Goal: Task Accomplishment & Management: Manage account settings

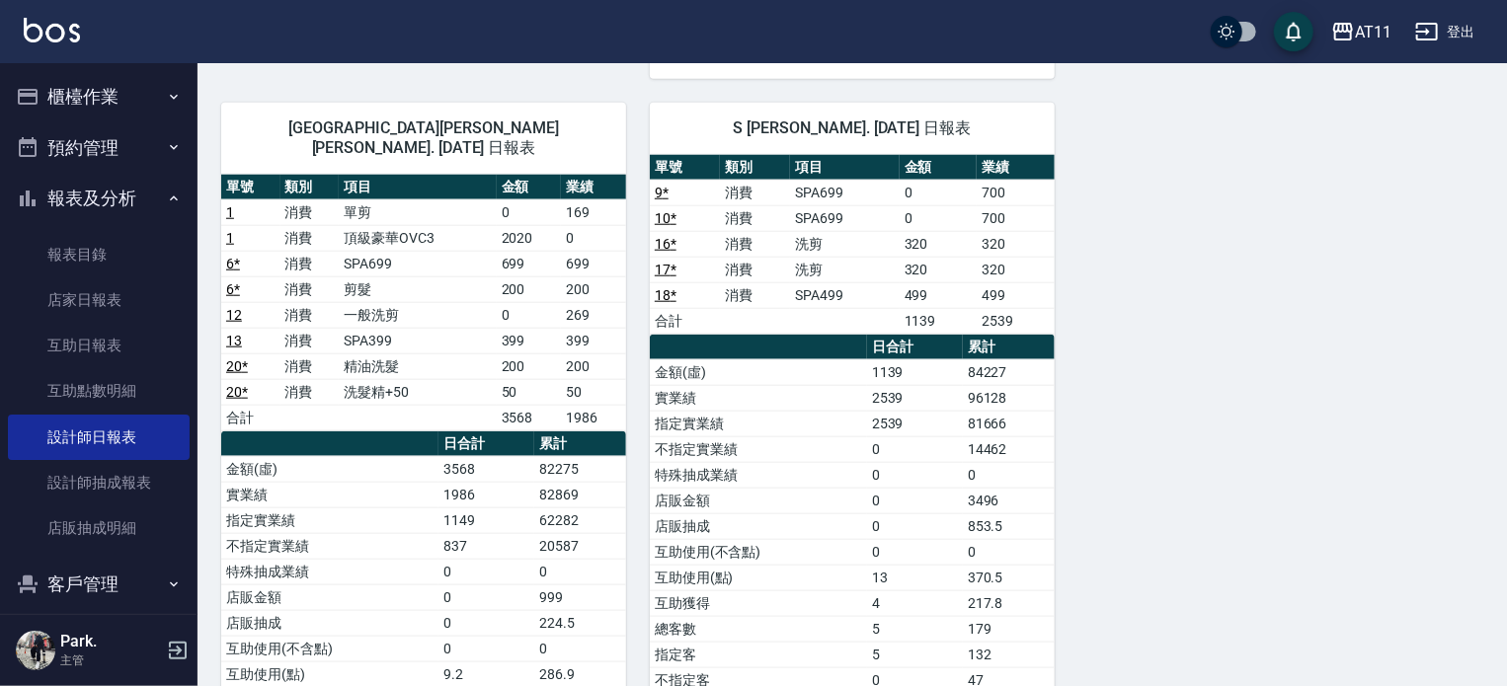
scroll to position [889, 0]
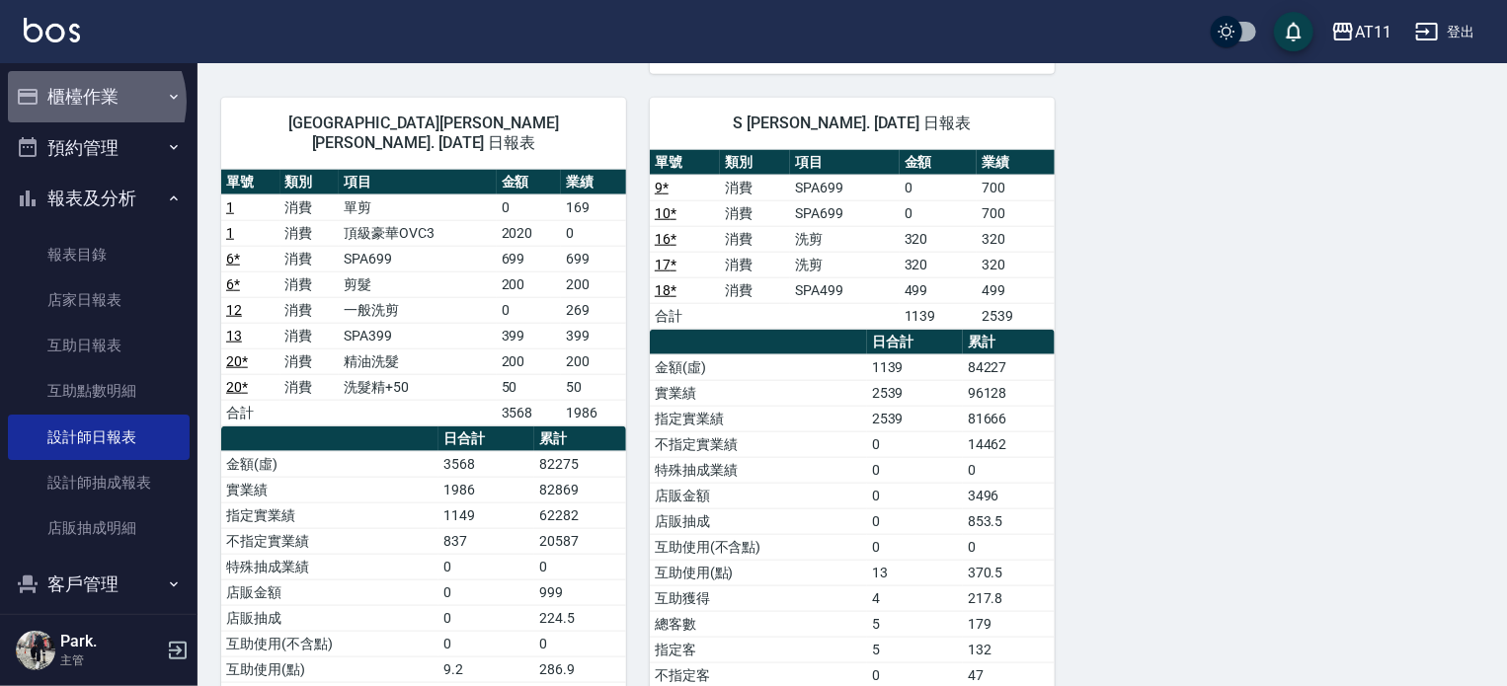
drag, startPoint x: 94, startPoint y: 100, endPoint x: 108, endPoint y: 171, distance: 72.4
click at [94, 102] on button "櫃檯作業" at bounding box center [99, 96] width 182 height 51
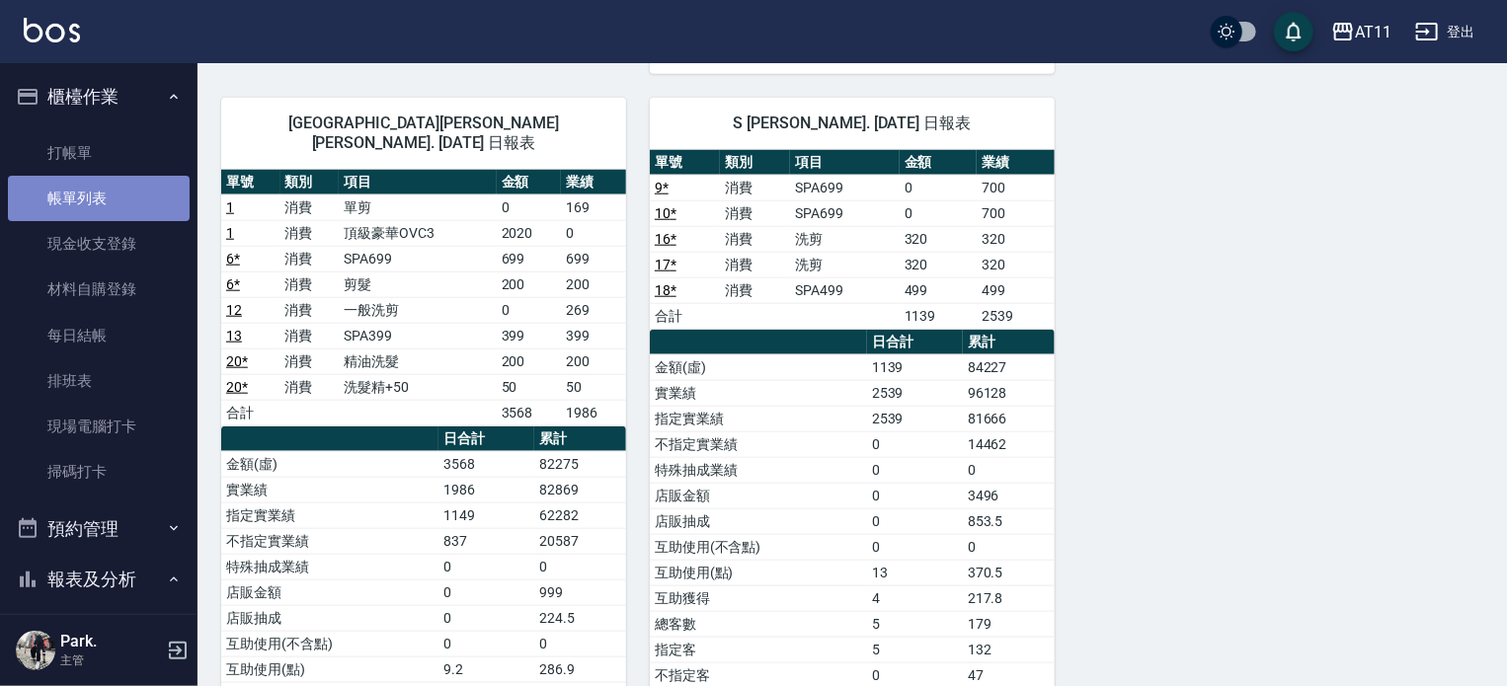
click at [103, 198] on link "帳單列表" at bounding box center [99, 198] width 182 height 45
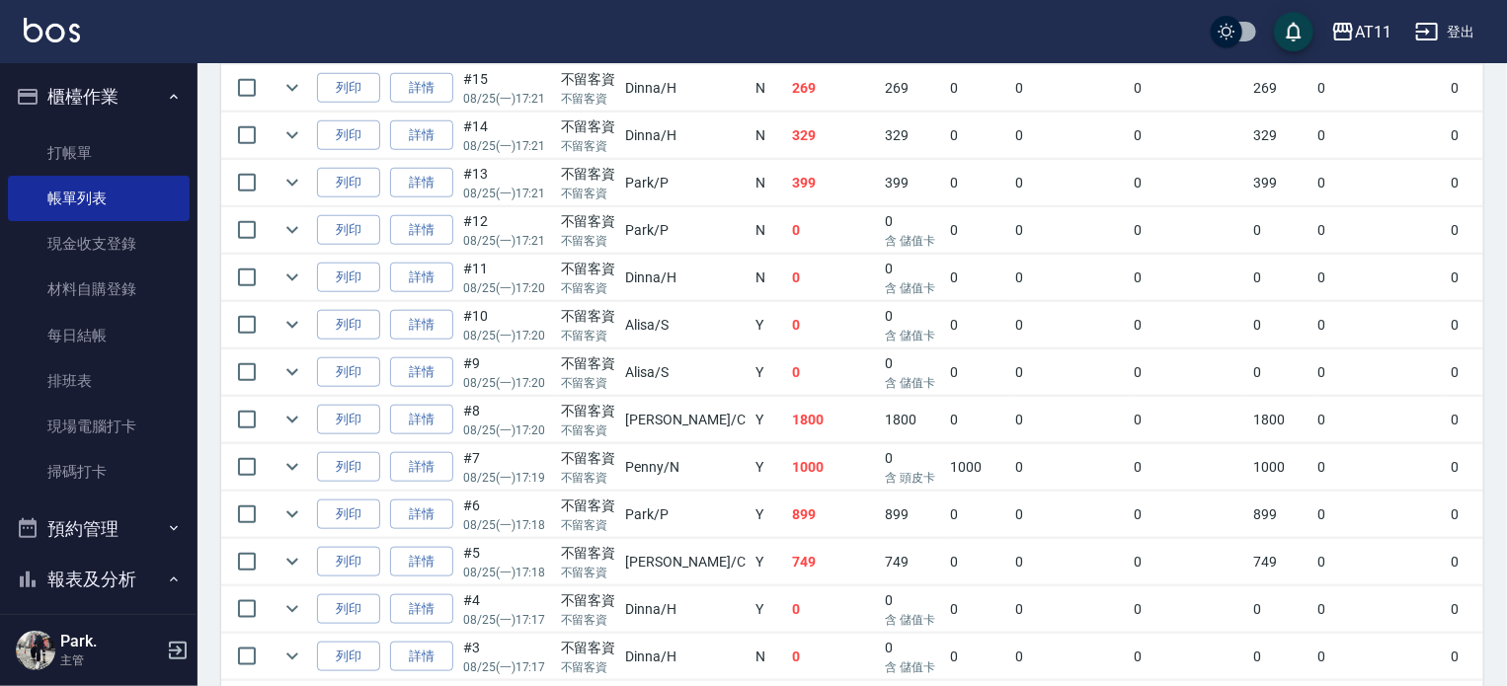
scroll to position [1049, 0]
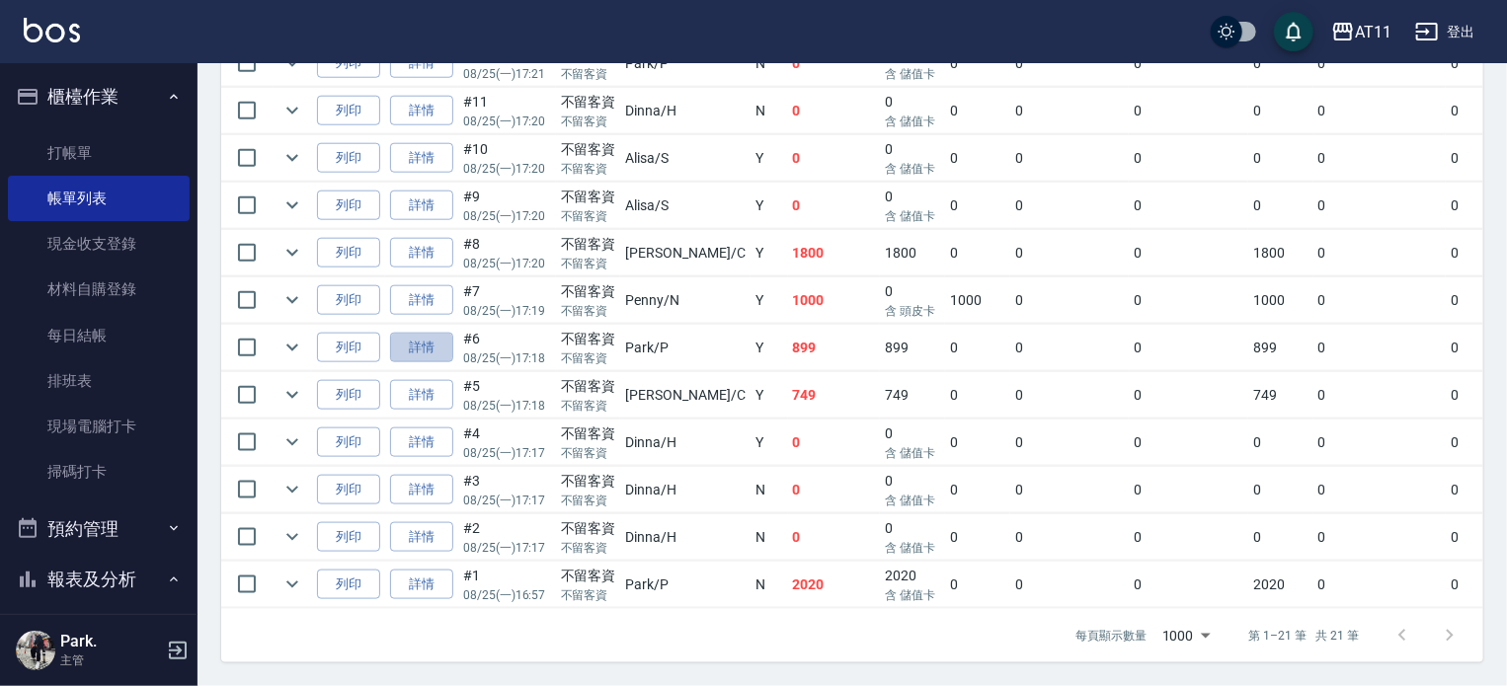
drag, startPoint x: 424, startPoint y: 330, endPoint x: 417, endPoint y: 357, distance: 27.6
click at [423, 333] on link "詳情" at bounding box center [421, 348] width 63 height 31
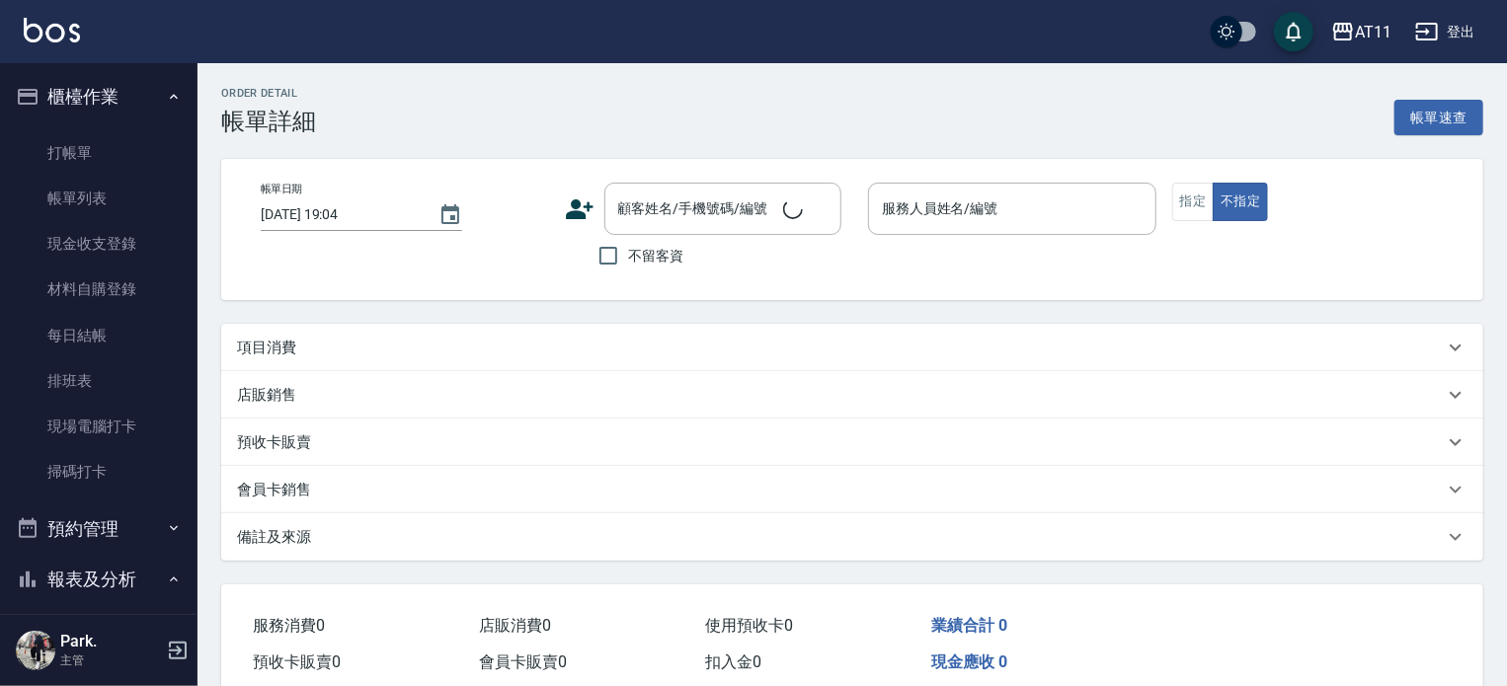
type input "2025/08/25 17:18"
checkbox input "true"
type input "Park-P"
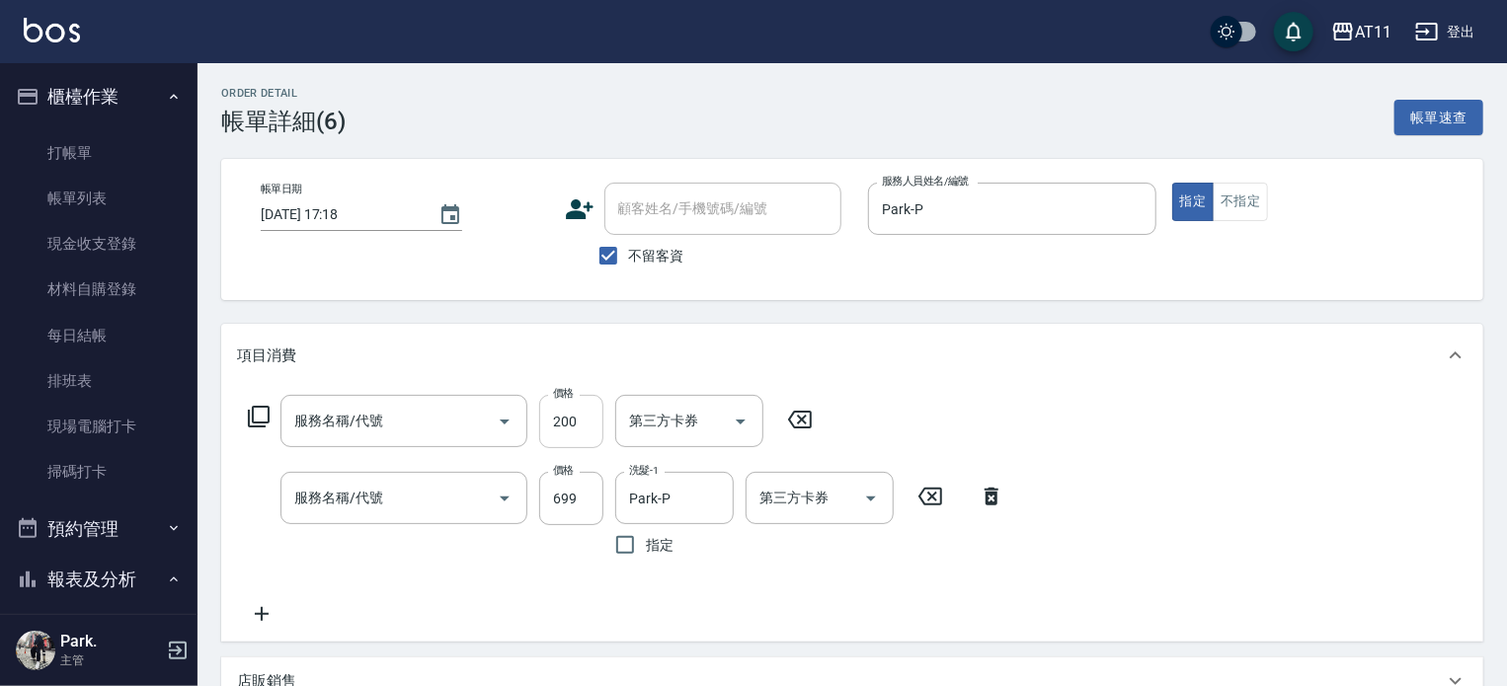
type input "剪髮(200)"
type input "SPA699(699)"
click at [801, 420] on icon at bounding box center [800, 420] width 24 height 18
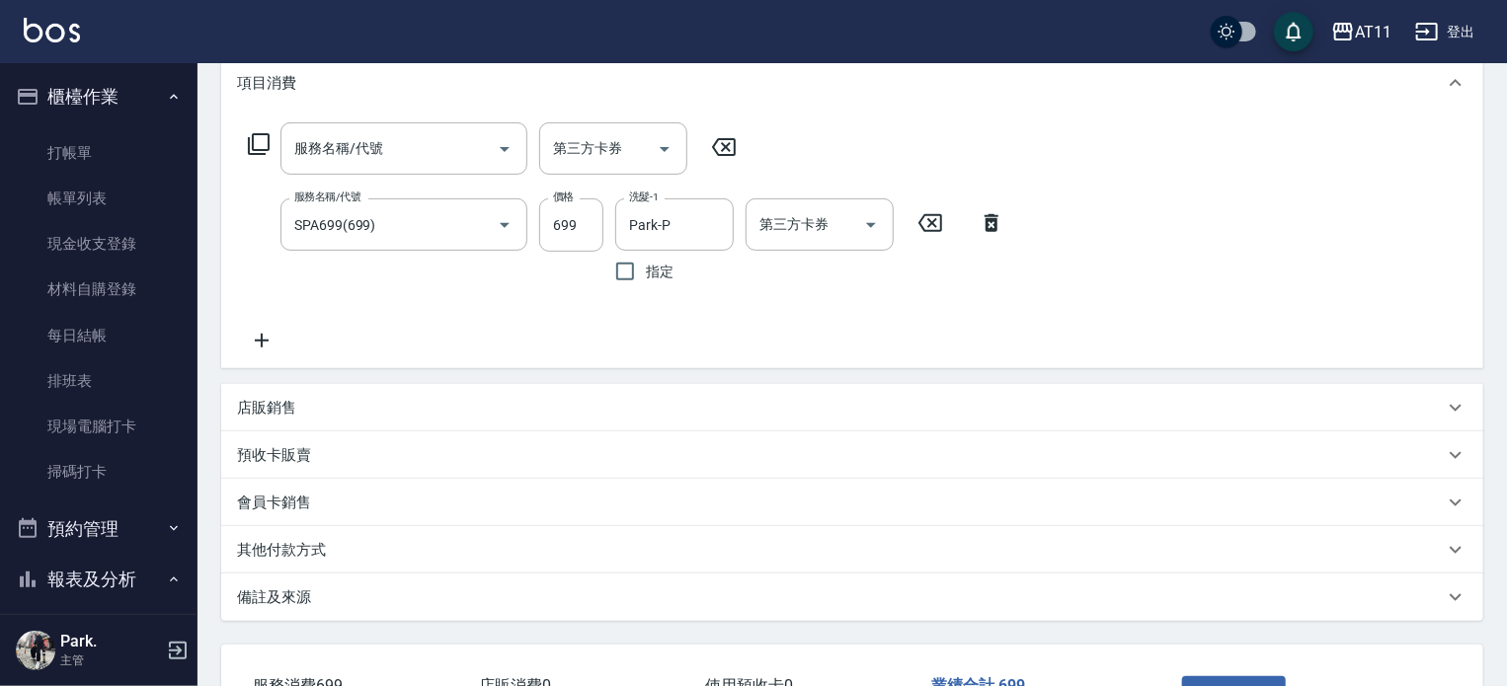
scroll to position [419, 0]
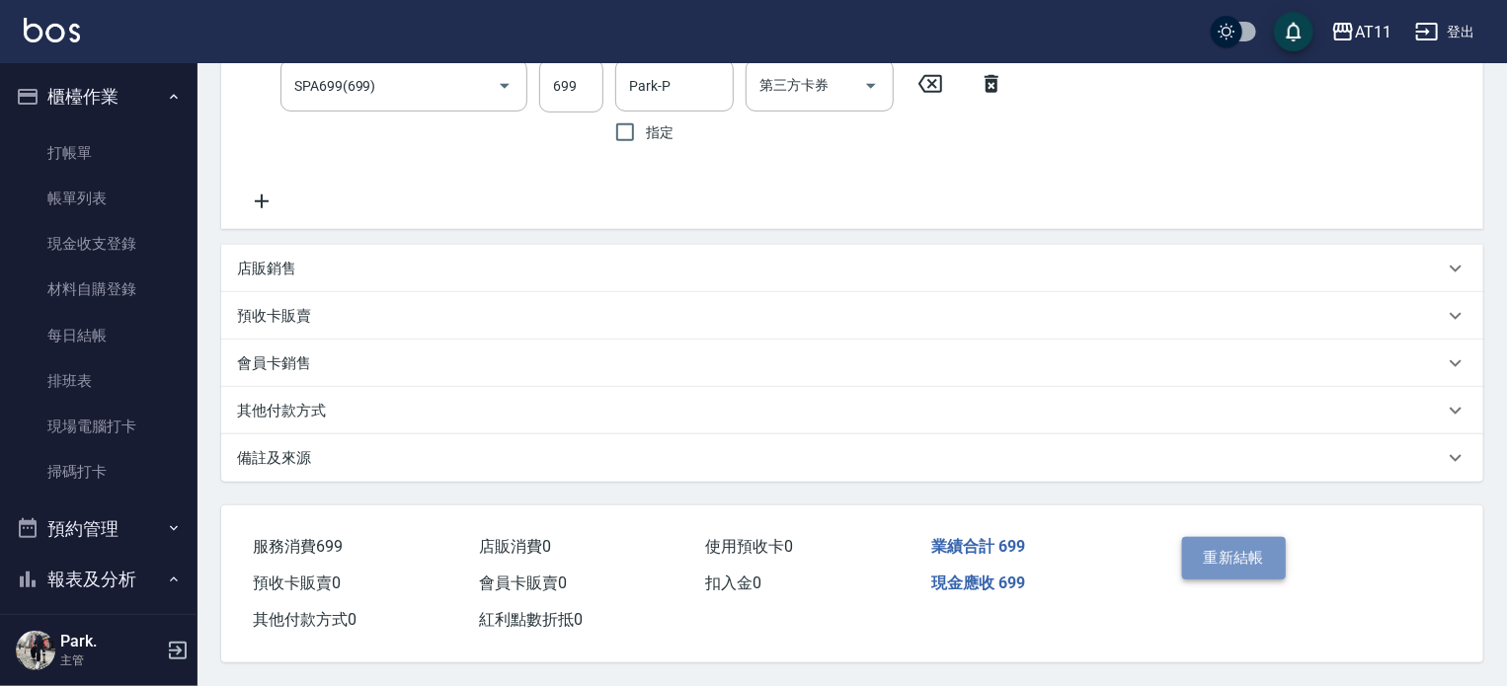
click at [1234, 553] on button "重新結帳" at bounding box center [1234, 557] width 105 height 41
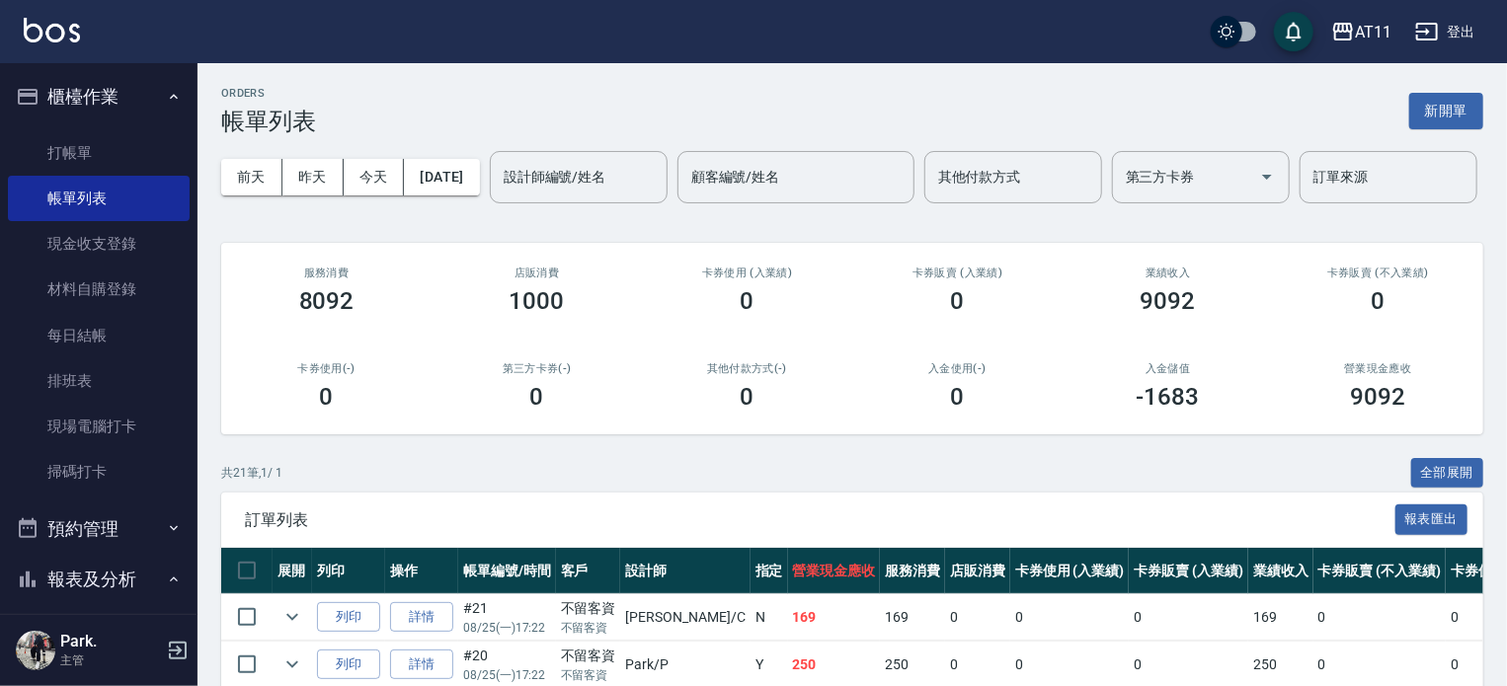
click at [110, 90] on button "櫃檯作業" at bounding box center [99, 96] width 182 height 51
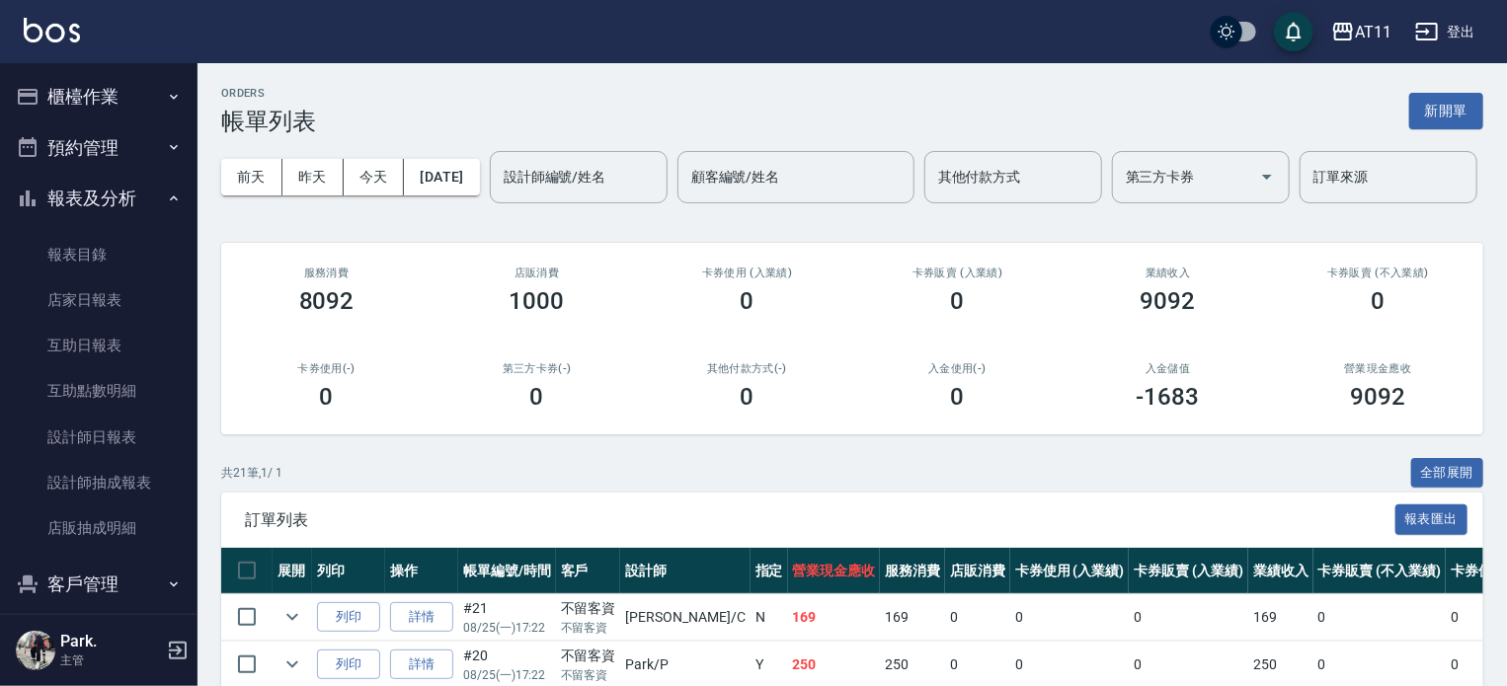
click at [122, 201] on button "報表及分析" at bounding box center [99, 198] width 182 height 51
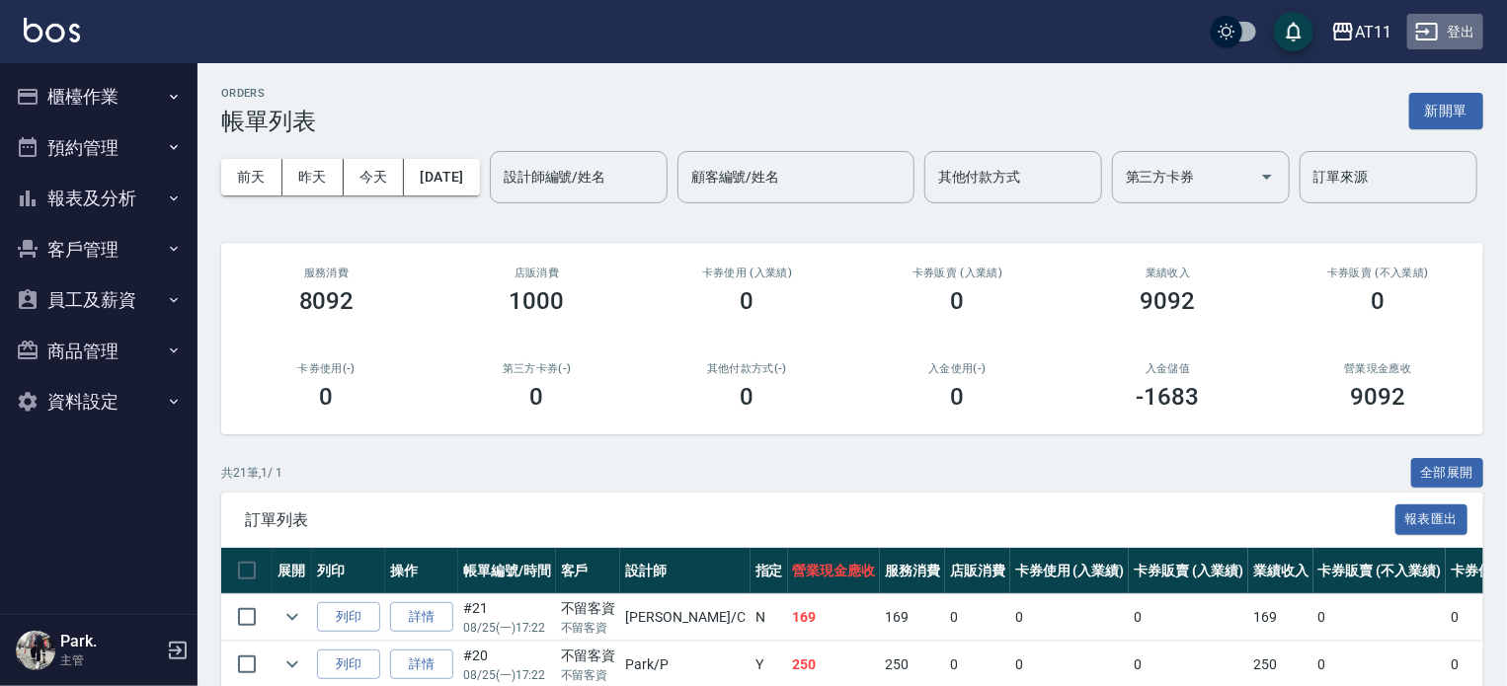
click at [1467, 31] on button "登出" at bounding box center [1446, 32] width 76 height 37
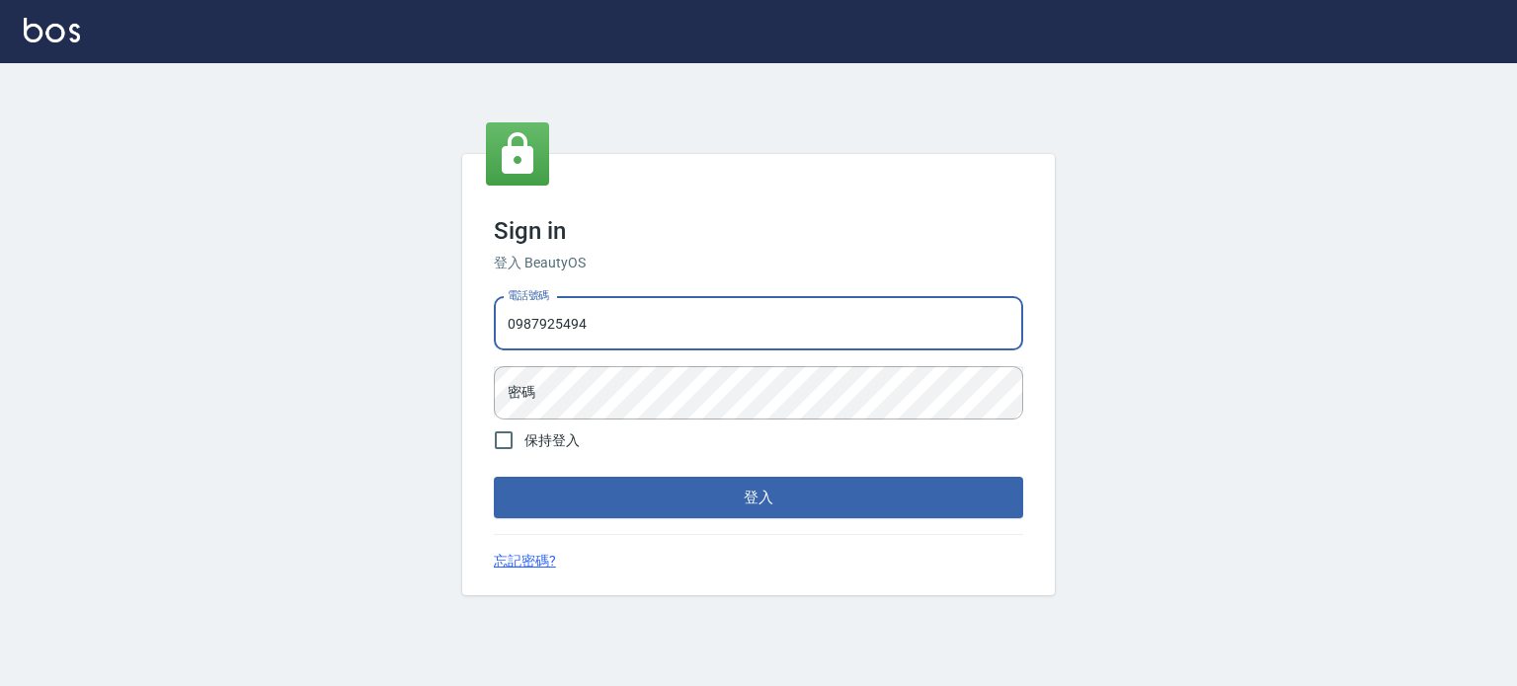
type input "0987925494"
click at [494, 477] on button "登入" at bounding box center [758, 497] width 529 height 41
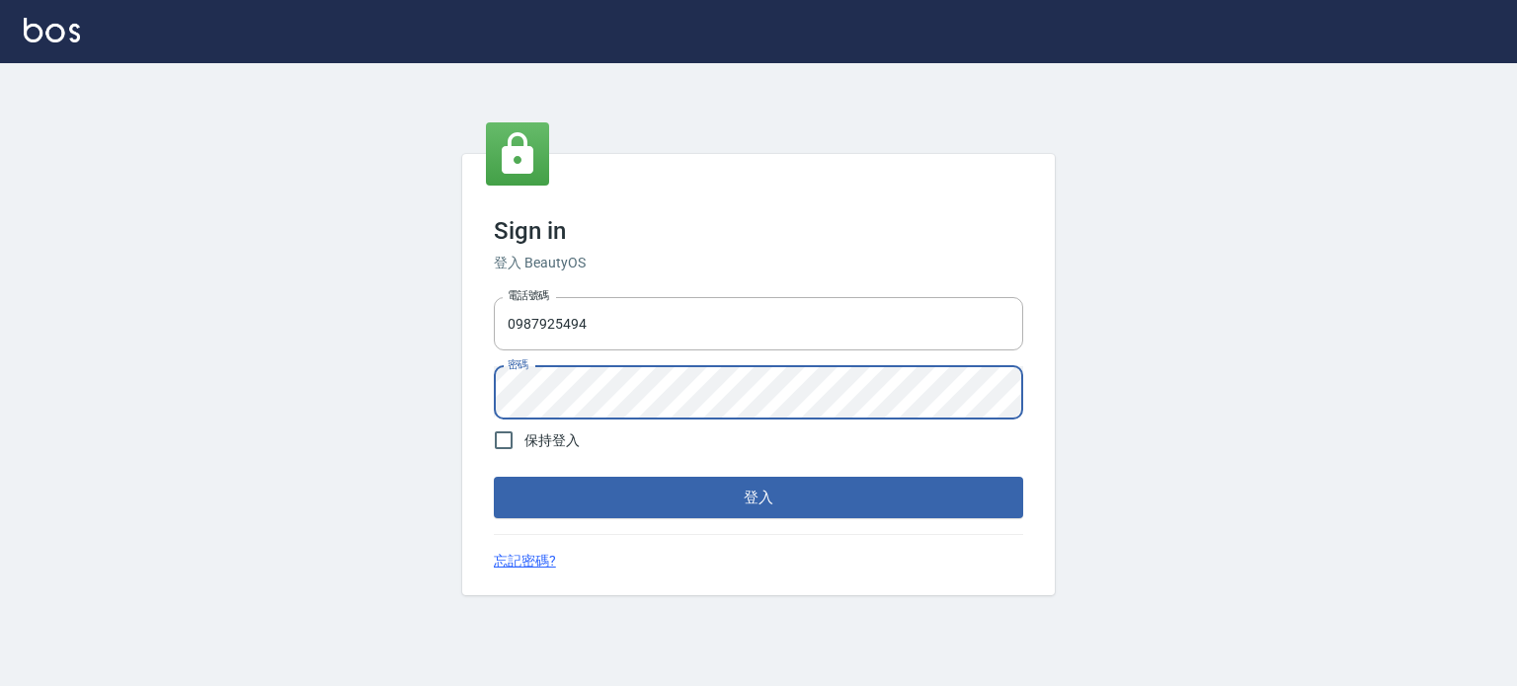
click at [494, 477] on button "登入" at bounding box center [758, 497] width 529 height 41
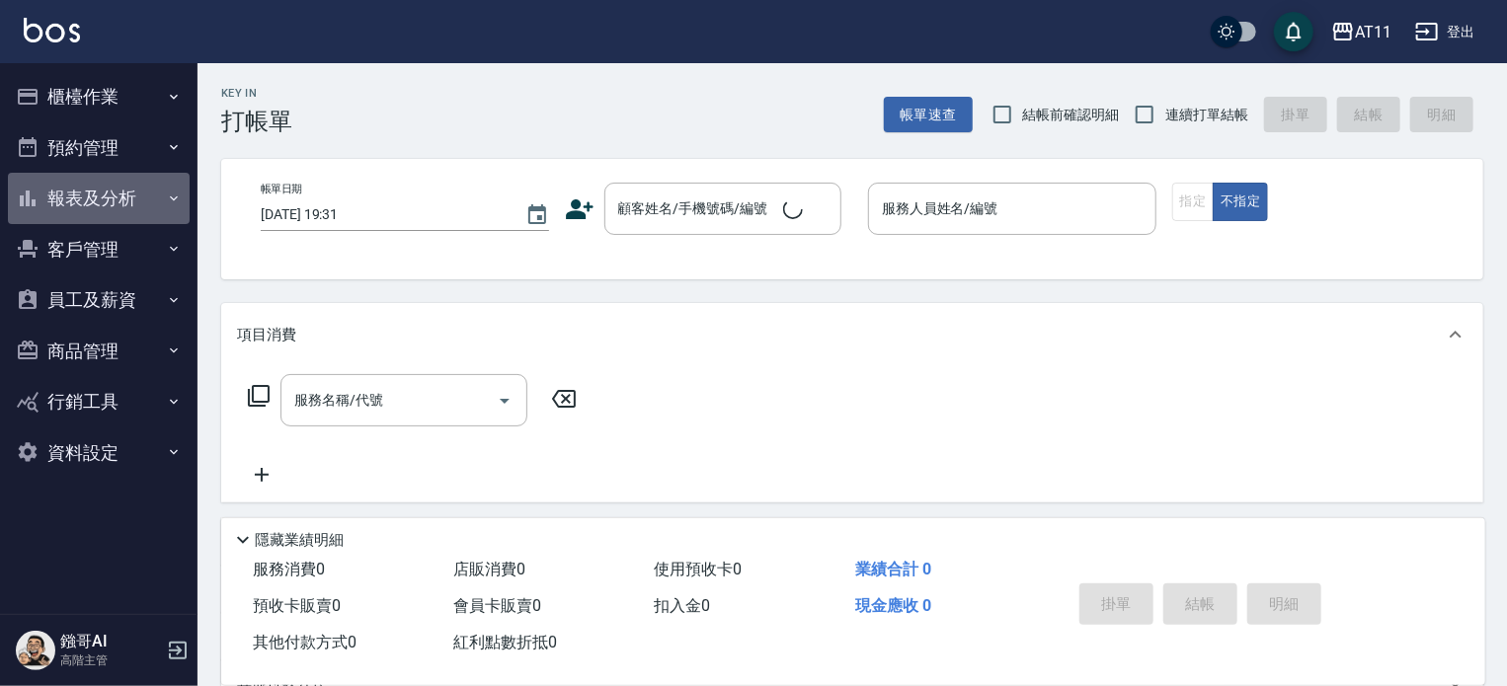
click at [104, 203] on button "報表及分析" at bounding box center [99, 198] width 182 height 51
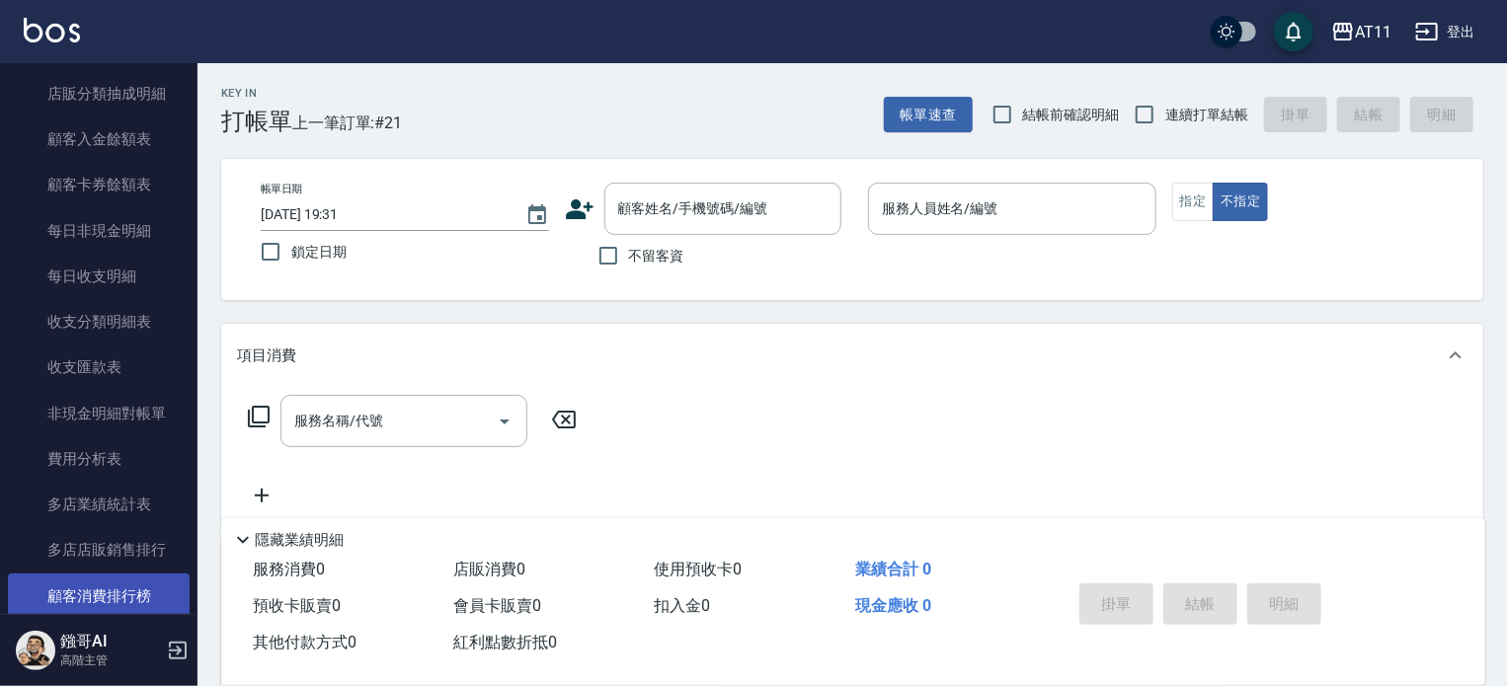
scroll to position [1482, 0]
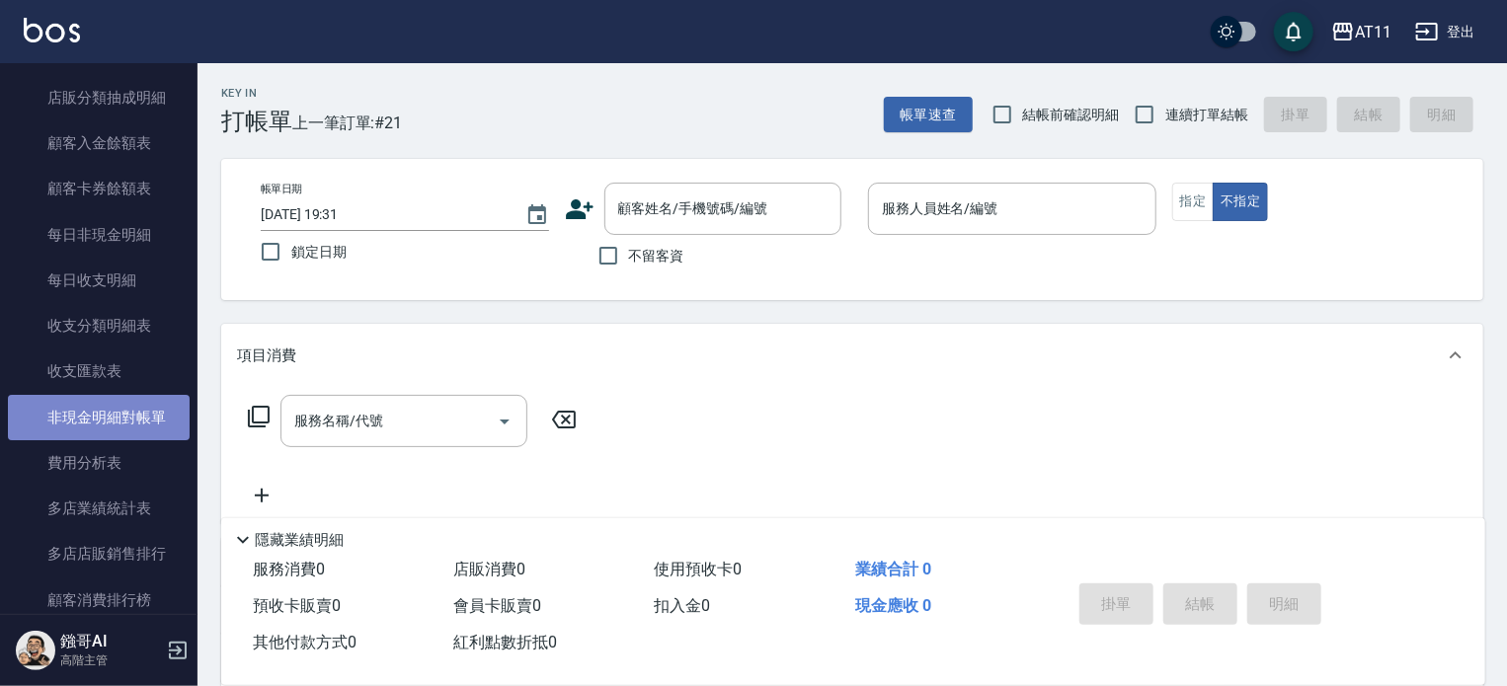
click at [130, 415] on link "非現金明細對帳單" at bounding box center [99, 417] width 182 height 45
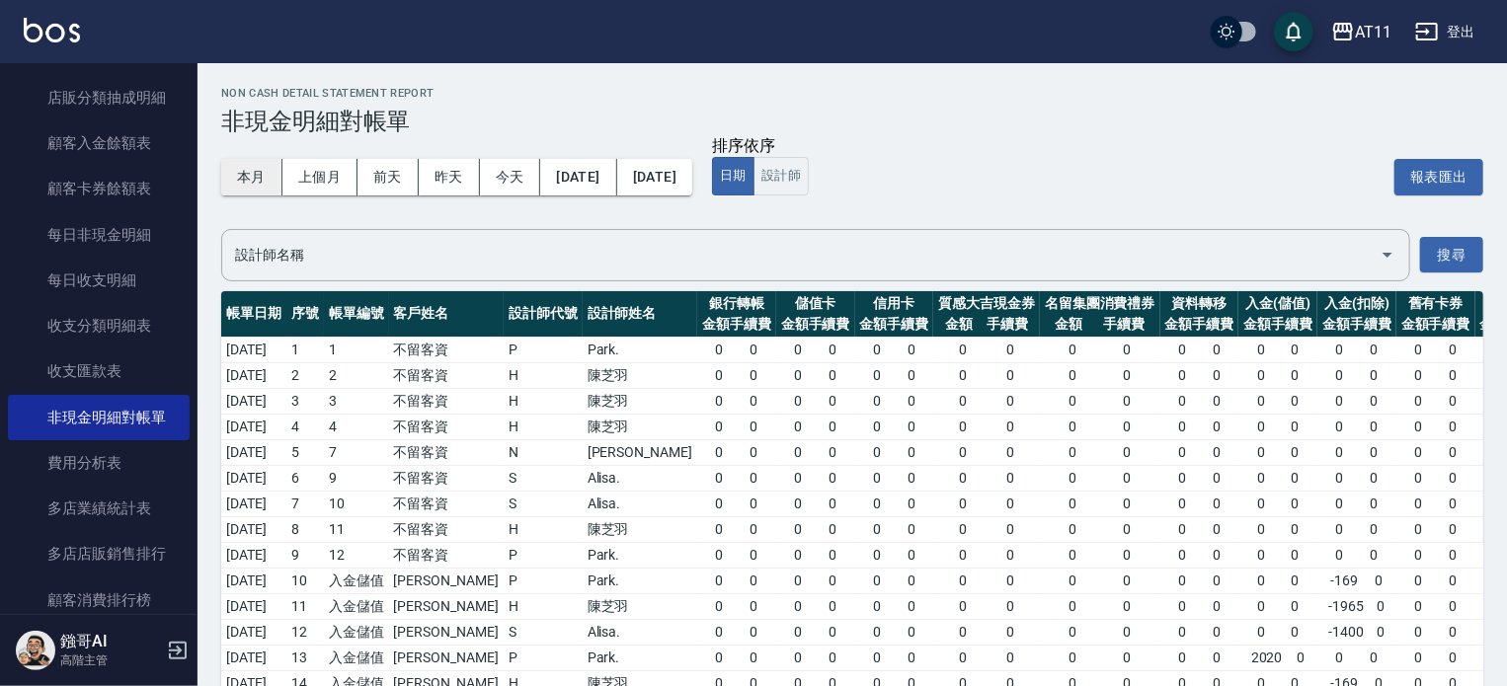
drag, startPoint x: 246, startPoint y: 173, endPoint x: 277, endPoint y: 185, distance: 32.8
click at [249, 175] on button "本月" at bounding box center [251, 177] width 61 height 37
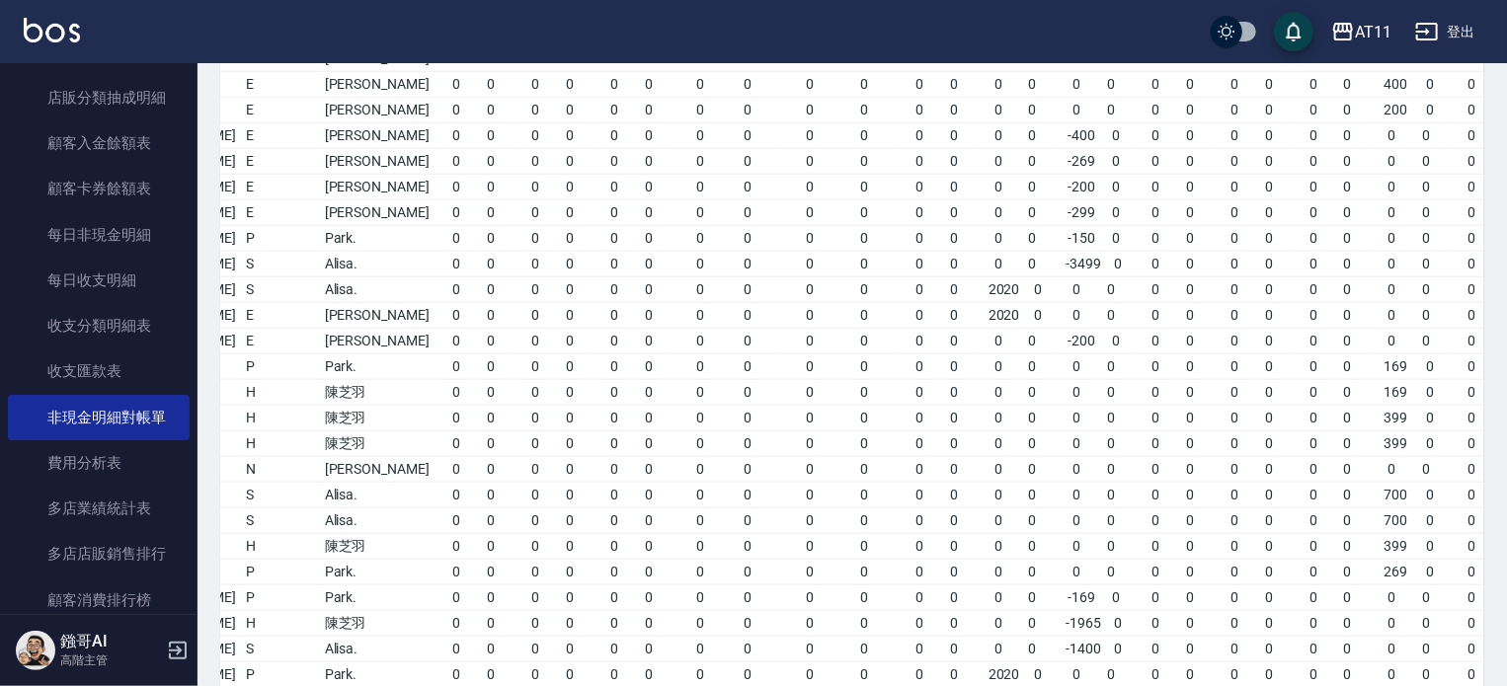
scroll to position [0, 259]
click at [1455, 29] on button "登出" at bounding box center [1446, 32] width 76 height 37
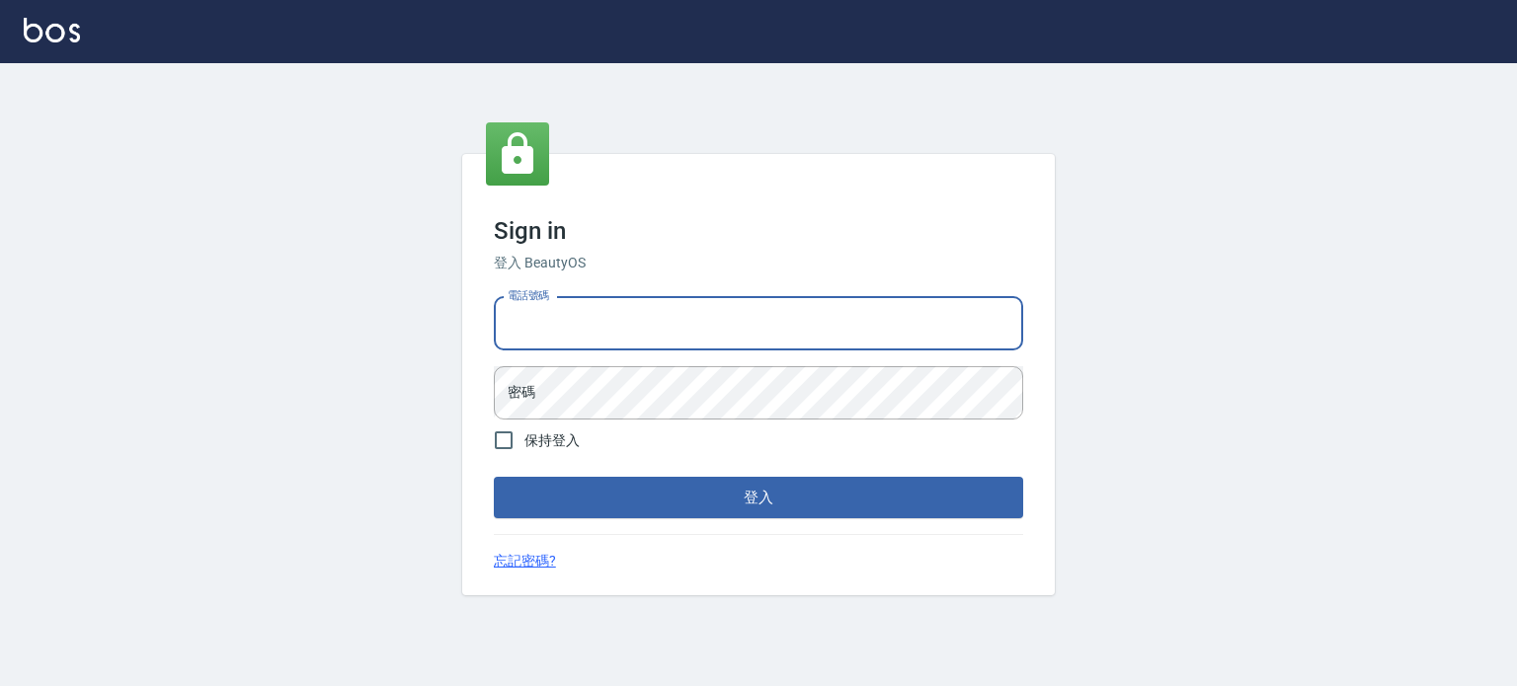
drag, startPoint x: 747, startPoint y: 321, endPoint x: 790, endPoint y: 307, distance: 45.6
click at [747, 321] on input "電話號碼" at bounding box center [758, 323] width 529 height 53
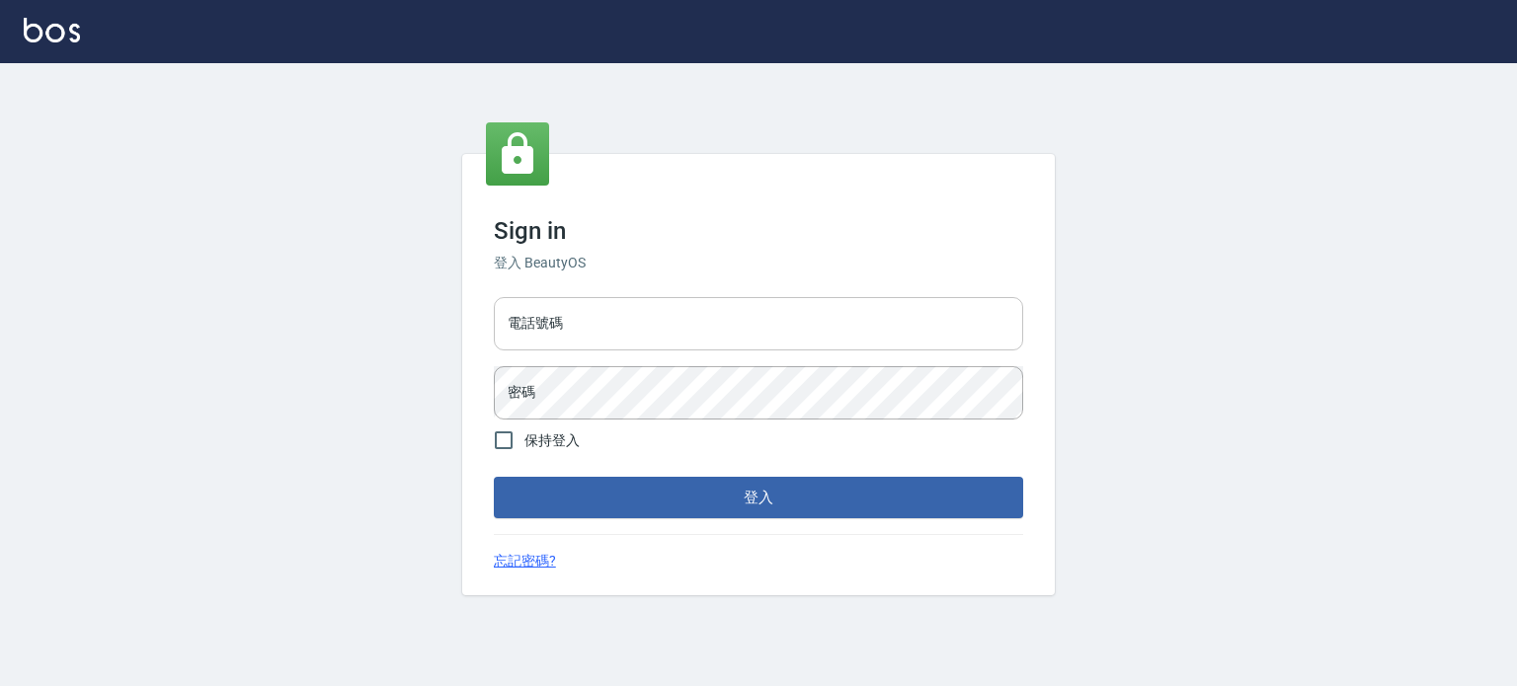
drag, startPoint x: 0, startPoint y: 0, endPoint x: 790, endPoint y: 307, distance: 847.8
click at [790, 307] on input "電話號碼" at bounding box center [758, 323] width 529 height 53
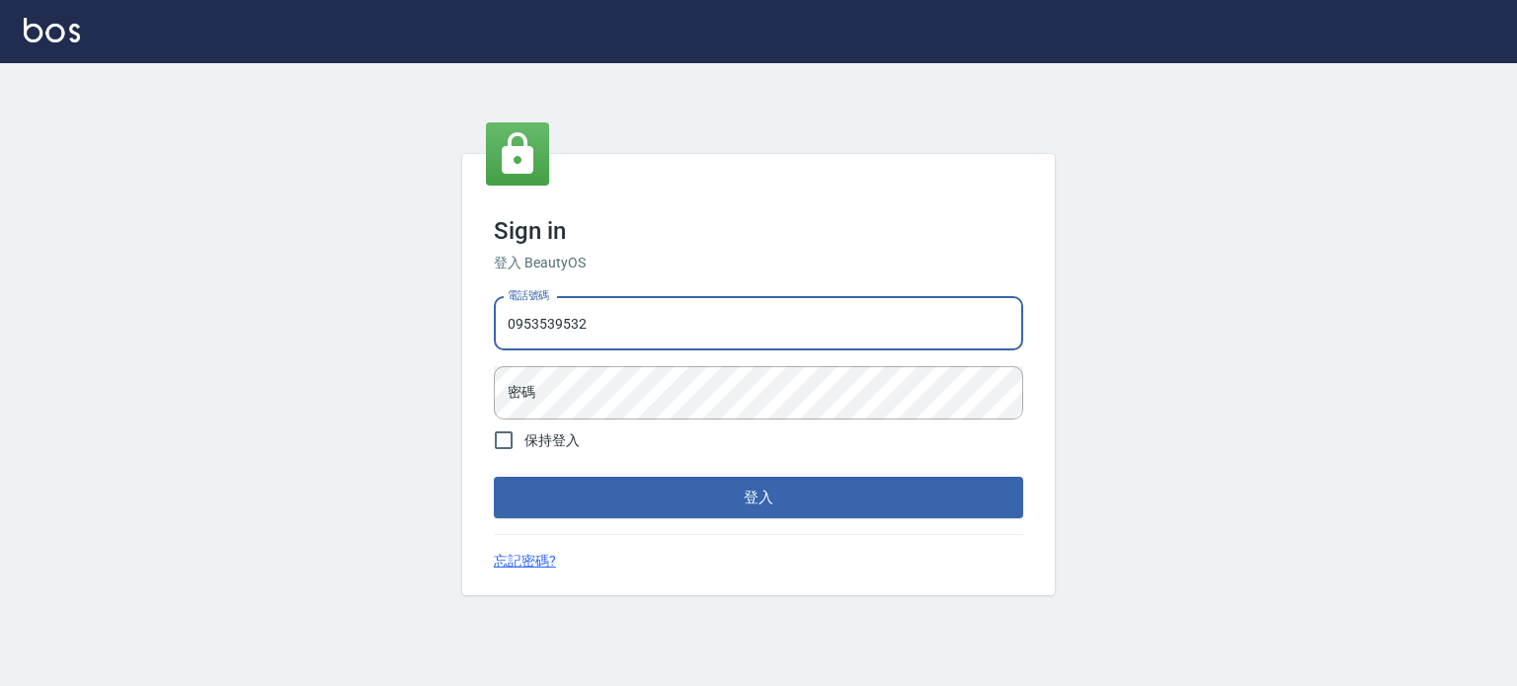
type input "0953539532"
click at [494, 477] on button "登入" at bounding box center [758, 497] width 529 height 41
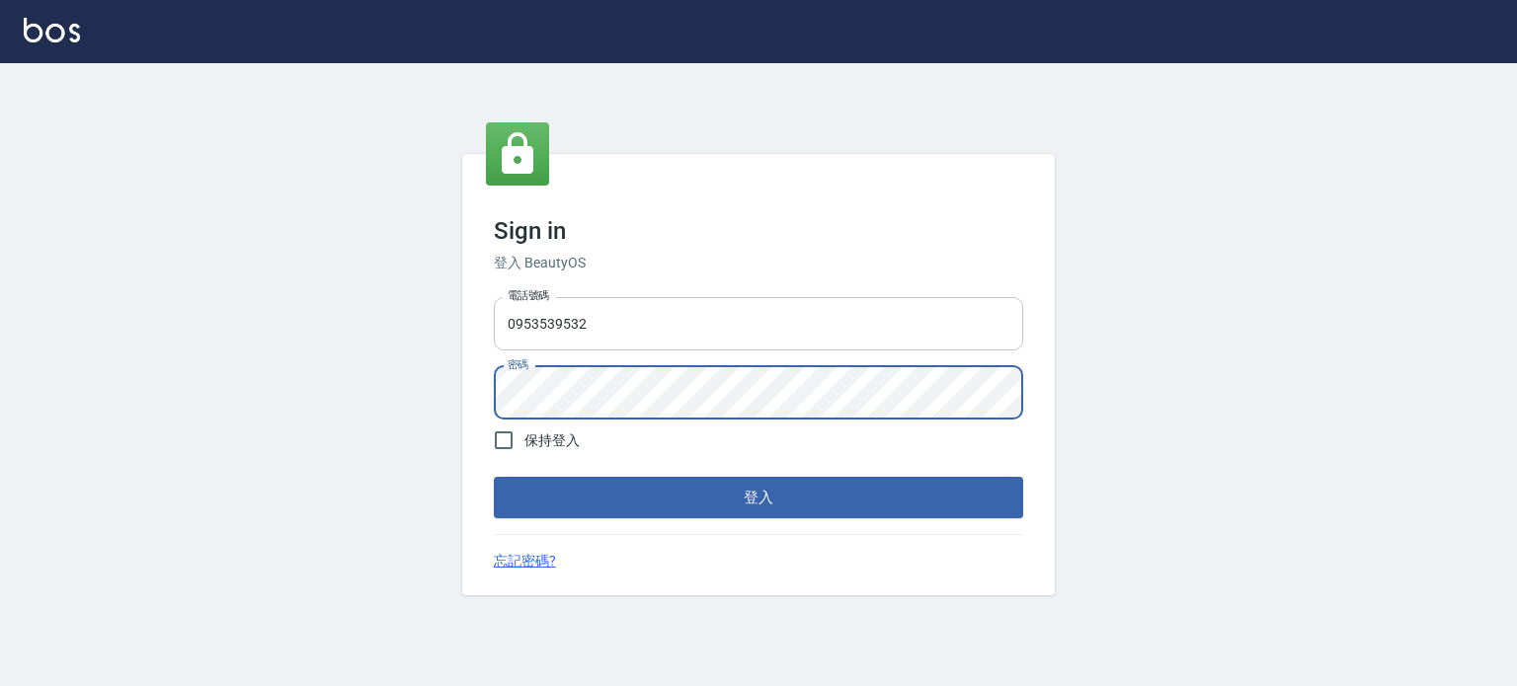
click at [494, 477] on button "登入" at bounding box center [758, 497] width 529 height 41
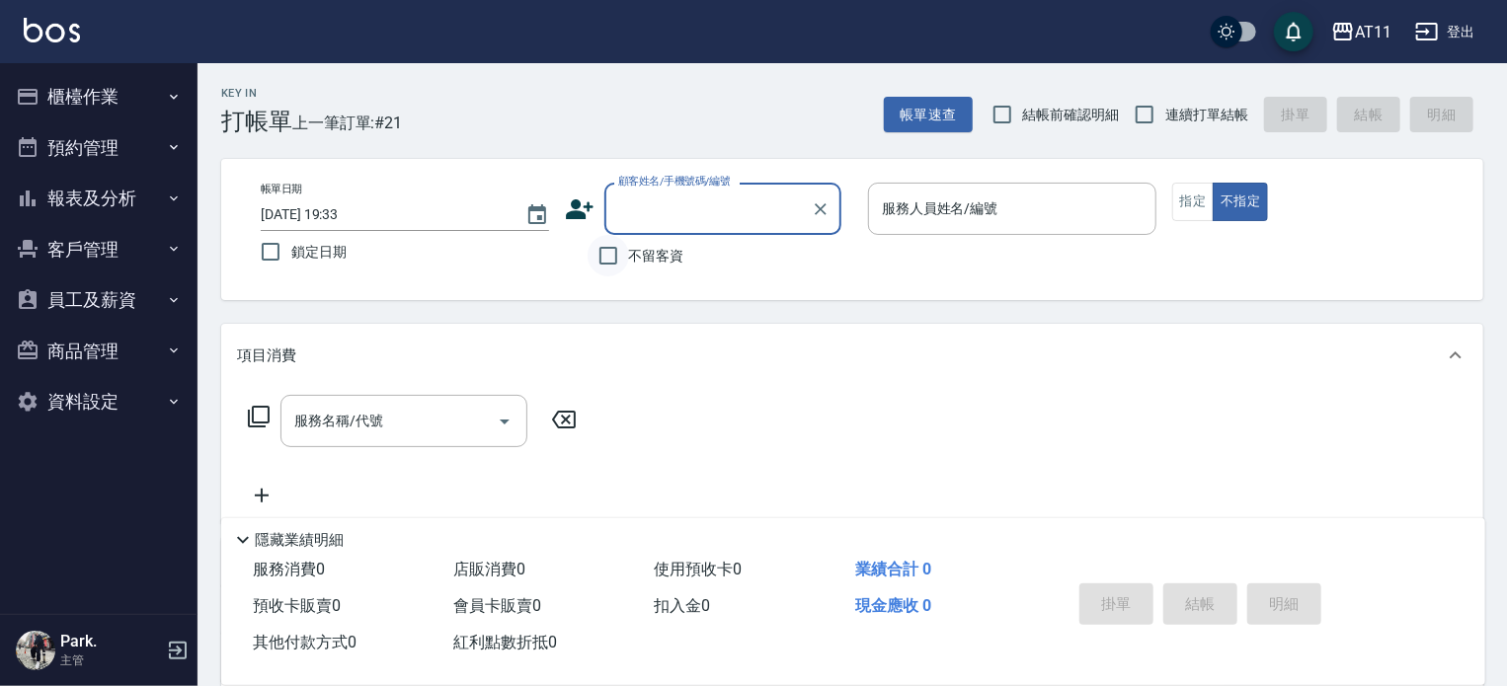
click at [604, 256] on input "不留客資" at bounding box center [608, 255] width 41 height 41
checkbox input "true"
drag, startPoint x: 1149, startPoint y: 118, endPoint x: 1003, endPoint y: 205, distance: 170.6
click at [1149, 118] on input "連續打單結帳" at bounding box center [1144, 114] width 41 height 41
checkbox input "true"
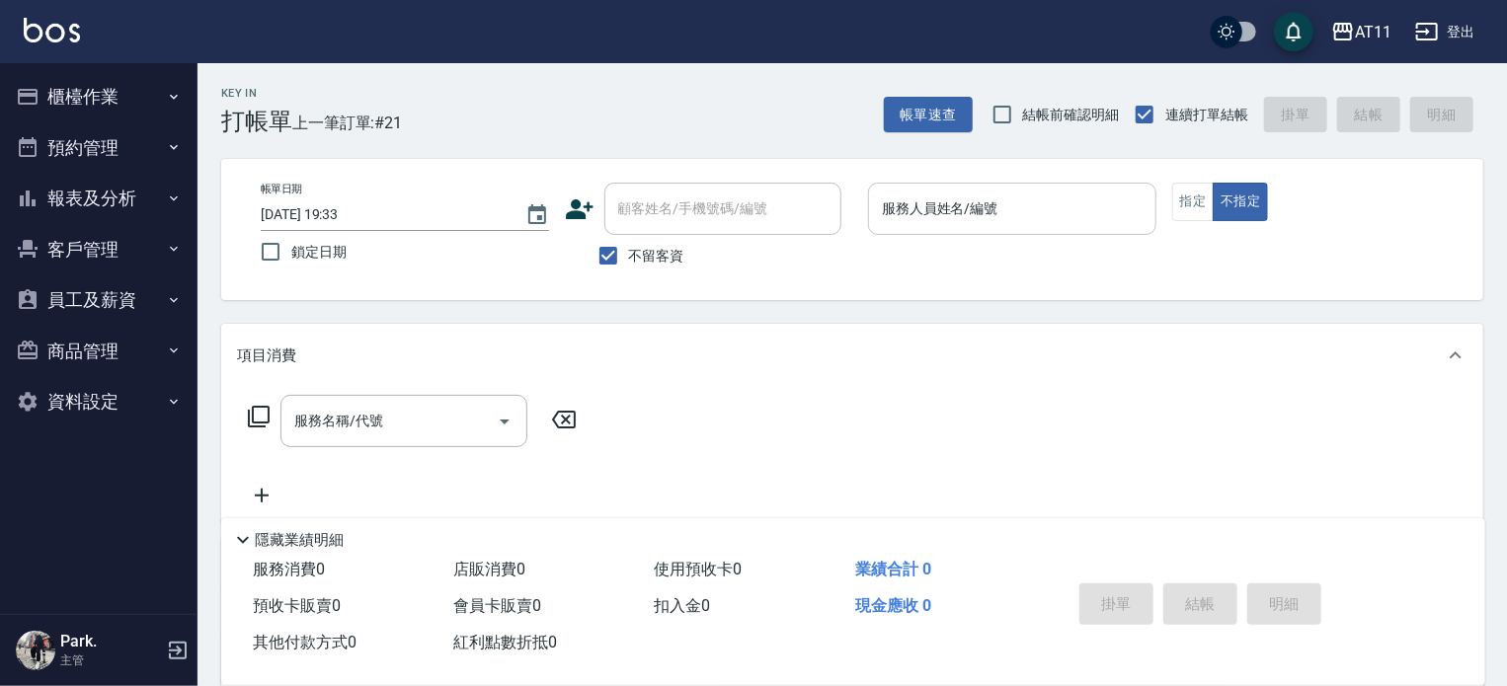
click at [988, 208] on input "服務人員姓名/編號" at bounding box center [1012, 209] width 271 height 35
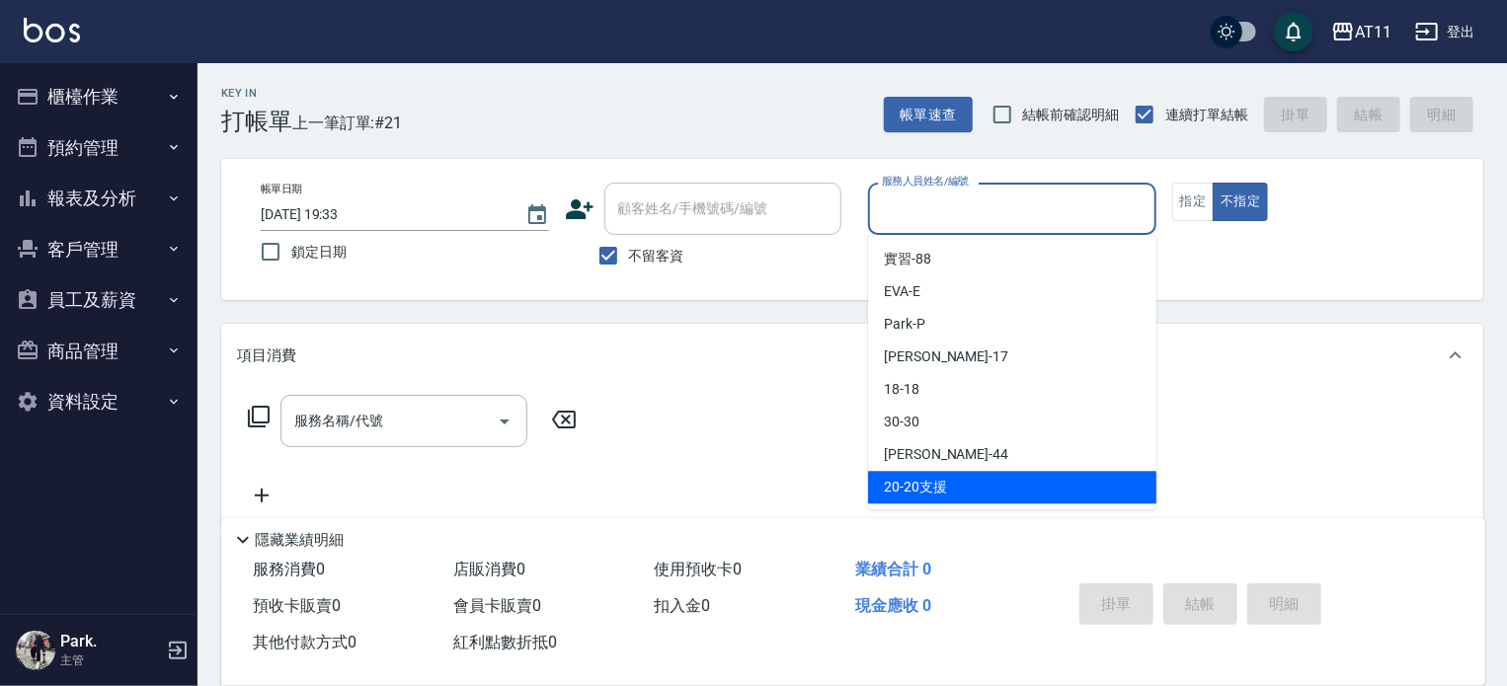
click at [1202, 592] on div "掛單 結帳 明細" at bounding box center [1201, 607] width 258 height 62
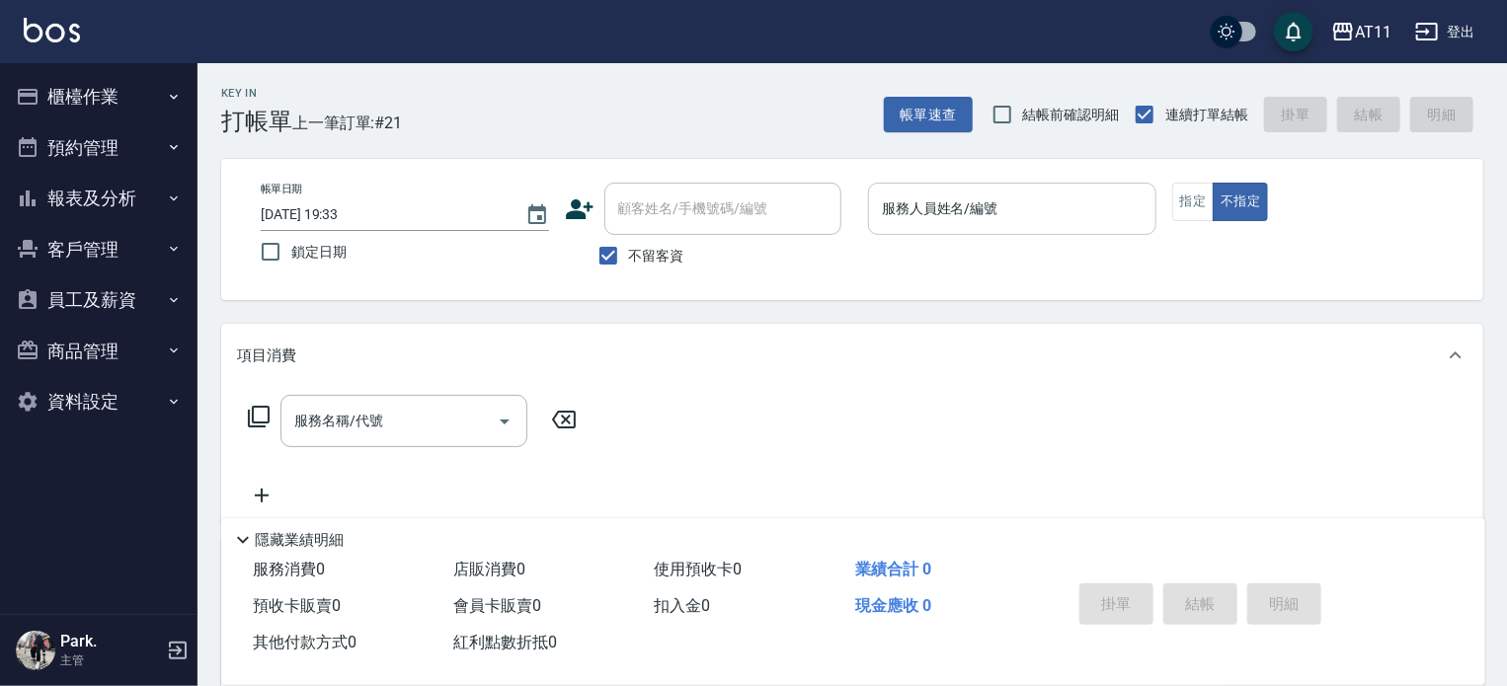
click at [1008, 190] on div "服務人員姓名/編號" at bounding box center [1012, 209] width 288 height 52
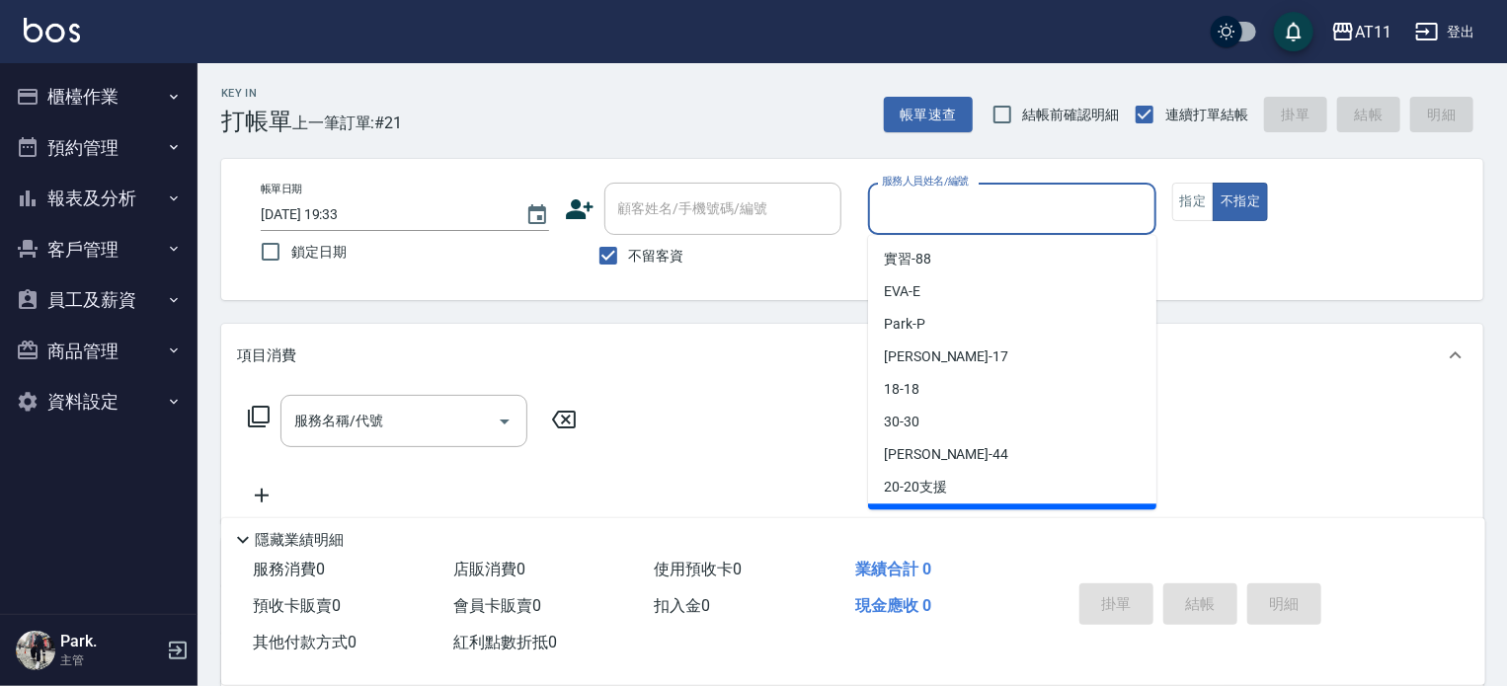
type input "ㄋ"
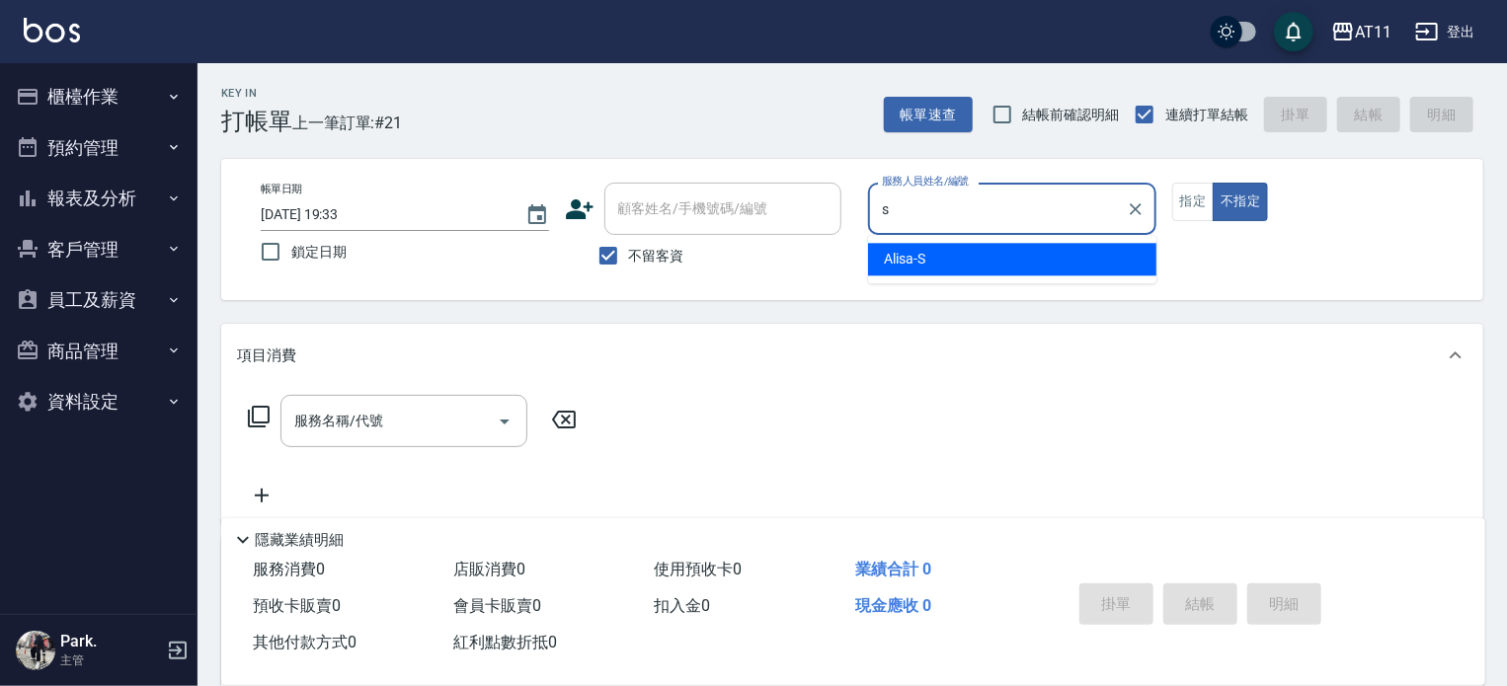
type input "Alisa-S"
type button "false"
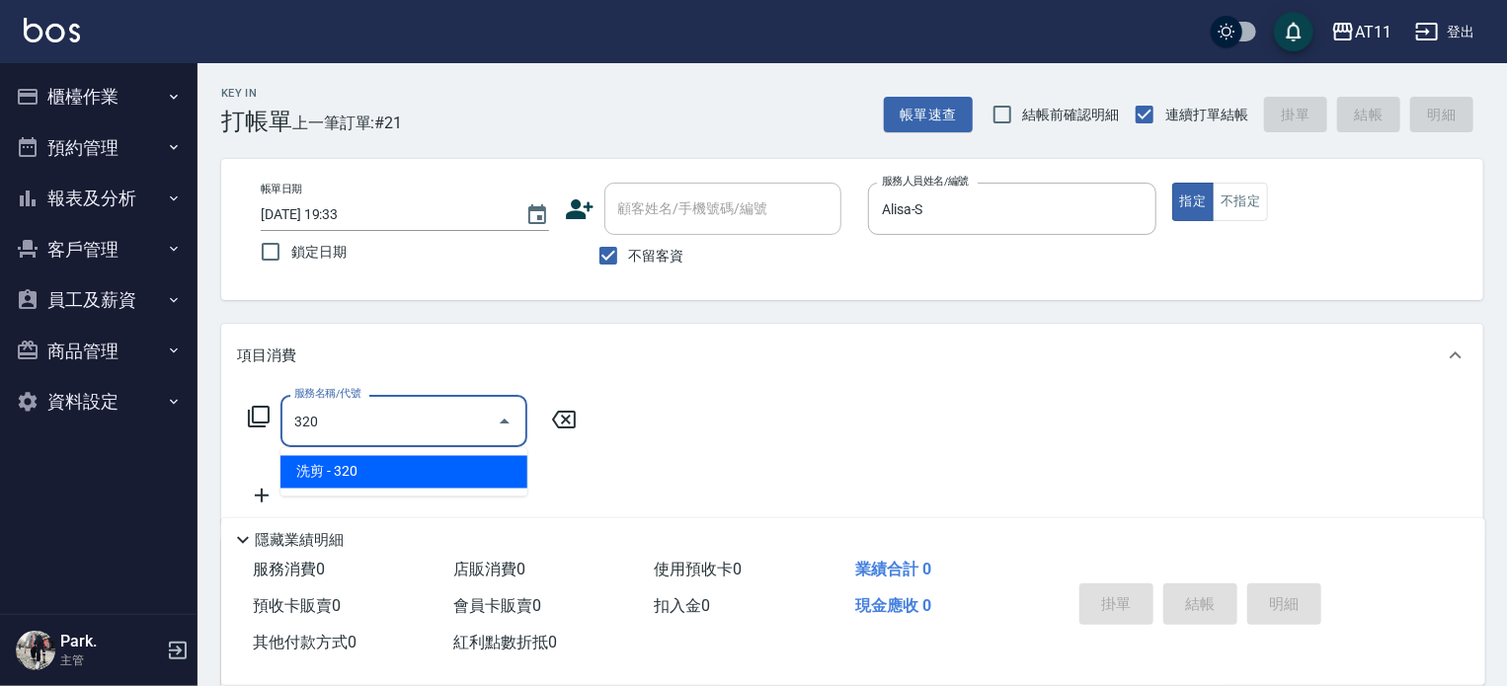
type input "洗剪(320)"
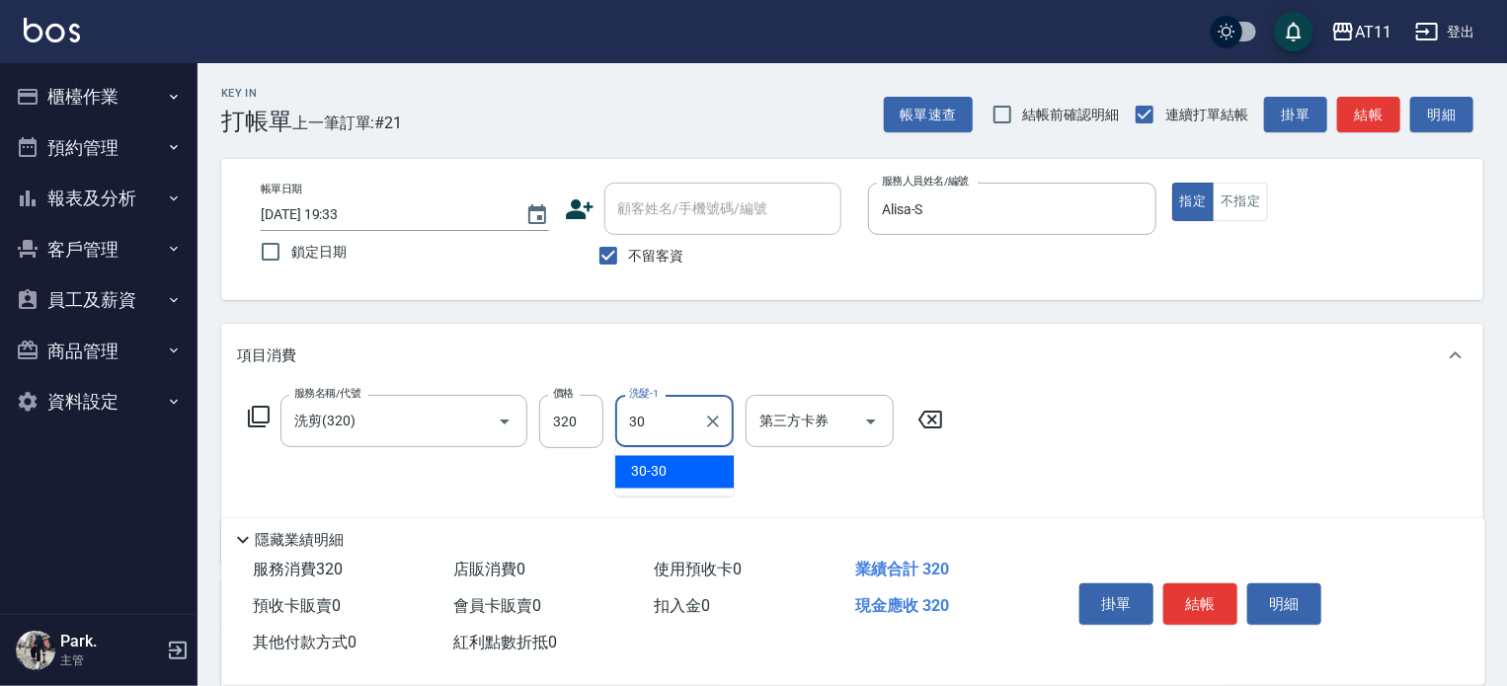
type input "30-30"
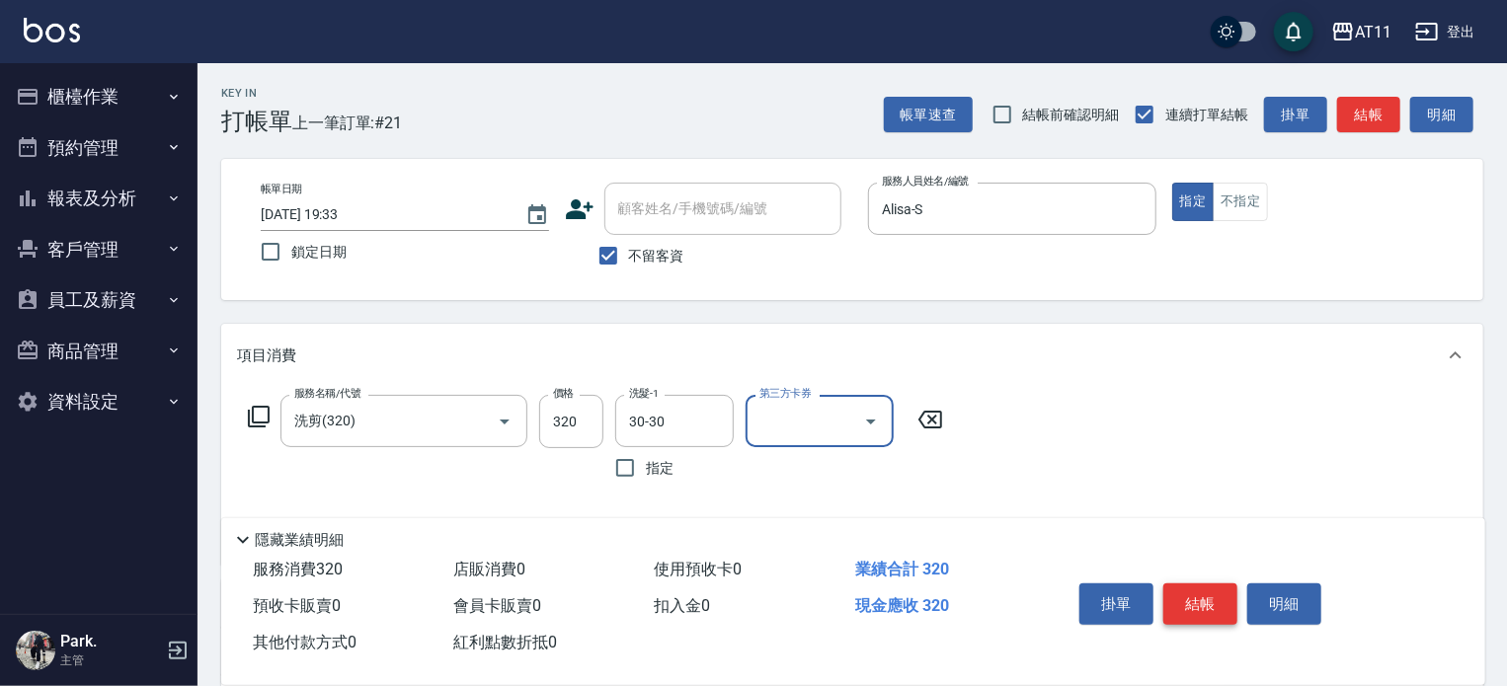
click at [1193, 594] on button "結帳" at bounding box center [1201, 604] width 74 height 41
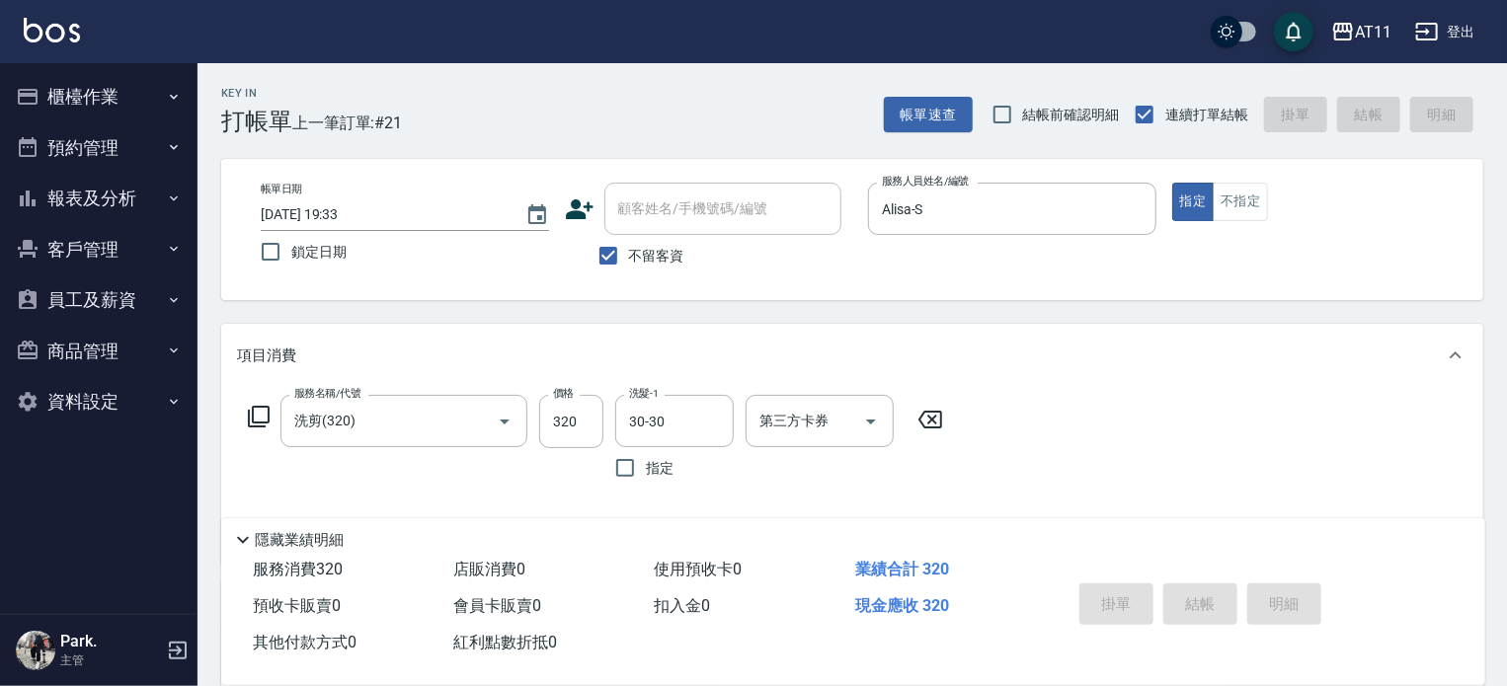
type input "[DATE] 19:37"
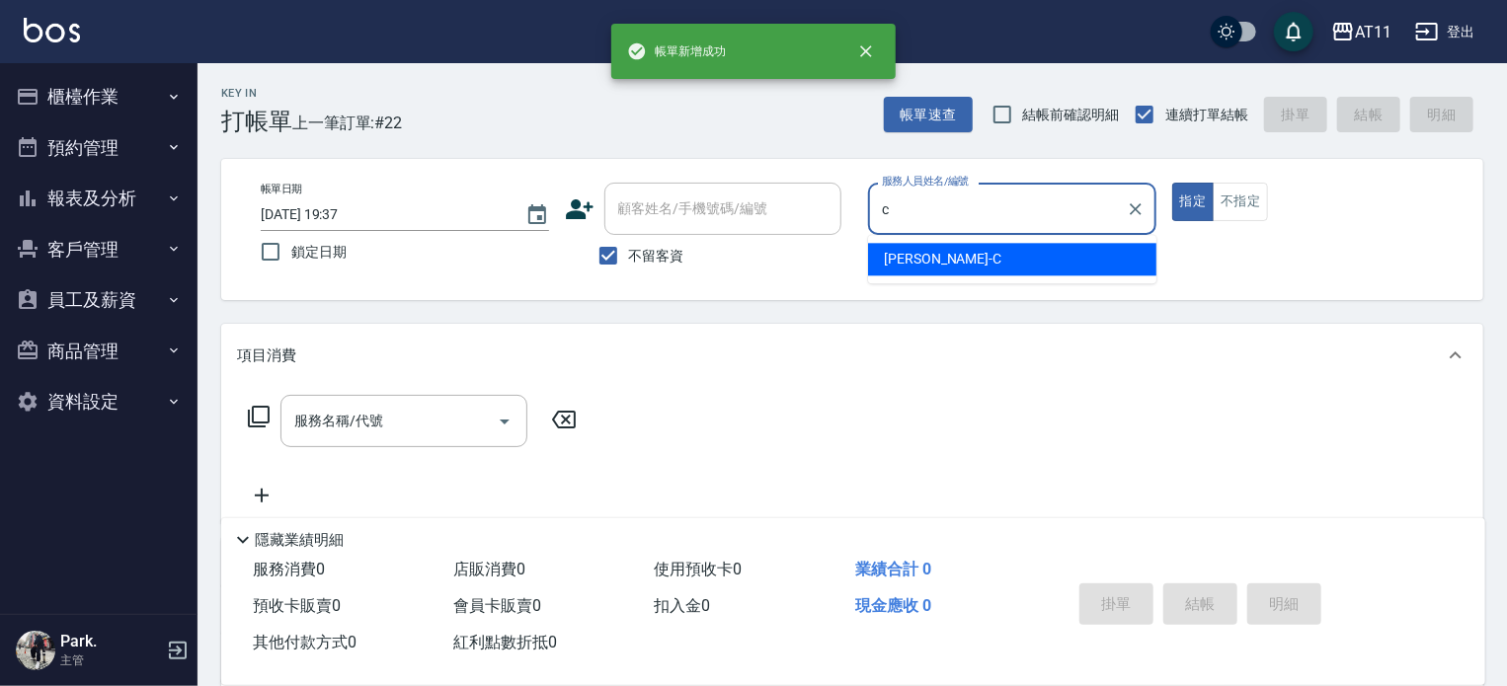
type input "[PERSON_NAME]"
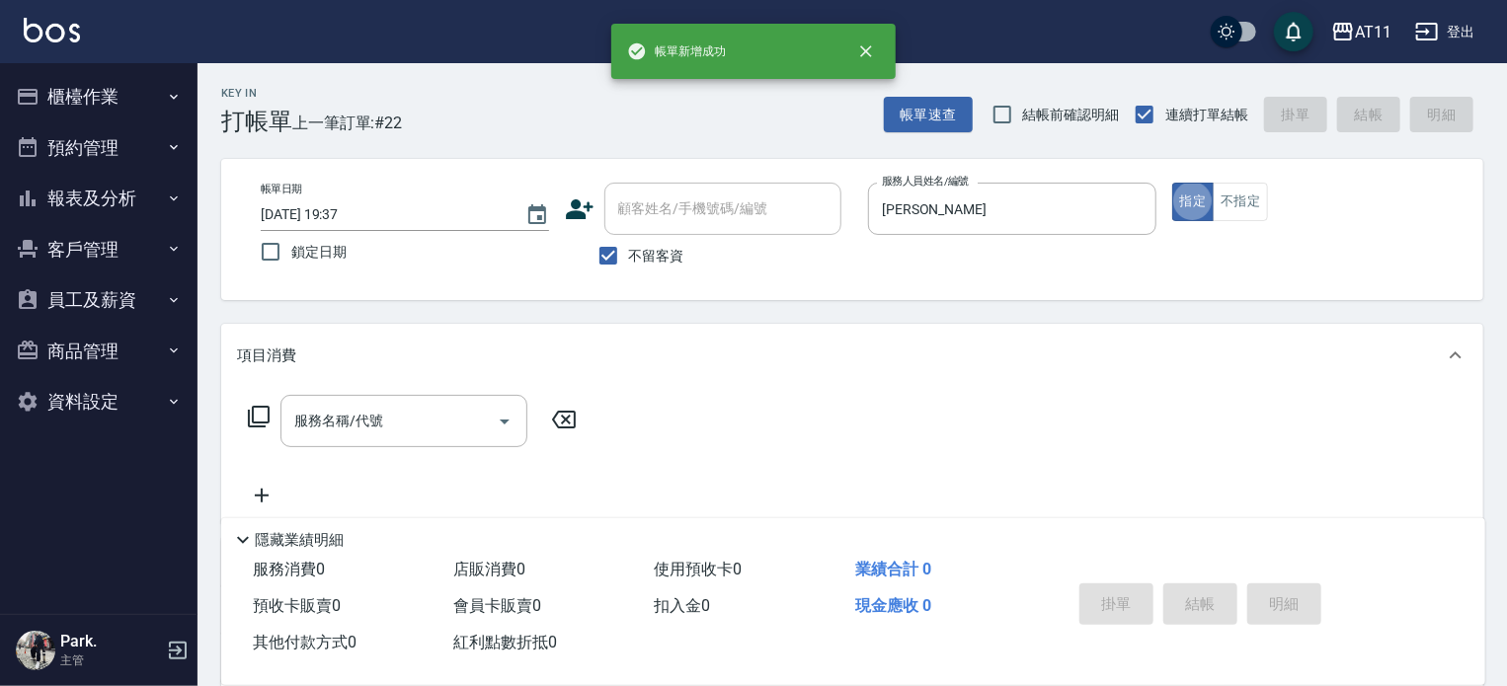
type button "true"
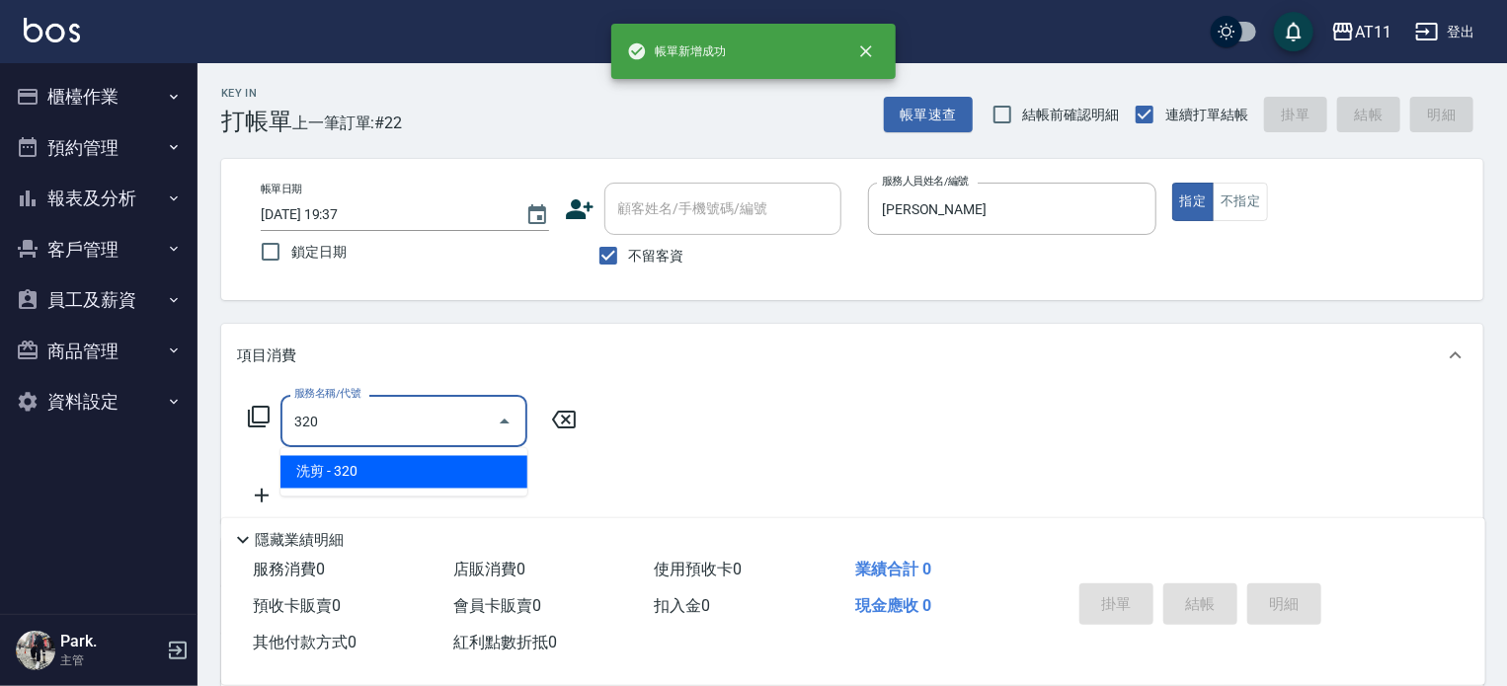
type input "洗剪(320)"
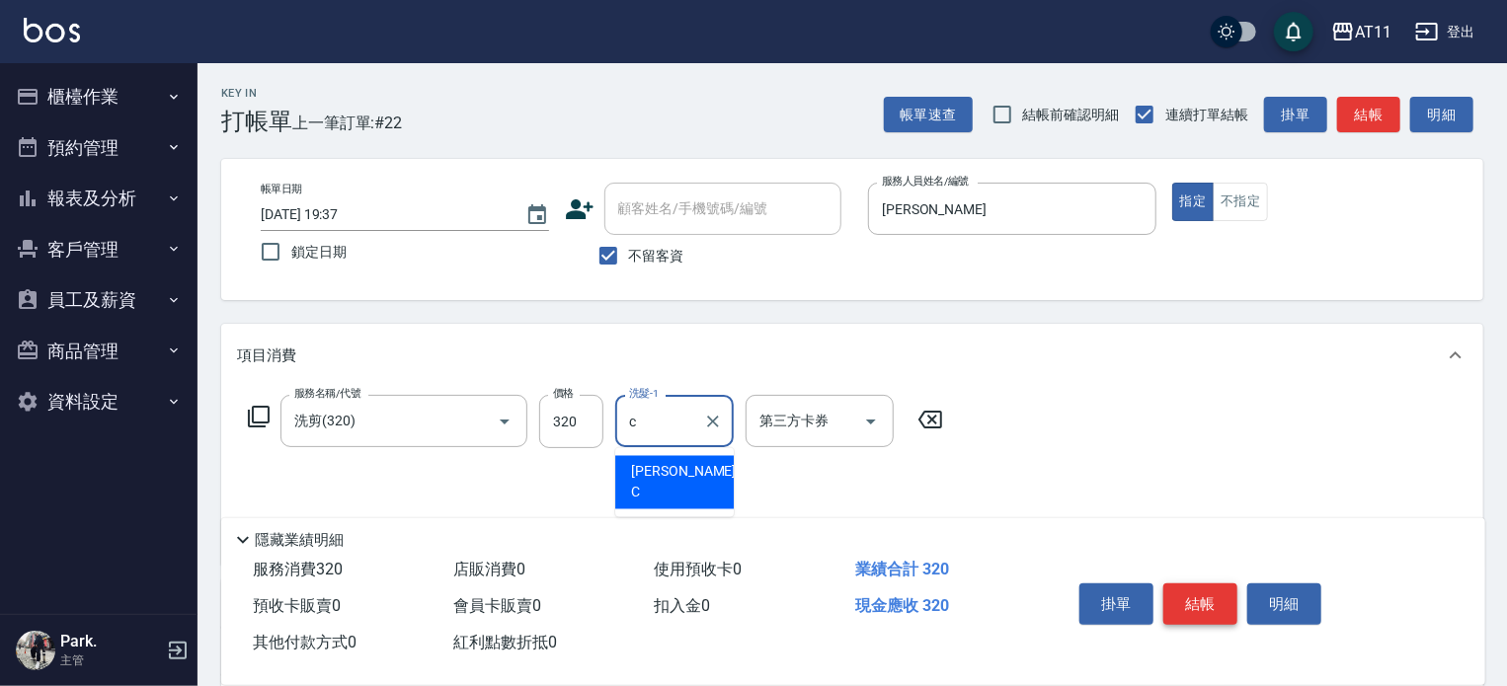
type input "[PERSON_NAME]"
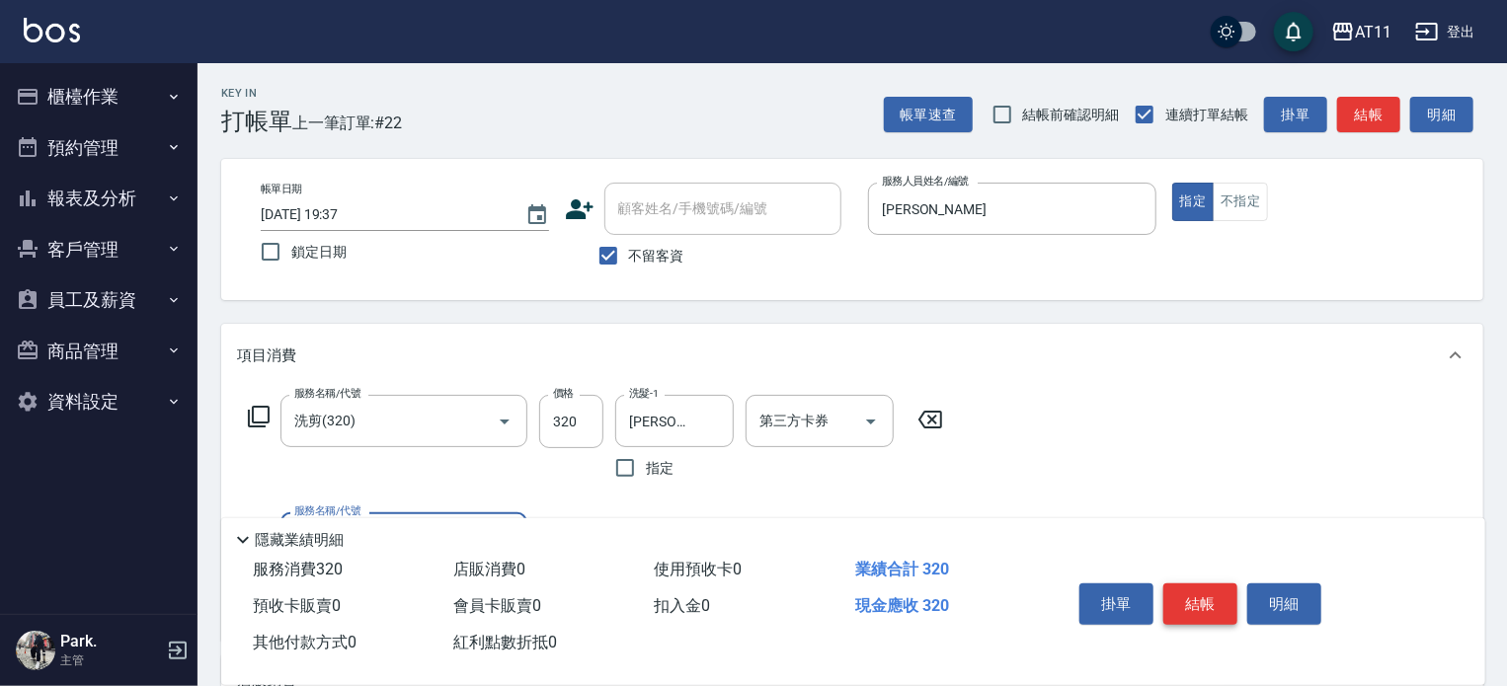
click at [1193, 594] on button "結帳" at bounding box center [1201, 604] width 74 height 41
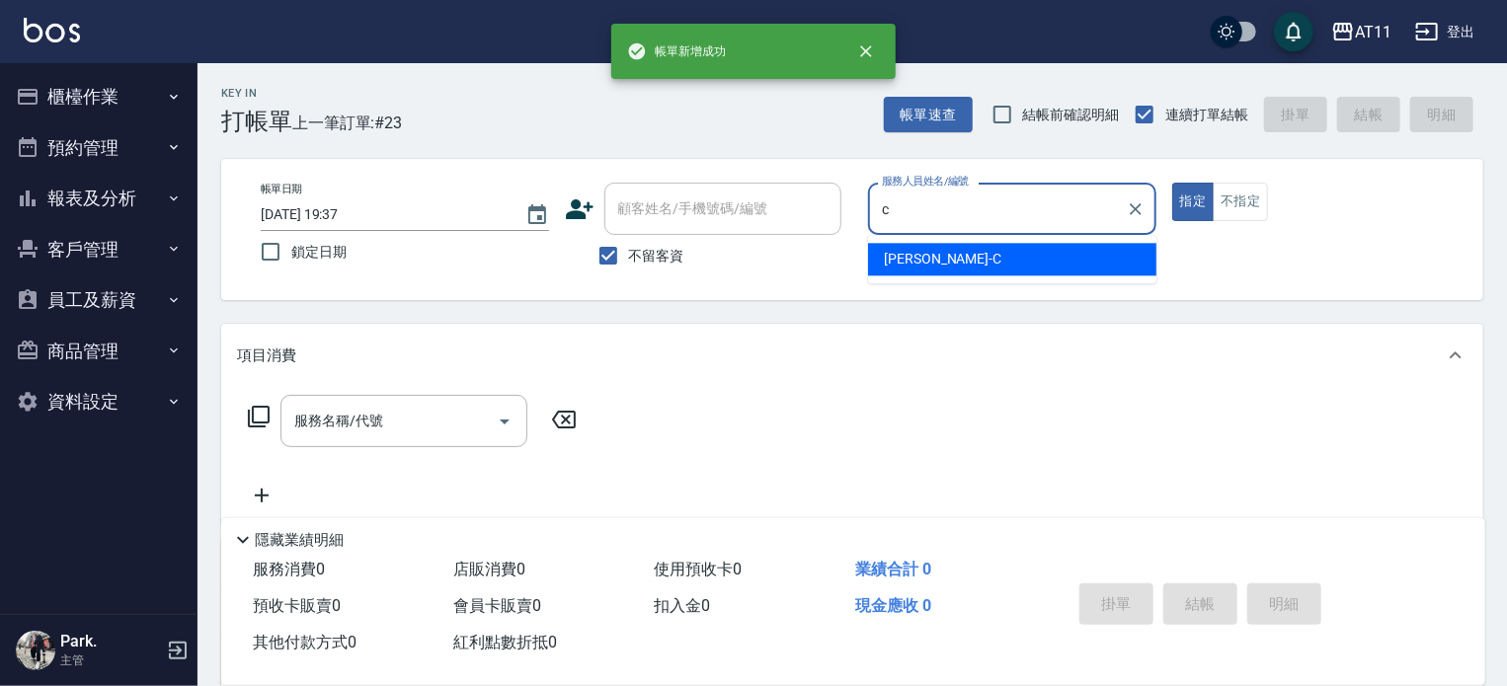
type input "Connie-C"
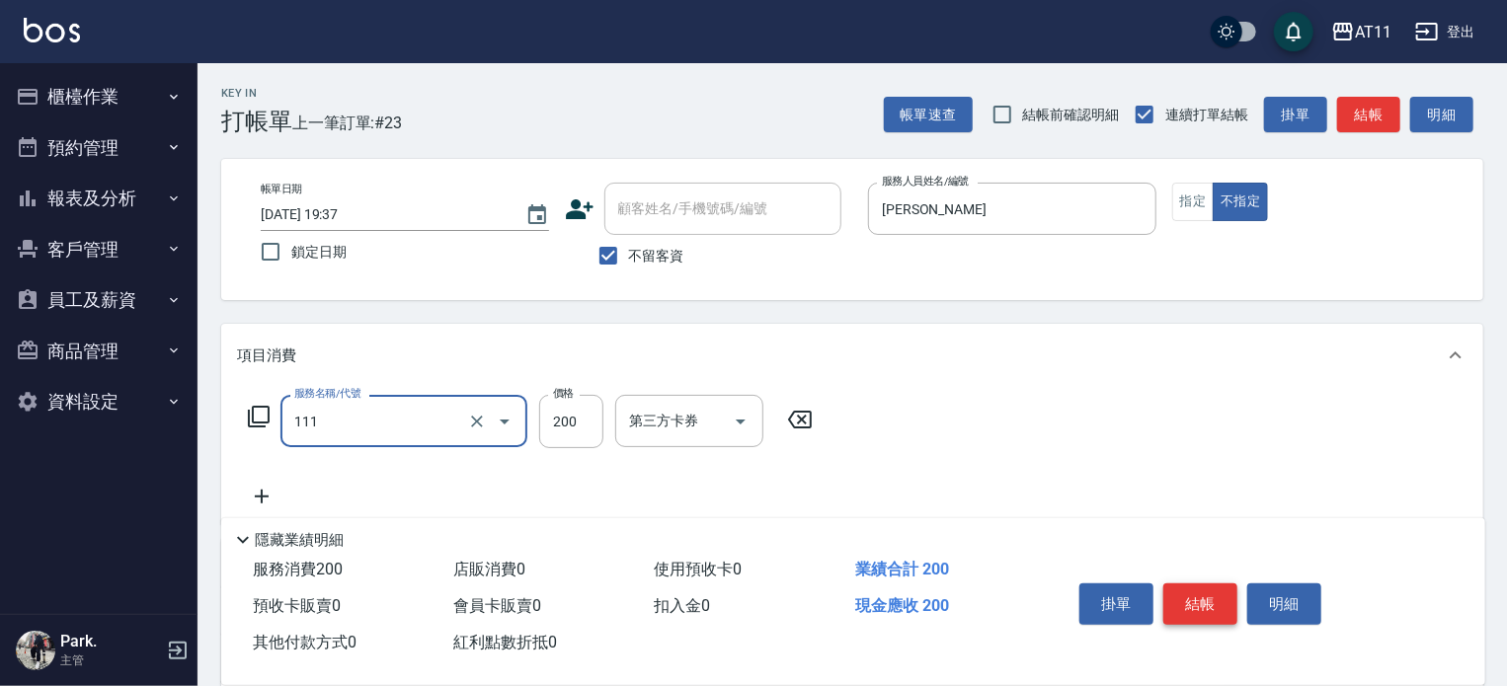
type input "精油洗髮(111)"
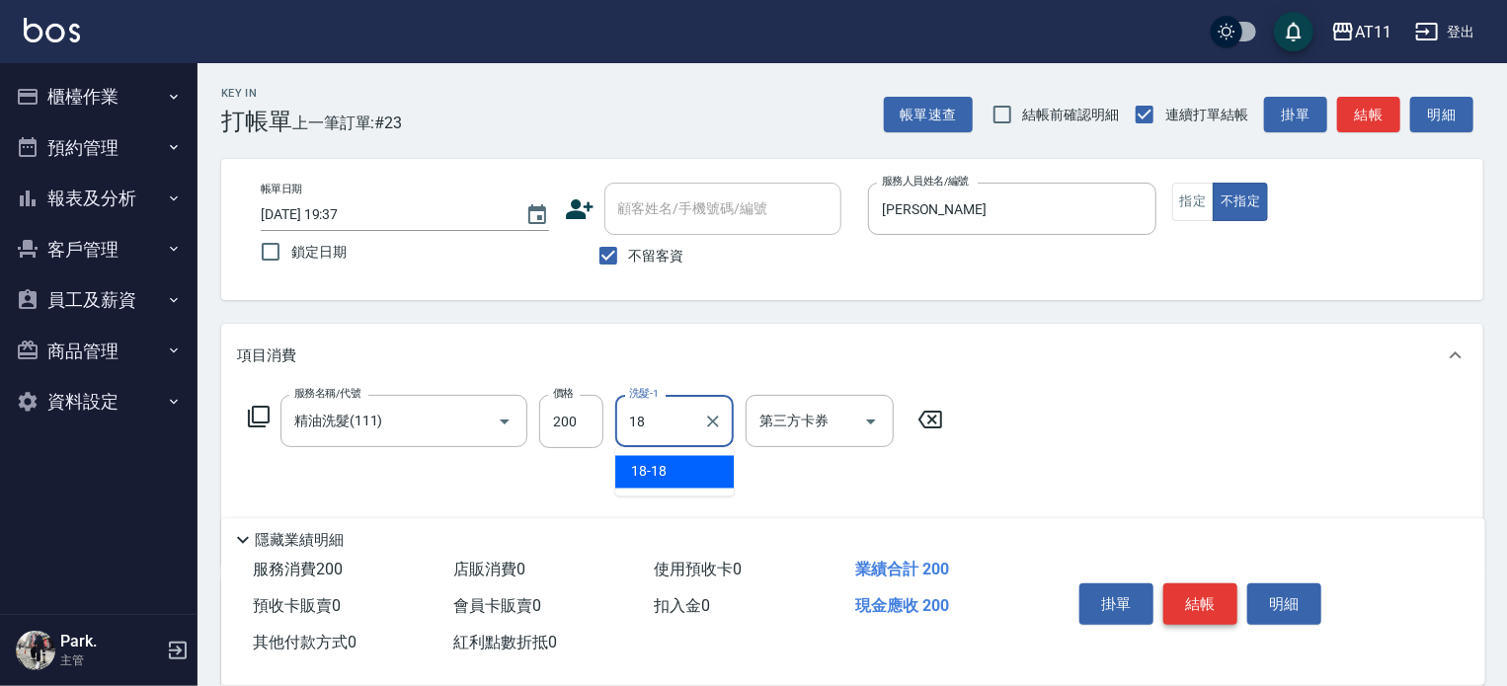
type input "18-18"
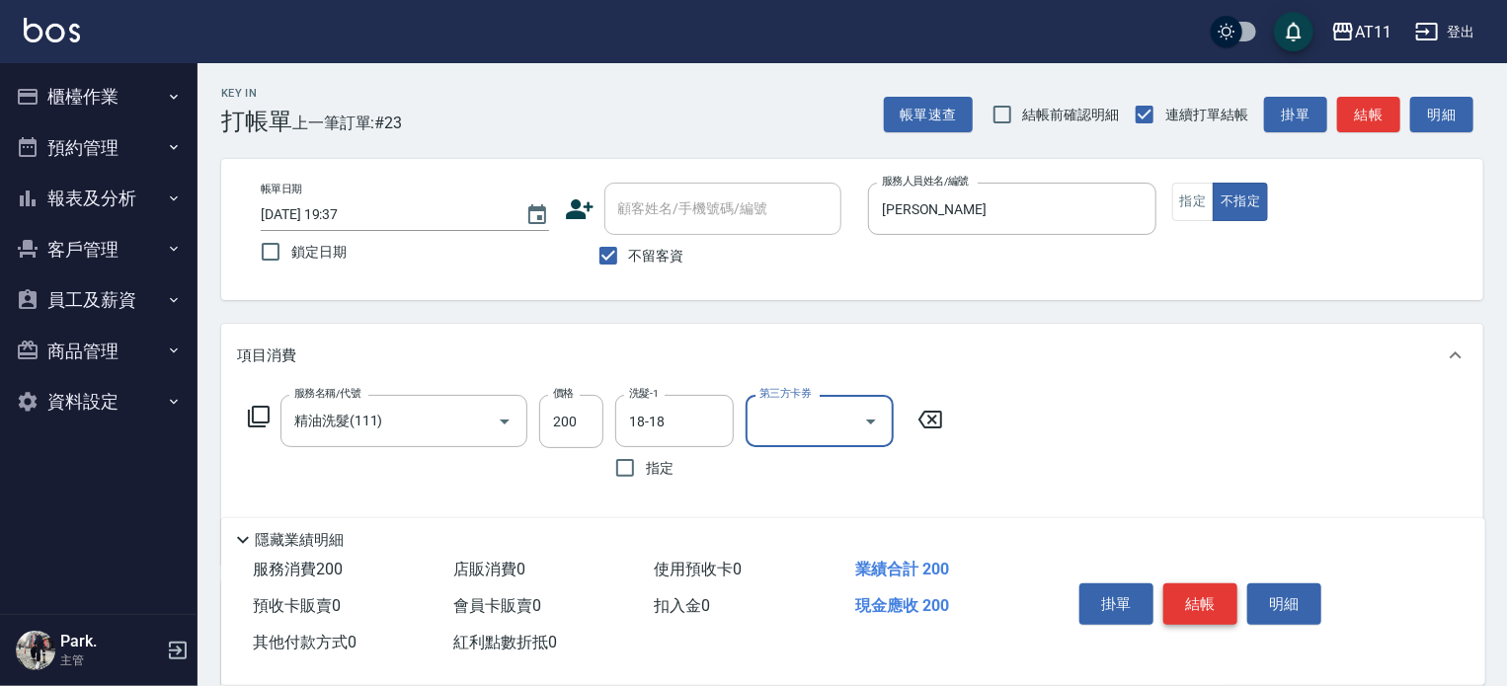
click at [1193, 594] on button "結帳" at bounding box center [1201, 604] width 74 height 41
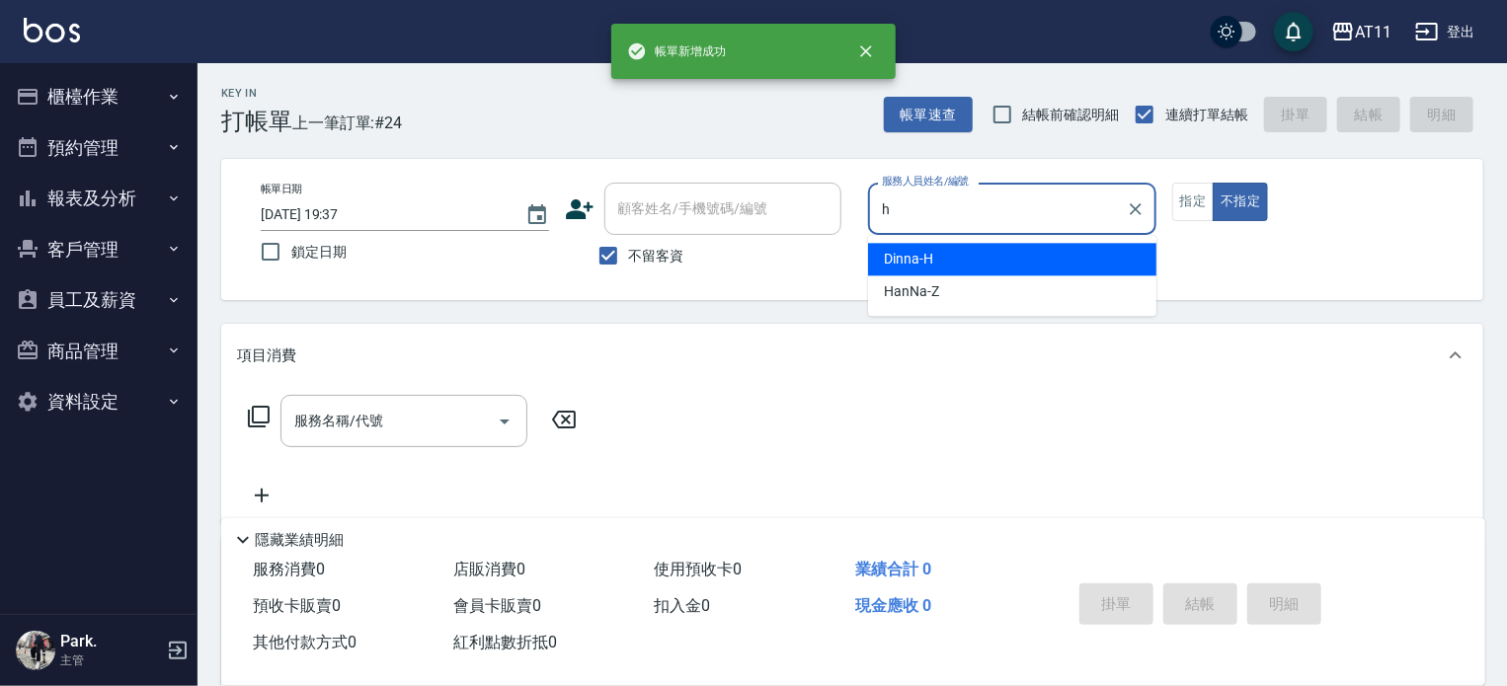
type input "Dinna-H"
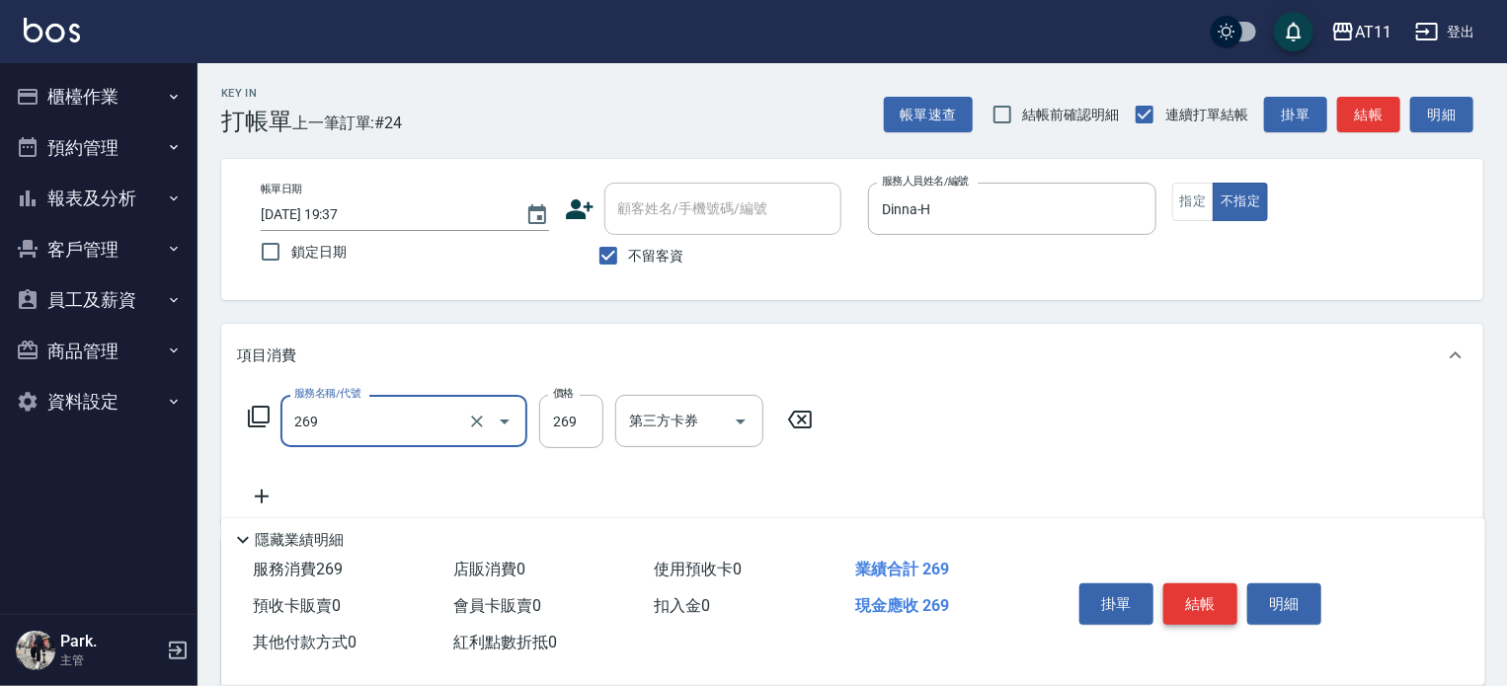
type input "一般洗剪(269)"
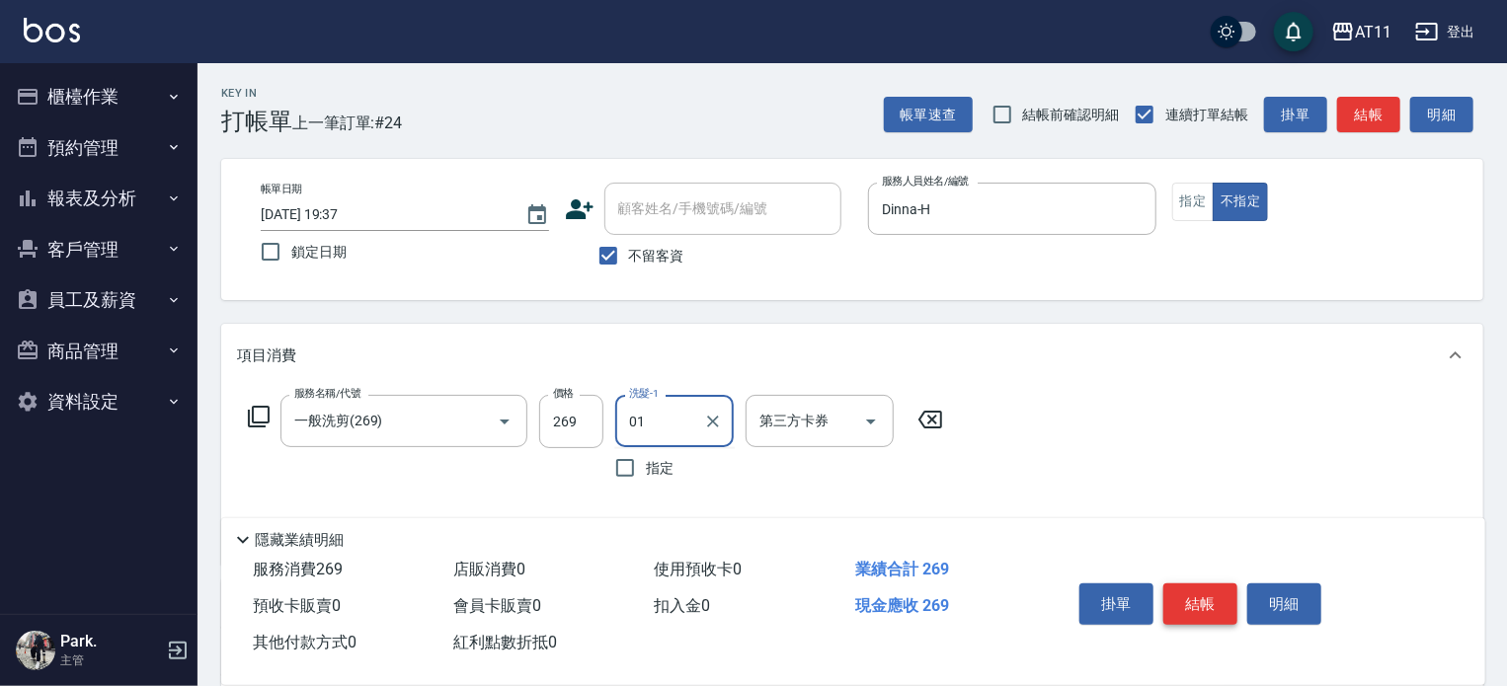
type input "0"
type input "18-18"
click at [1193, 594] on button "結帳" at bounding box center [1201, 604] width 74 height 41
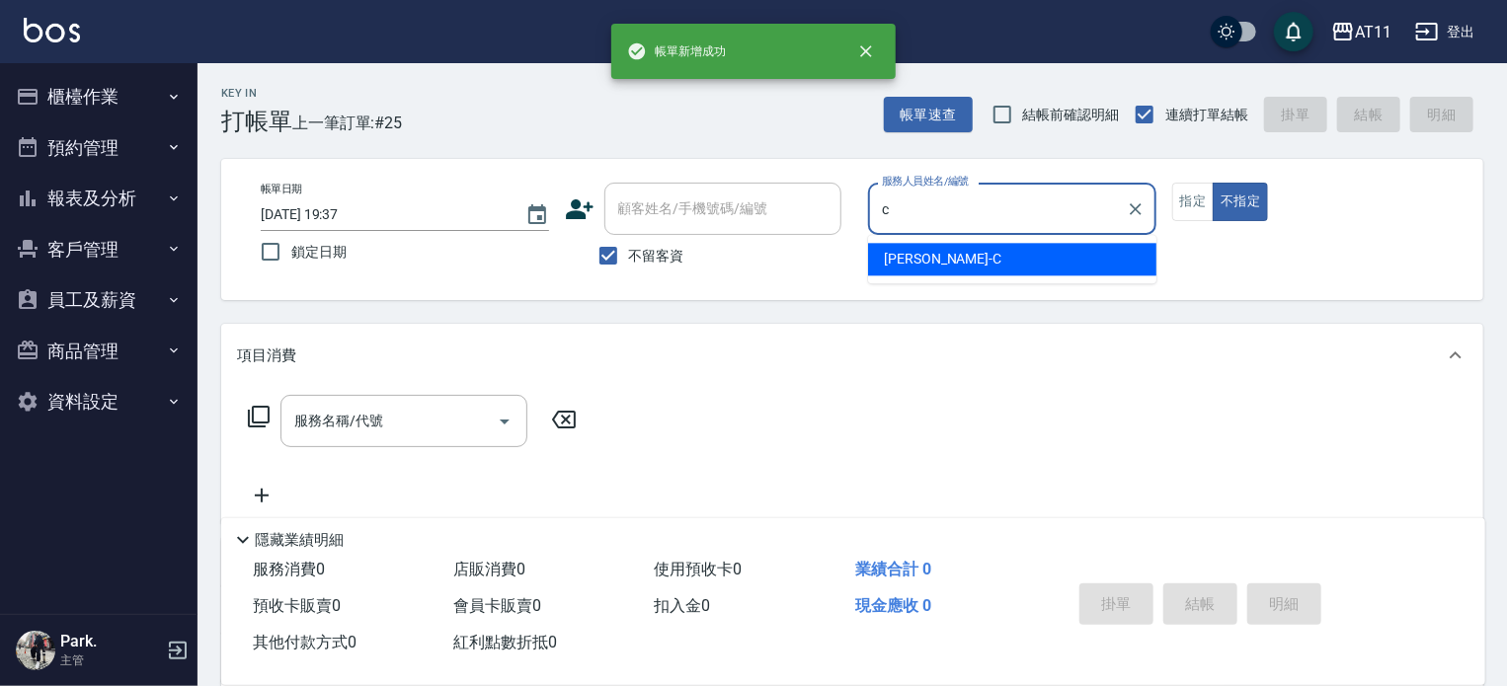
type input "Connie-C"
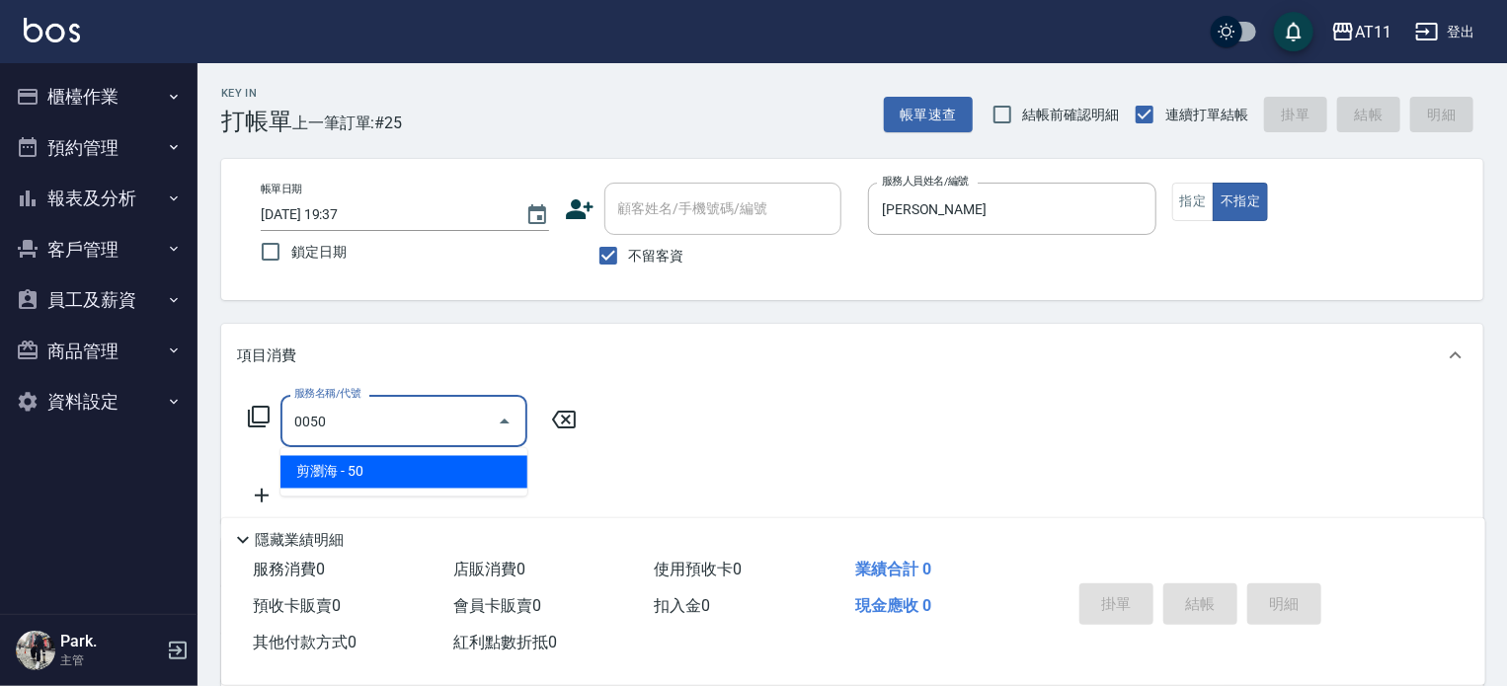
type input "剪瀏海(0050)"
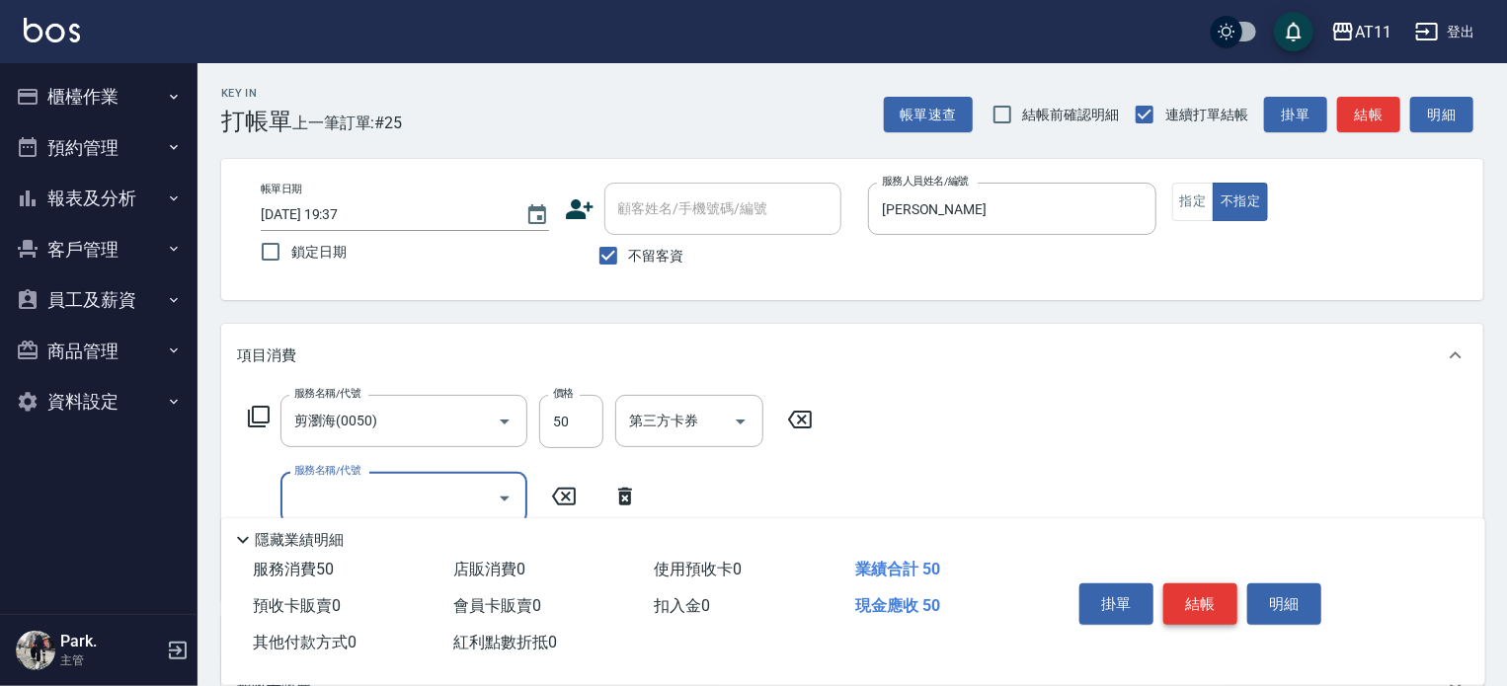
click at [1193, 594] on button "結帳" at bounding box center [1201, 604] width 74 height 41
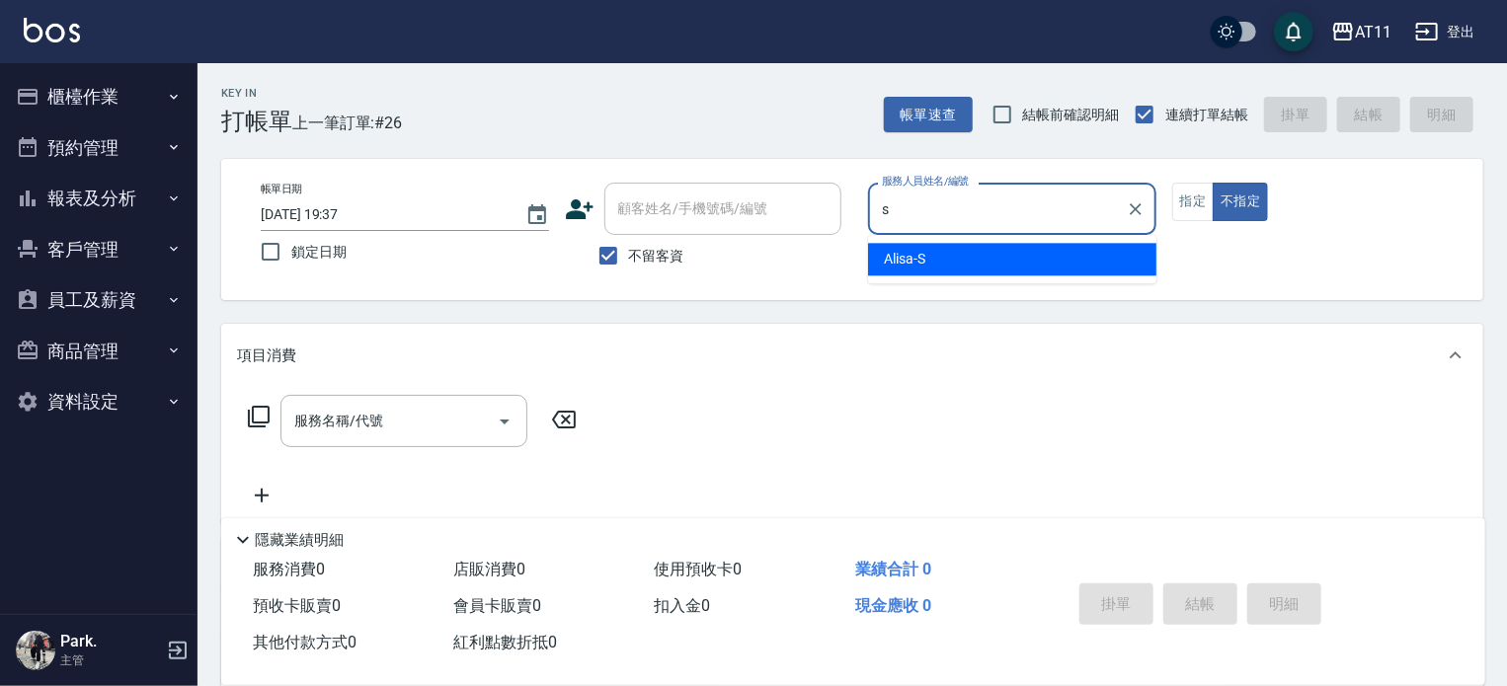
type input "Alisa-S"
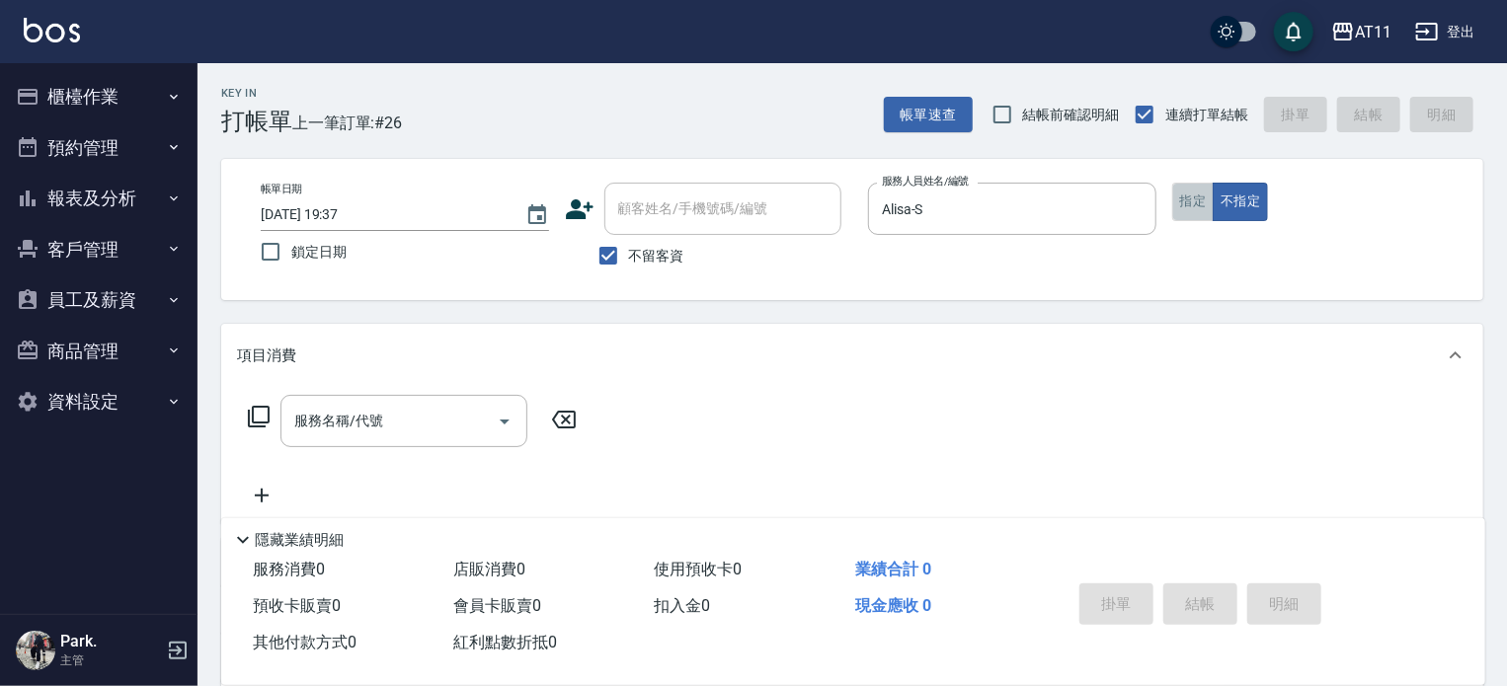
drag, startPoint x: 1191, startPoint y: 189, endPoint x: 1184, endPoint y: 209, distance: 21.9
click at [1190, 196] on button "指定" at bounding box center [1193, 202] width 42 height 39
click at [424, 416] on input "服務名稱/代號" at bounding box center [389, 421] width 200 height 35
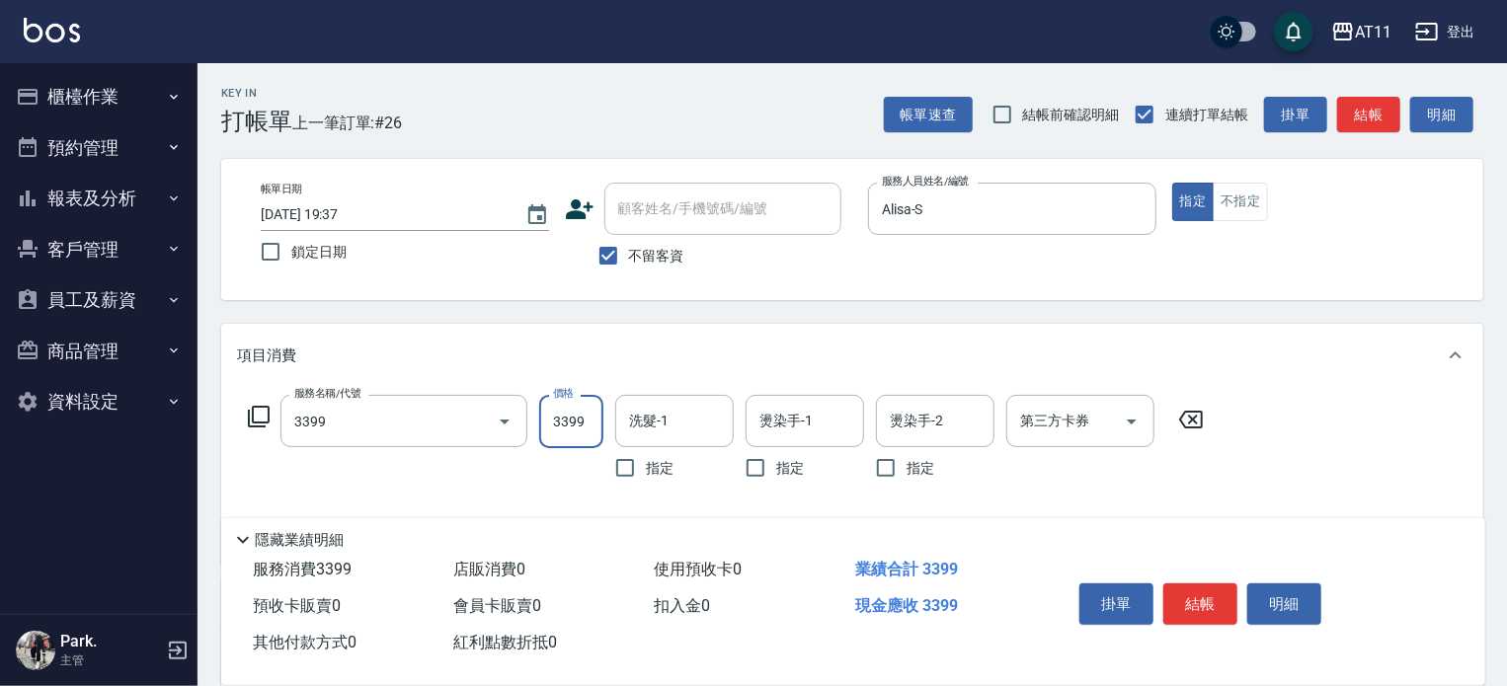
type input "ovc3399(3399)"
click at [570, 430] on input "3399" at bounding box center [571, 421] width 64 height 53
type input "3299"
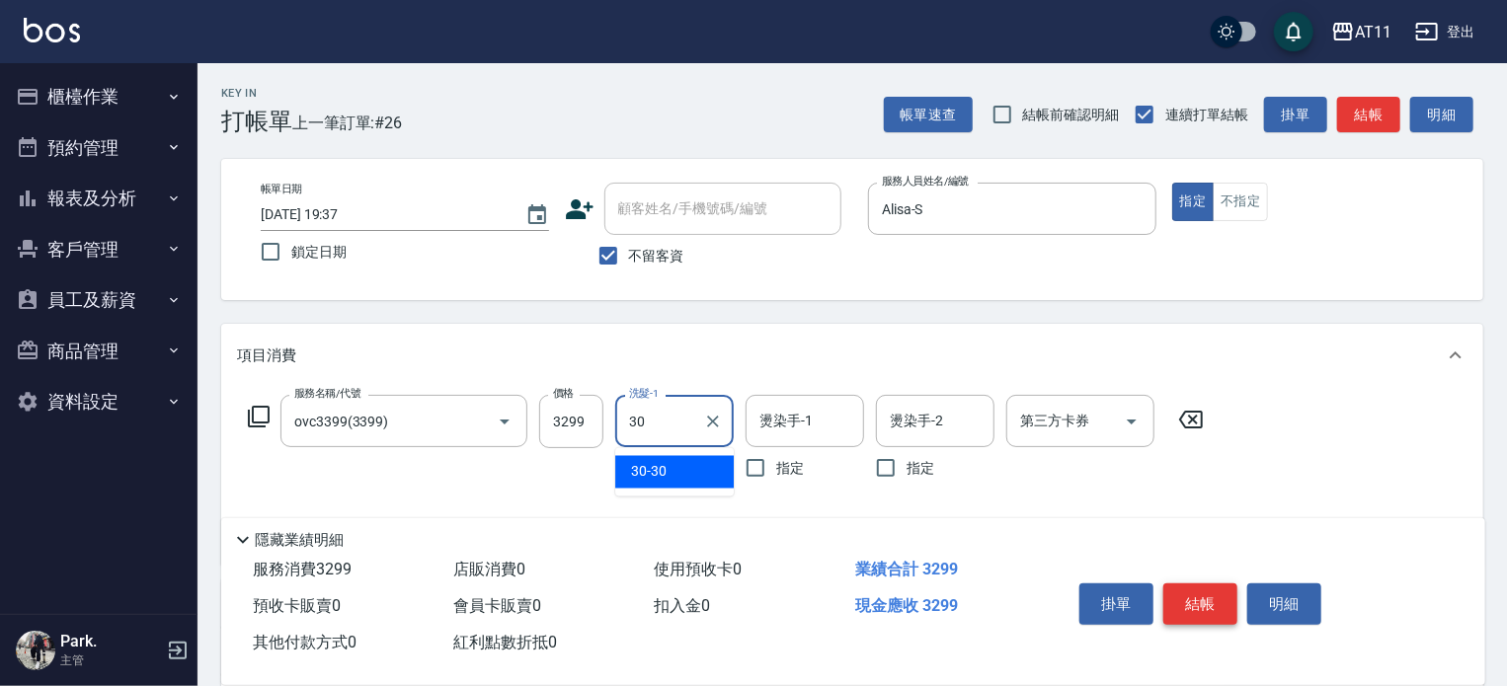
type input "30-30"
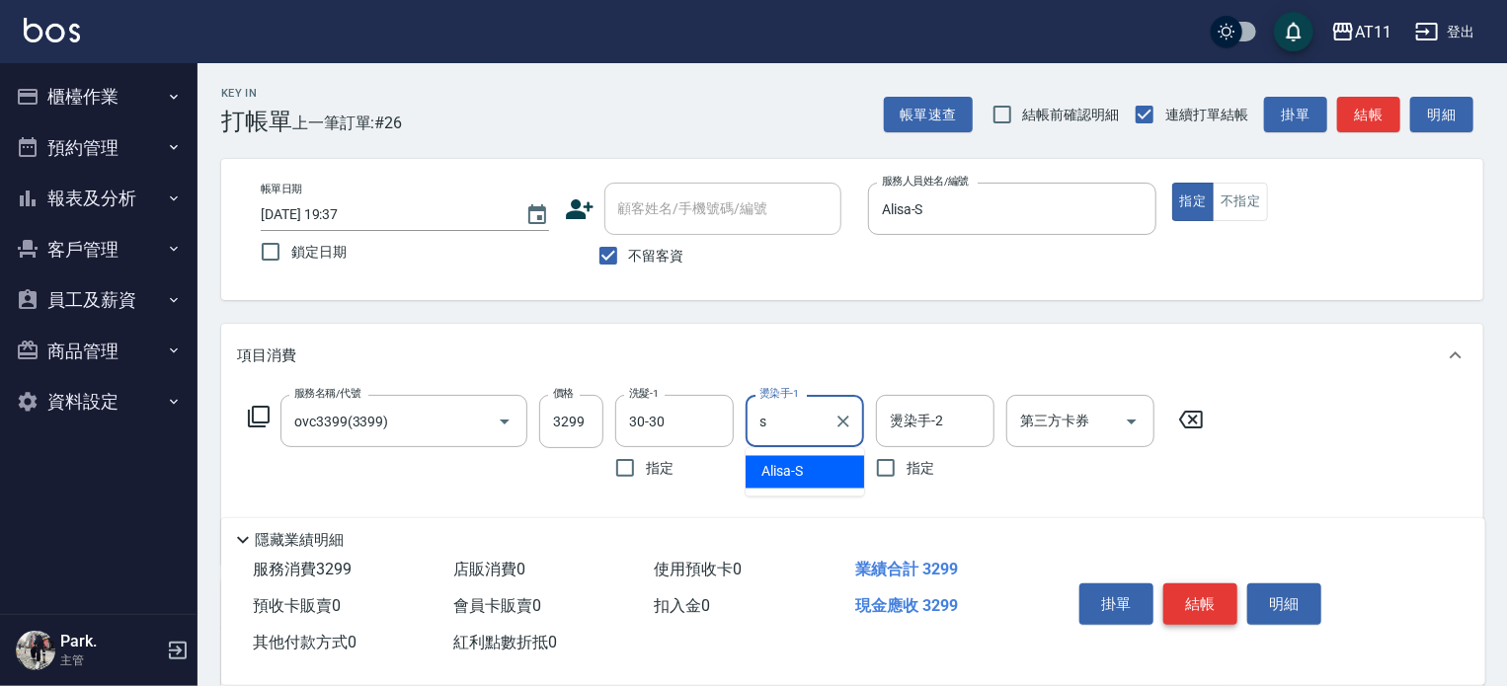
type input "Alisa-S"
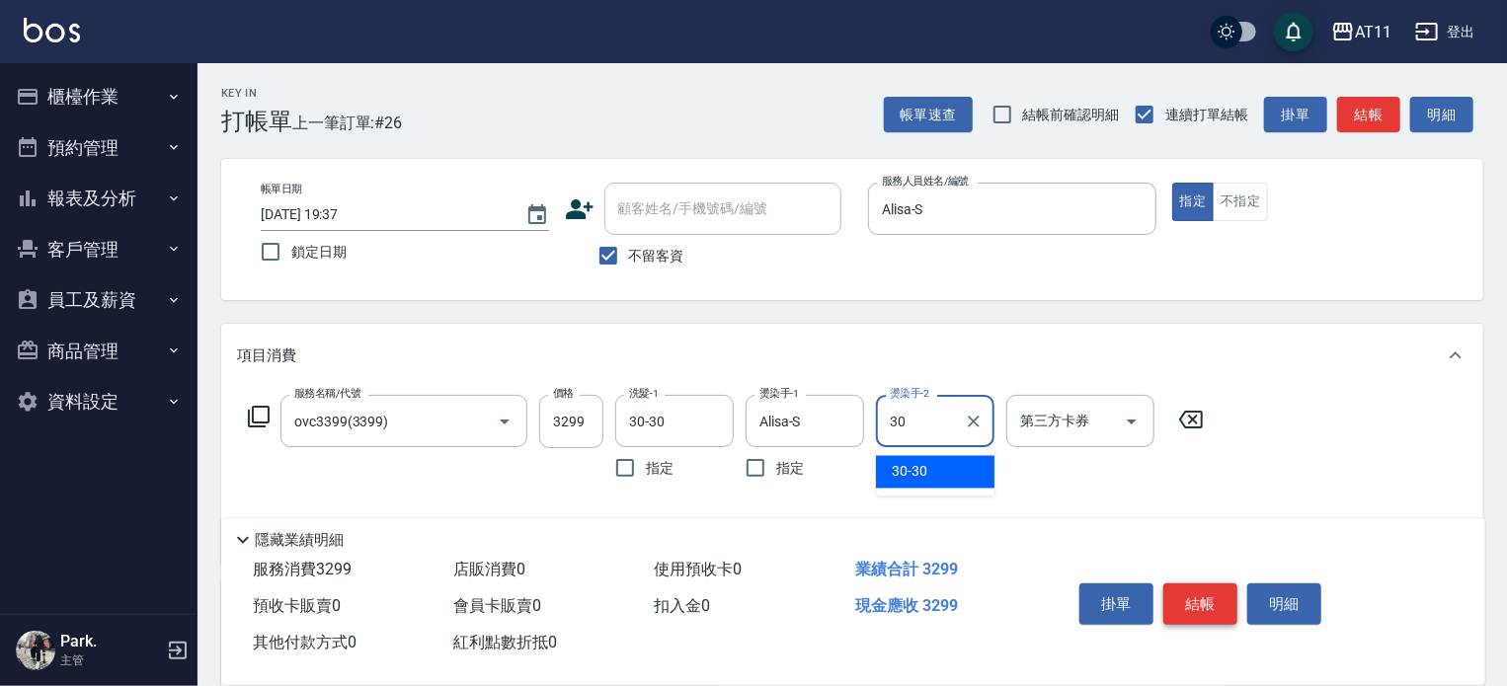
type input "30-30"
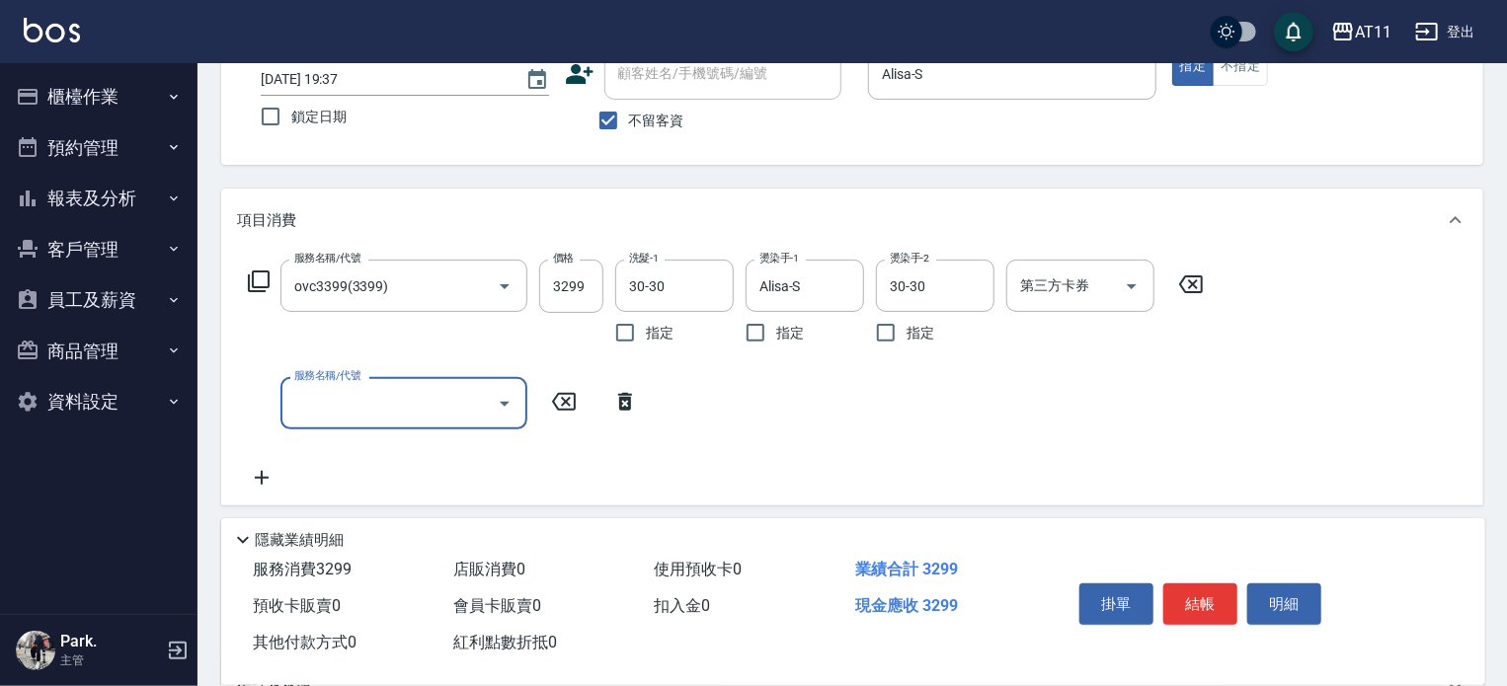
scroll to position [348, 0]
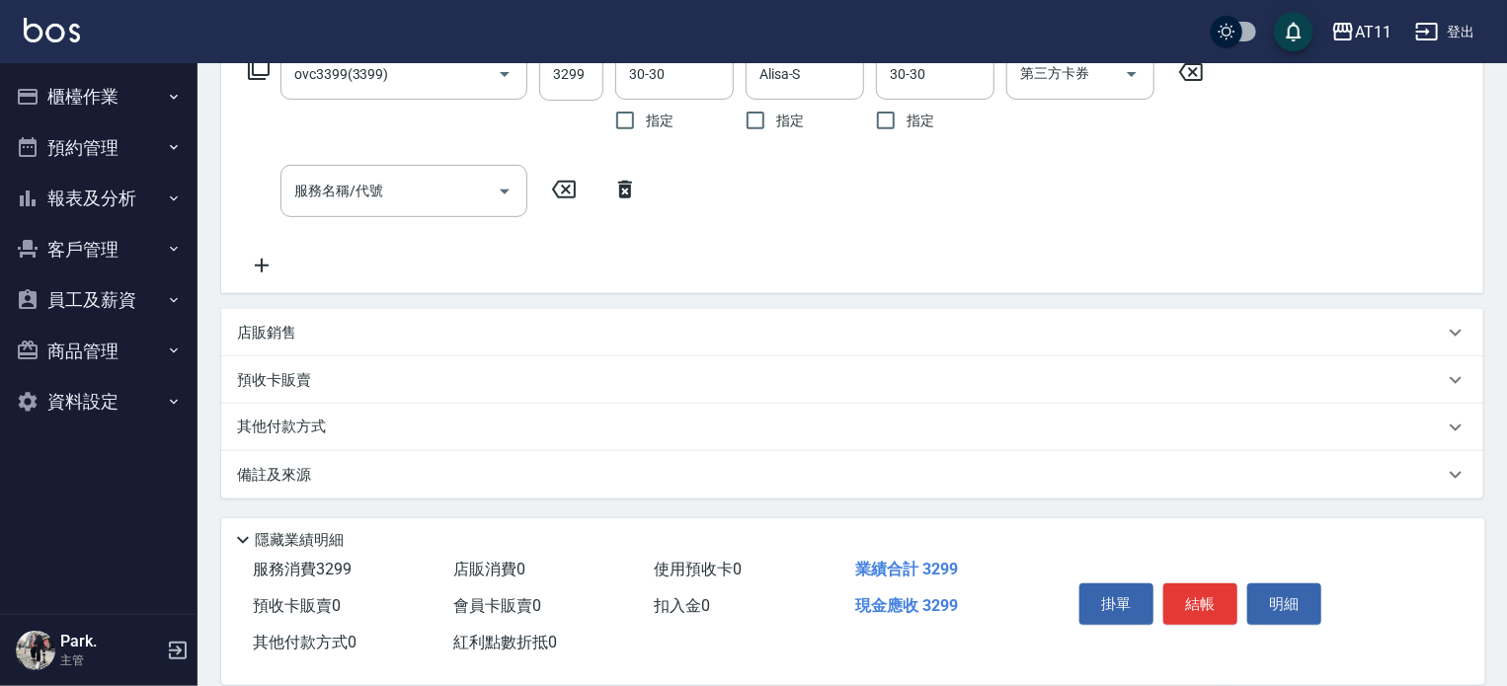
click at [376, 315] on div "店販銷售" at bounding box center [852, 332] width 1262 height 47
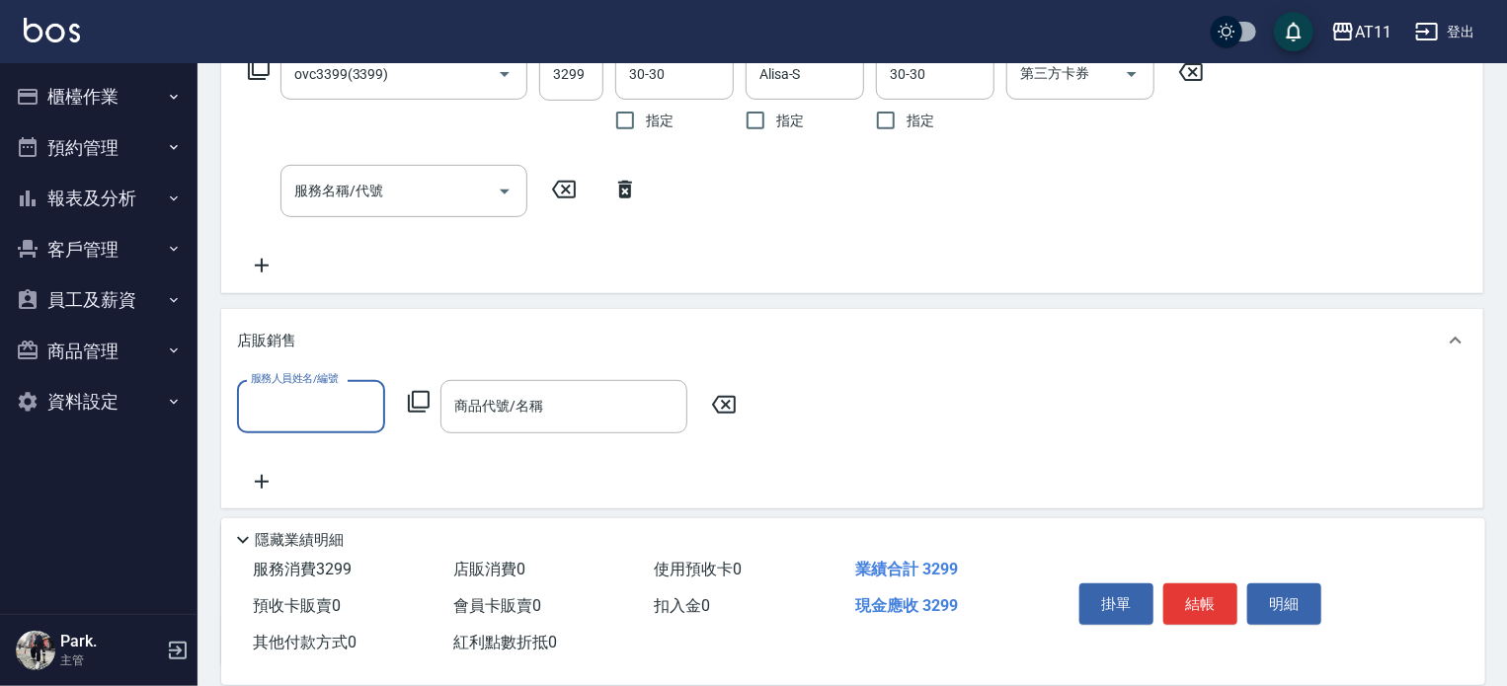
scroll to position [0, 0]
type input "Alisa-S"
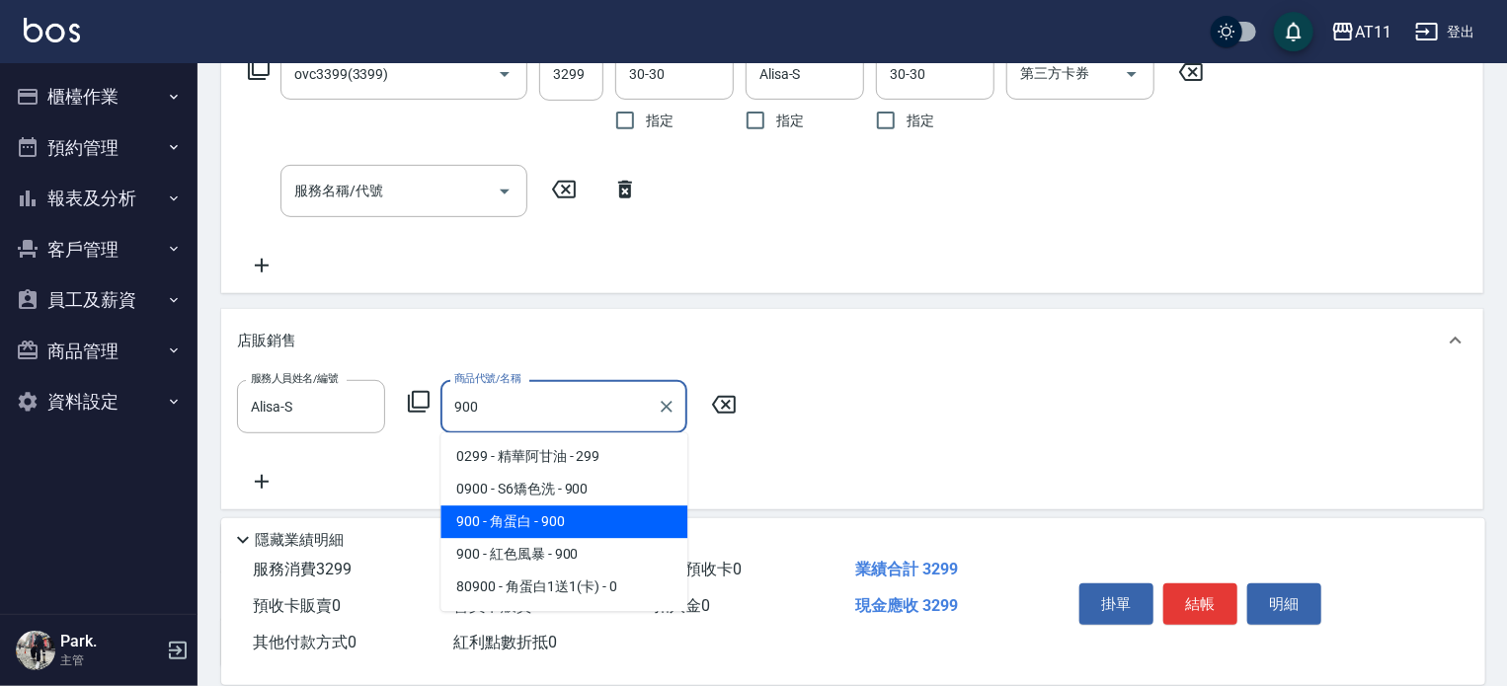
type input "角蛋白"
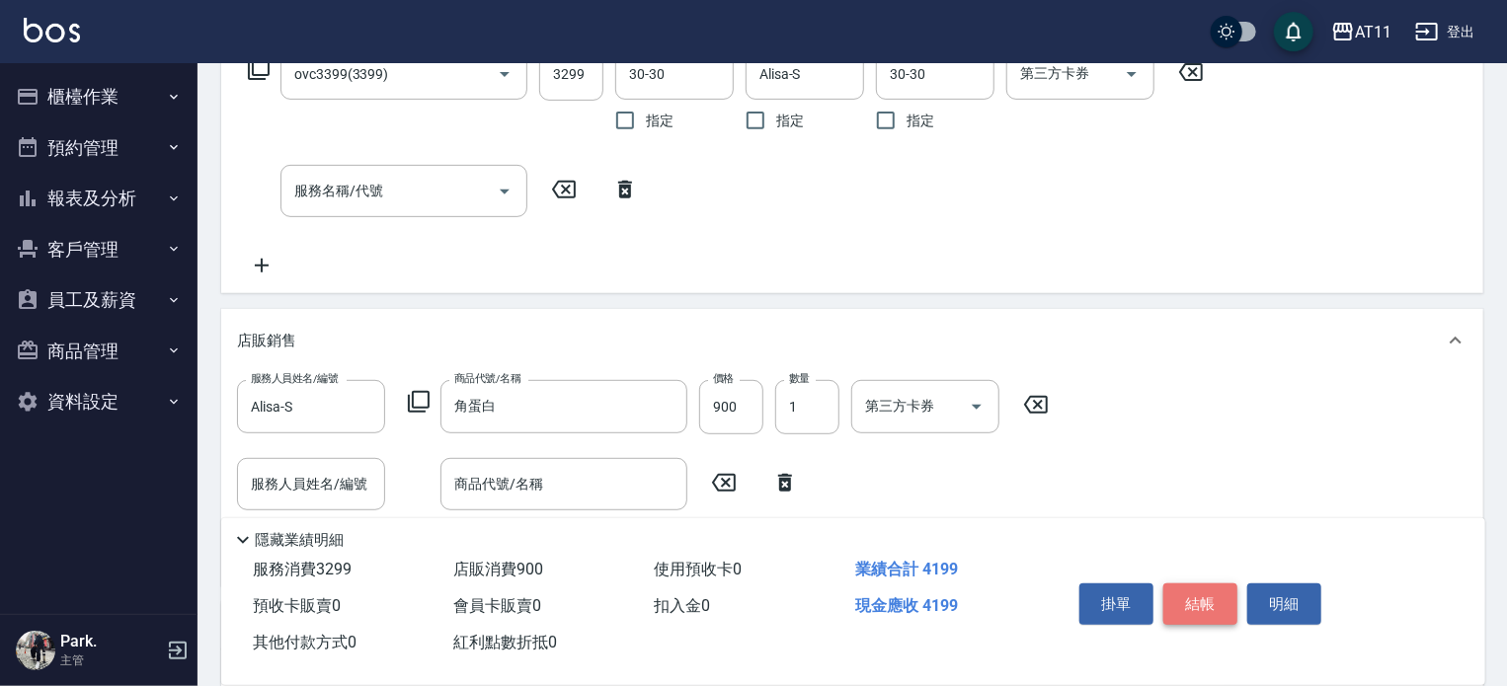
click at [1190, 600] on button "結帳" at bounding box center [1201, 604] width 74 height 41
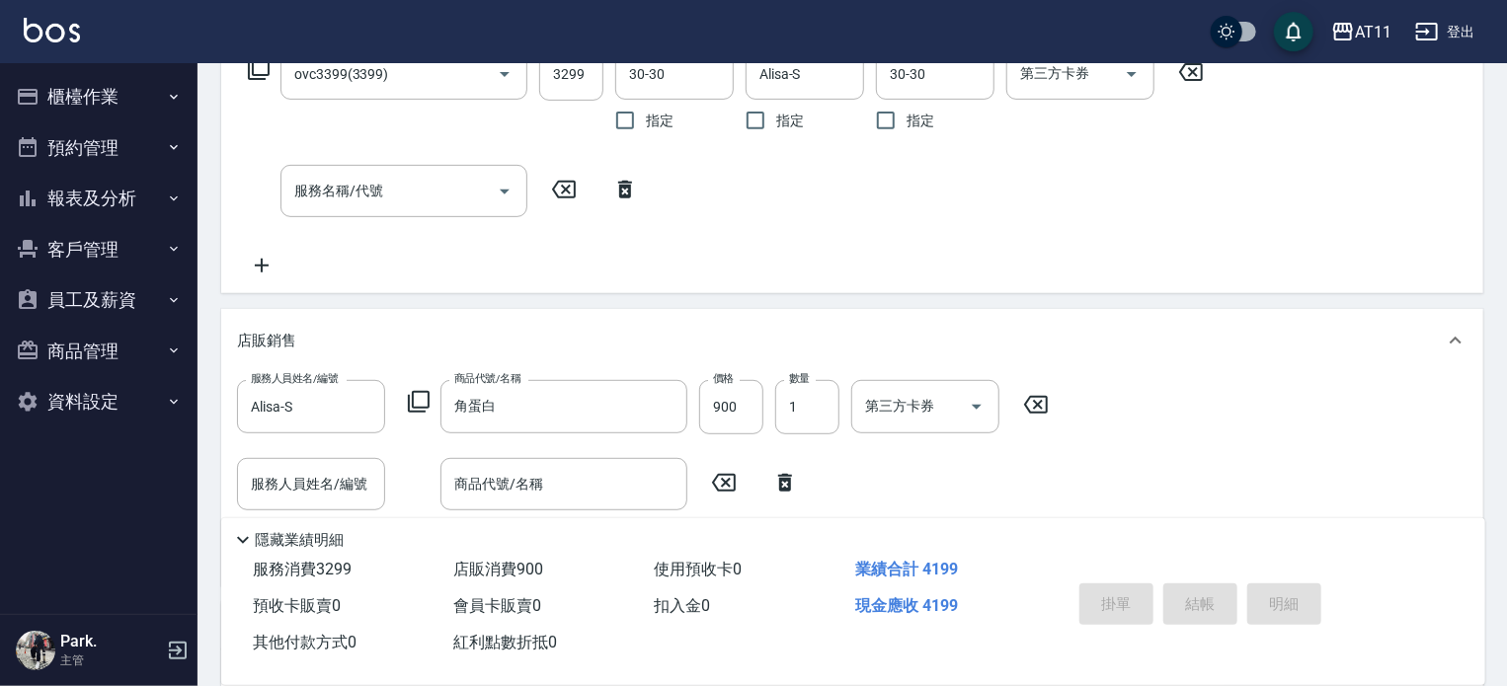
type input "2025/08/25 20:00"
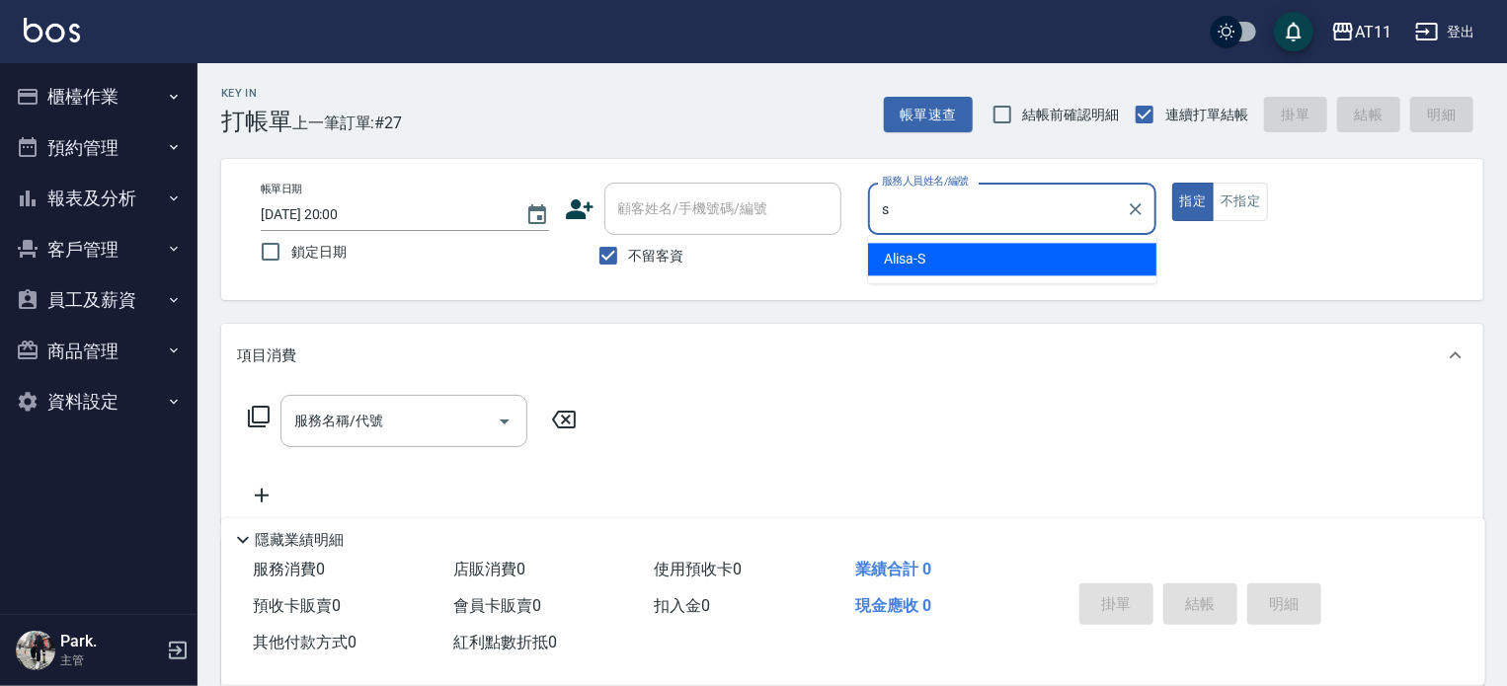
type input "Alisa-S"
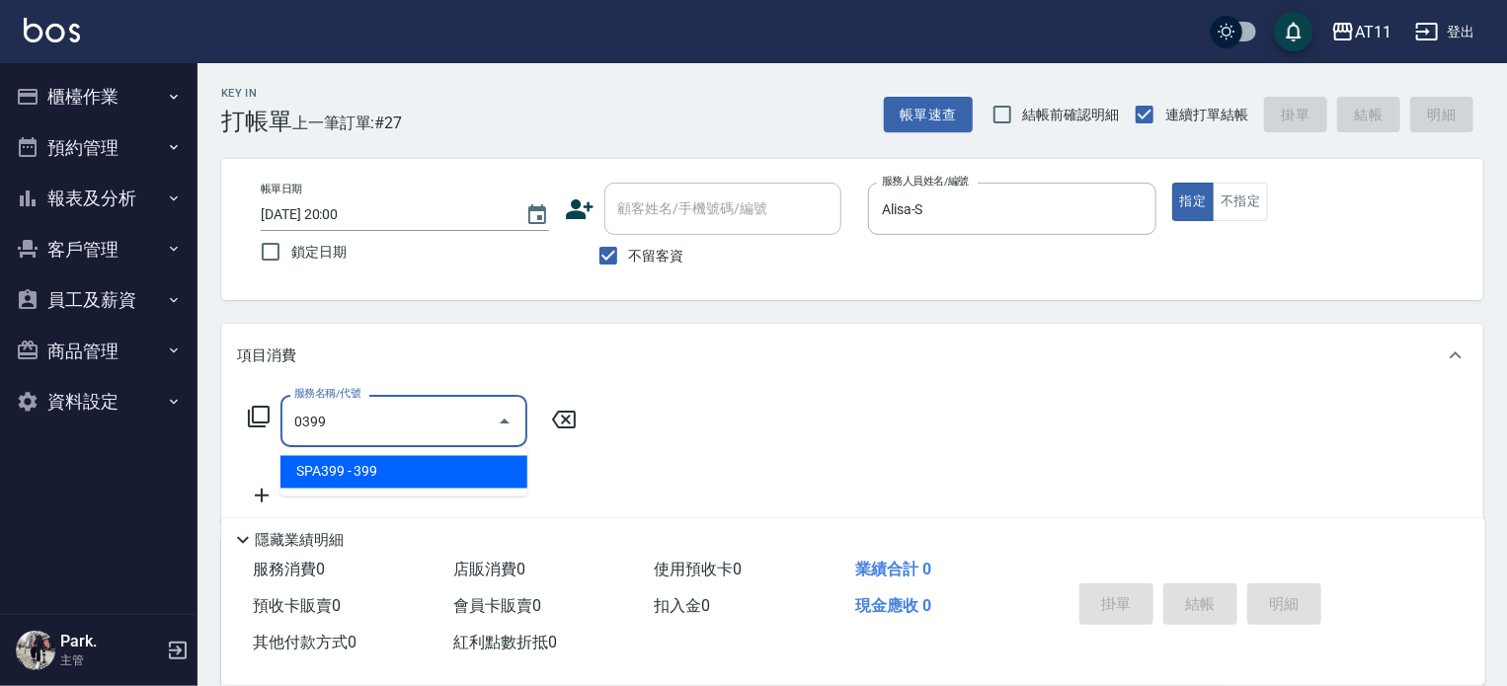
type input "SPA399(0399)"
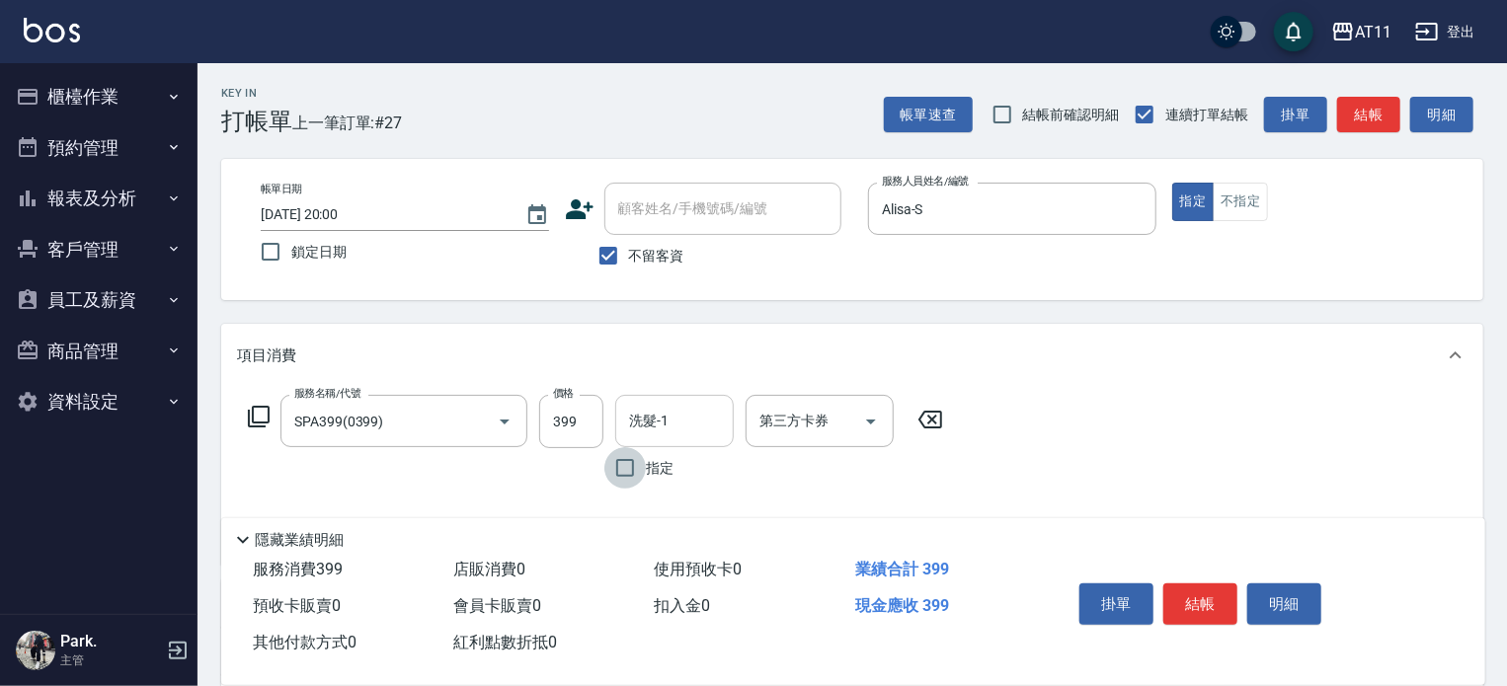
click at [656, 407] on div "洗髮-1 洗髮-1" at bounding box center [674, 421] width 119 height 52
type input "0"
type input "18-18"
click at [1217, 606] on button "結帳" at bounding box center [1201, 604] width 74 height 41
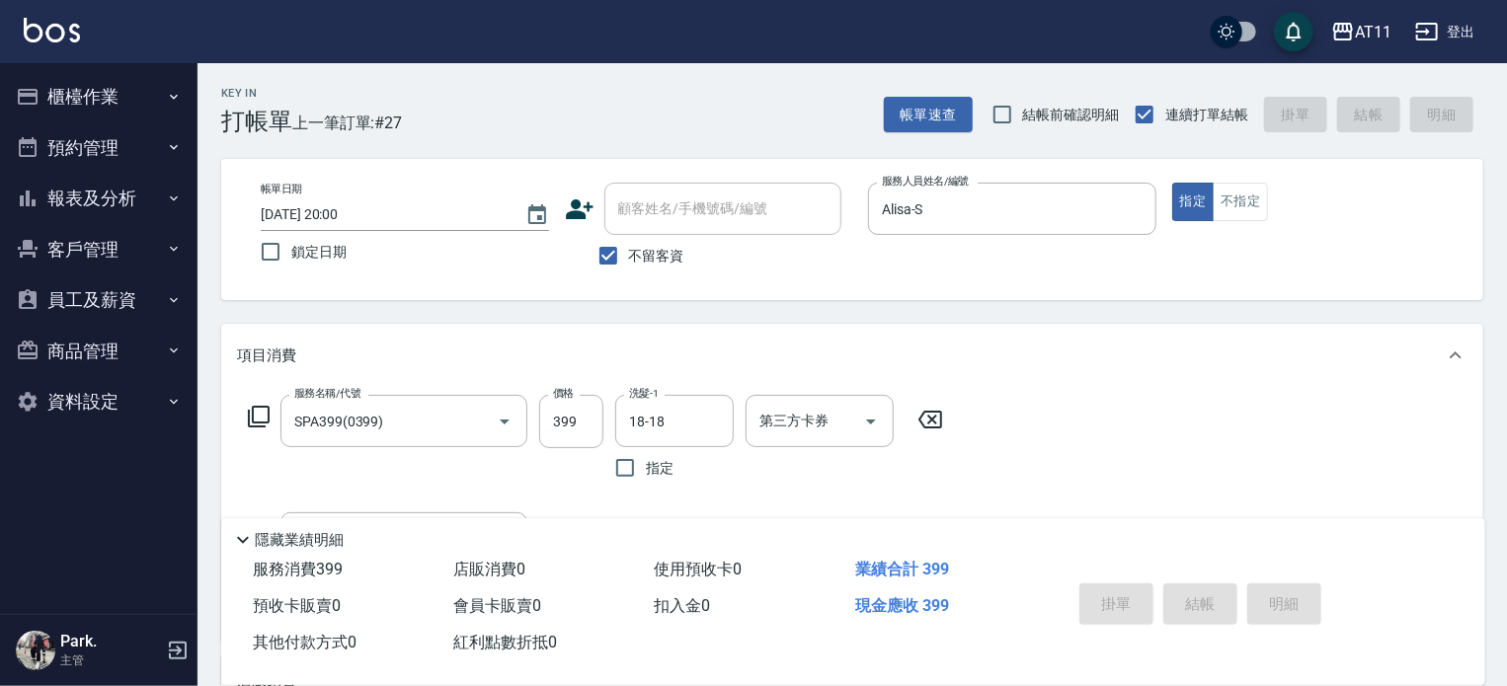
type input "2025/08/25 20:01"
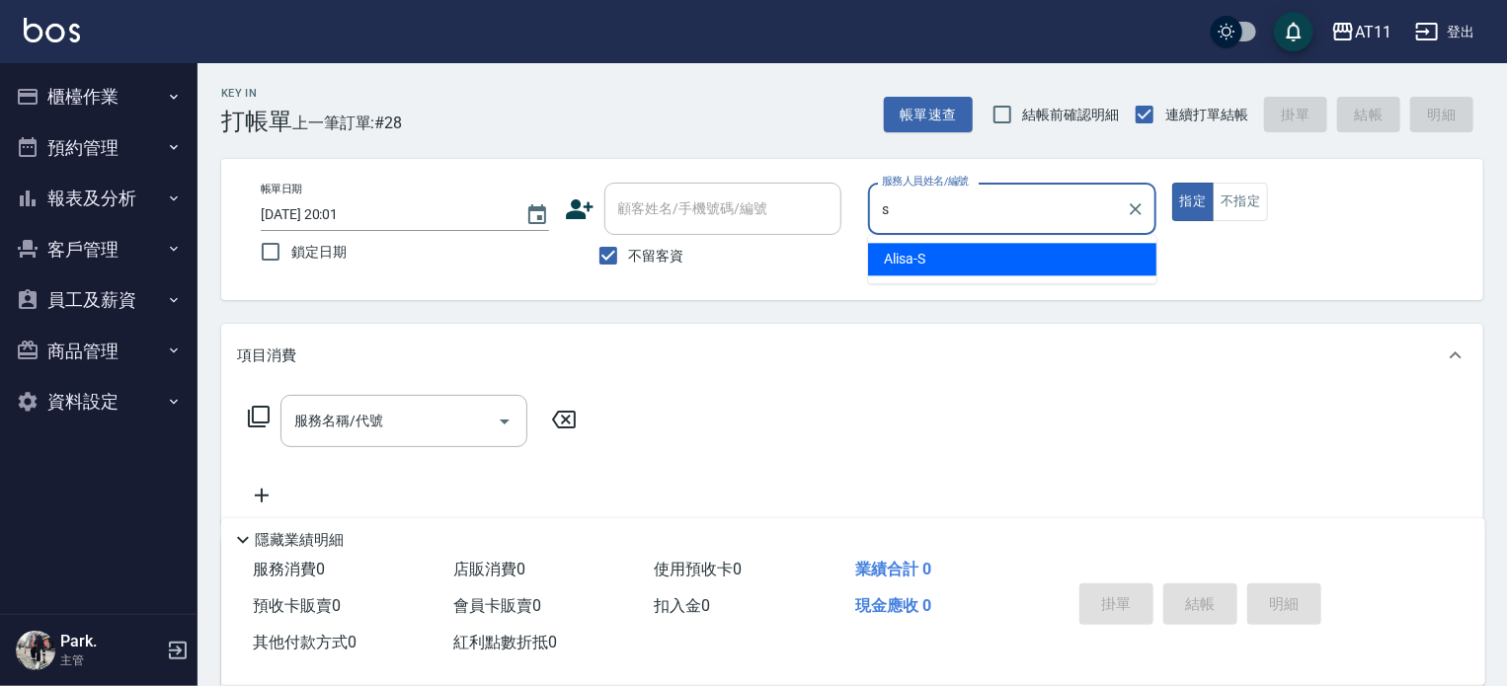
type input "Alisa-S"
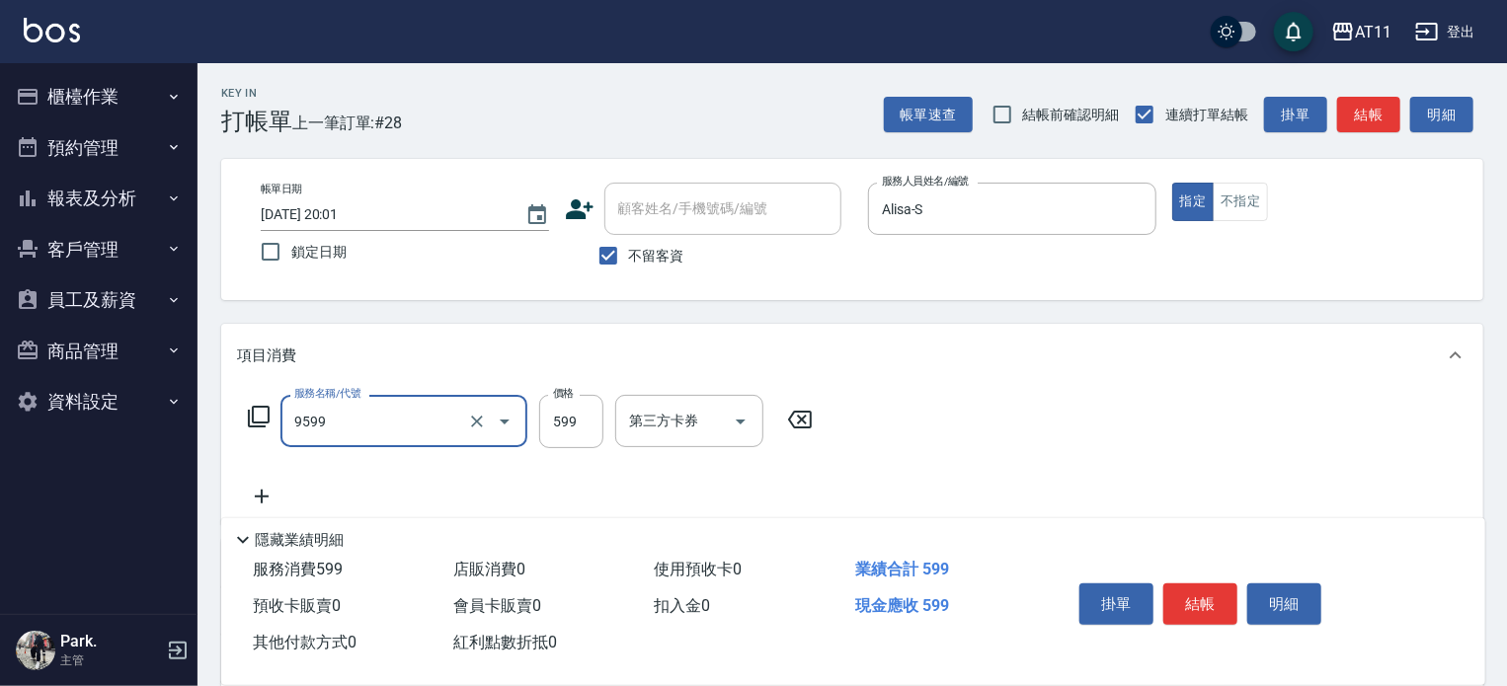
type input "D套餐(9599)"
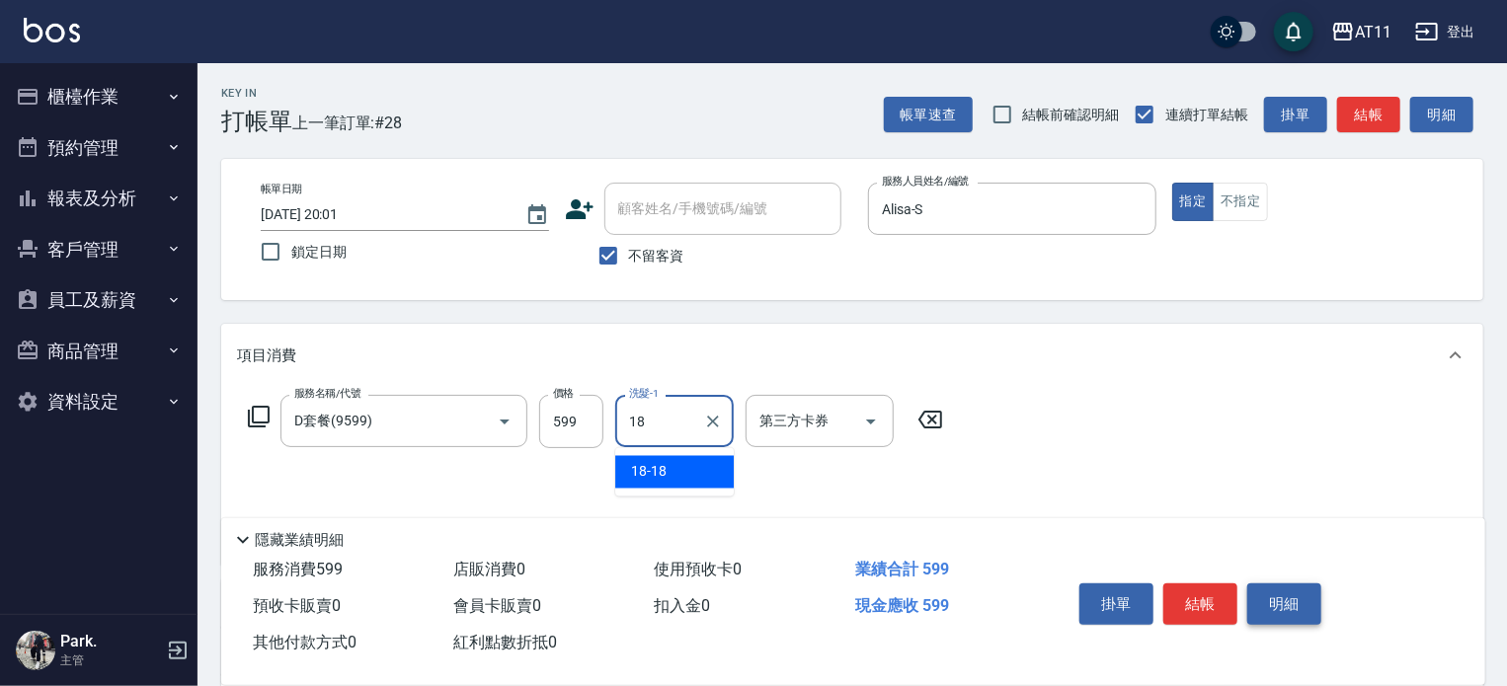
type input "18-18"
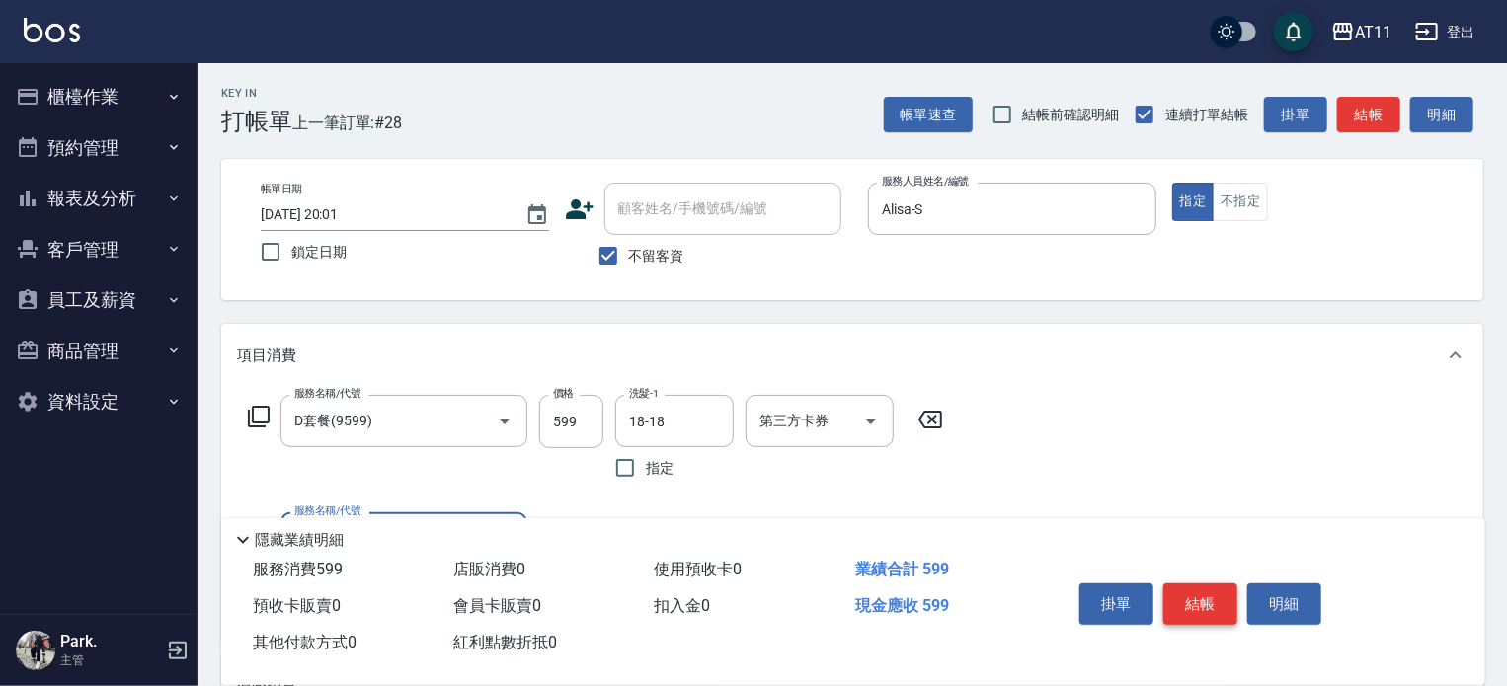
drag, startPoint x: 1189, startPoint y: 592, endPoint x: 1219, endPoint y: 588, distance: 29.9
click at [1190, 592] on button "結帳" at bounding box center [1201, 604] width 74 height 41
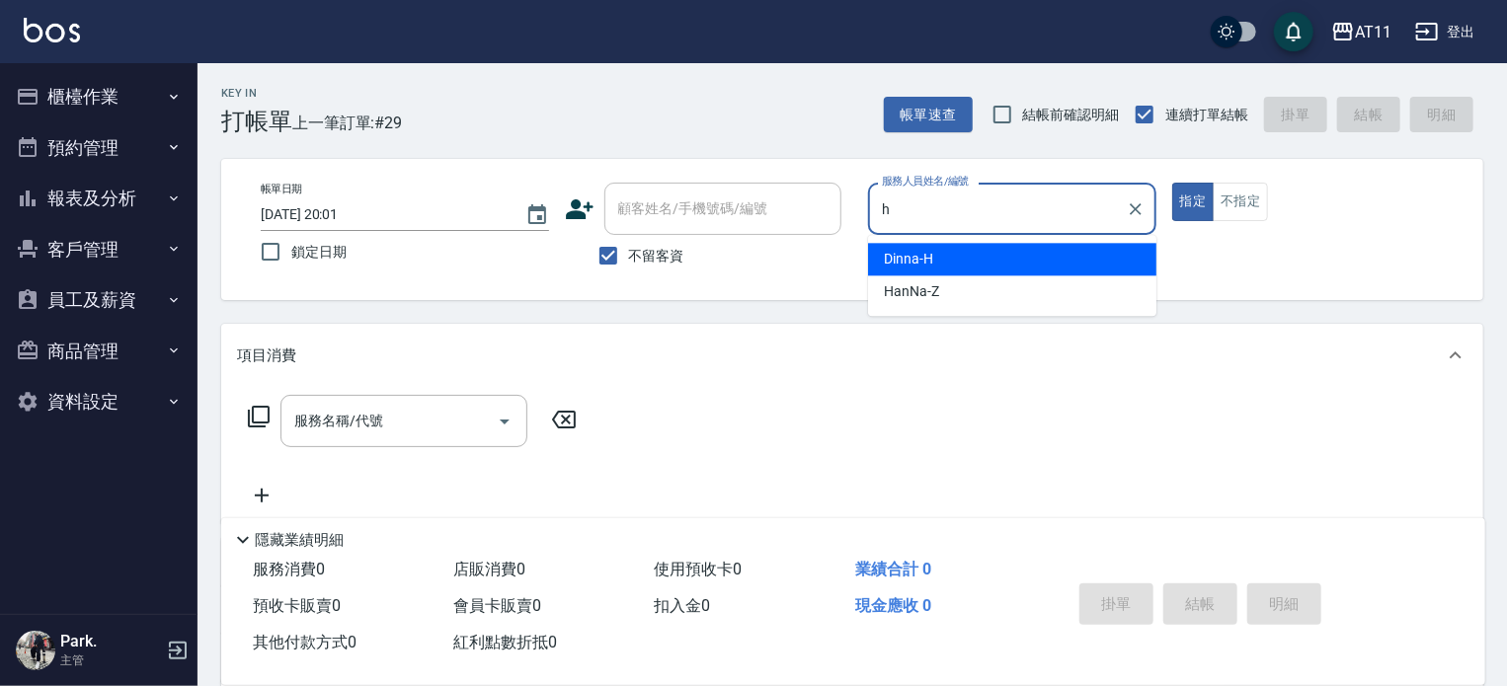
type input "Dinna-H"
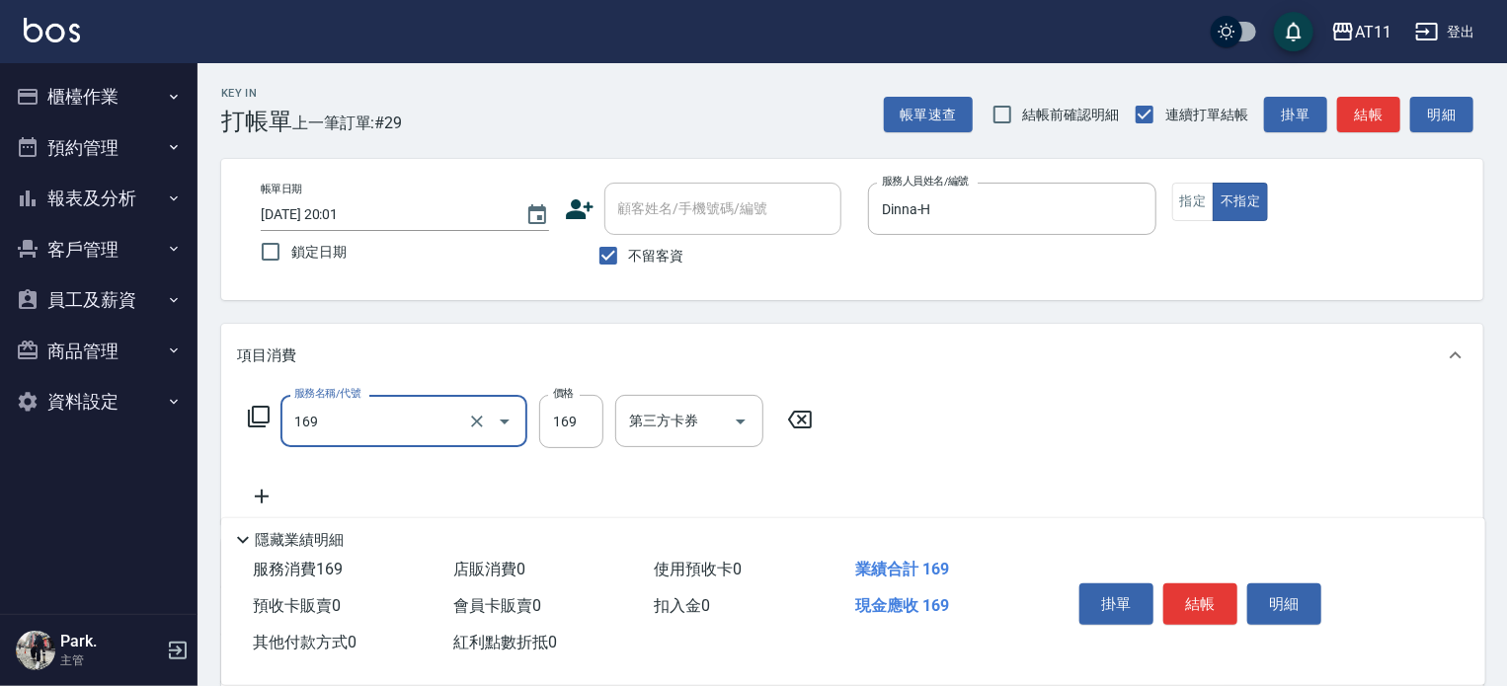
type input "單剪(169)"
click at [1212, 599] on button "結帳" at bounding box center [1201, 604] width 74 height 41
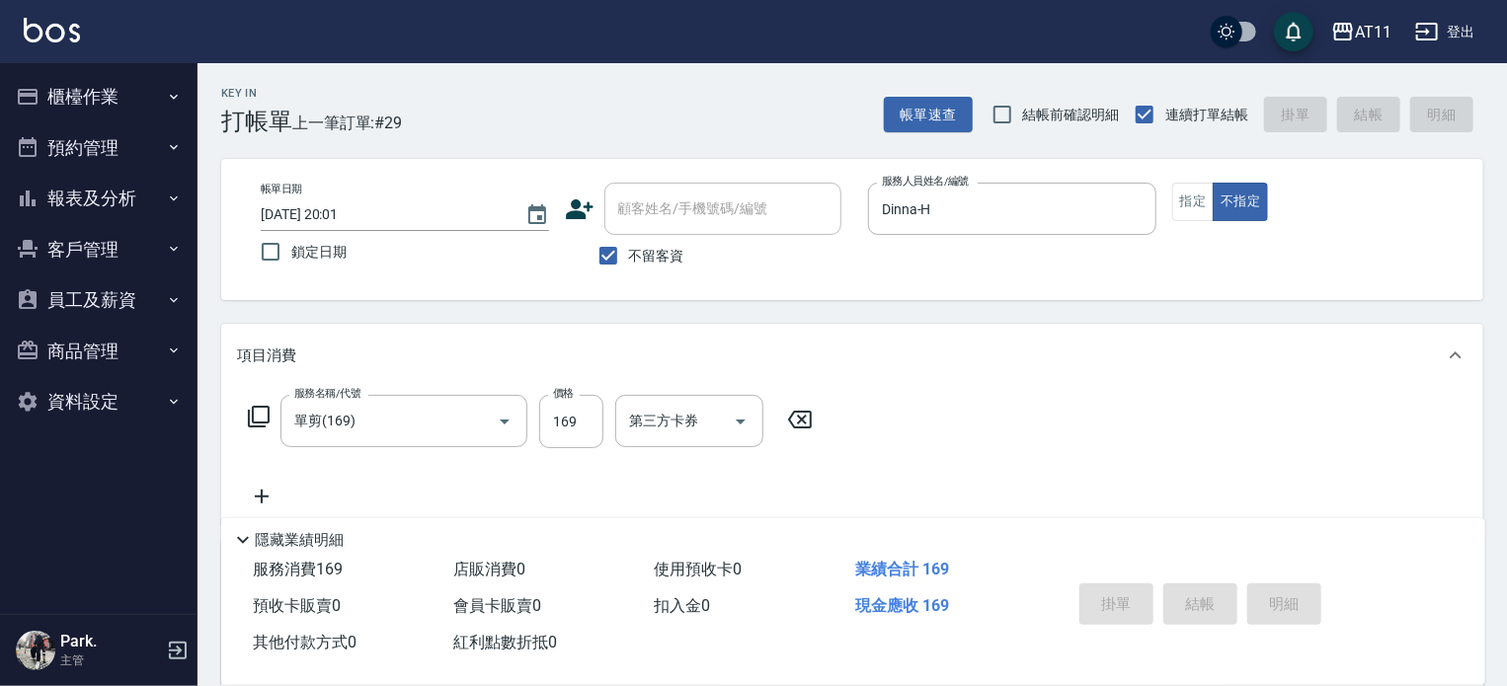
type input "2025/08/25 20:51"
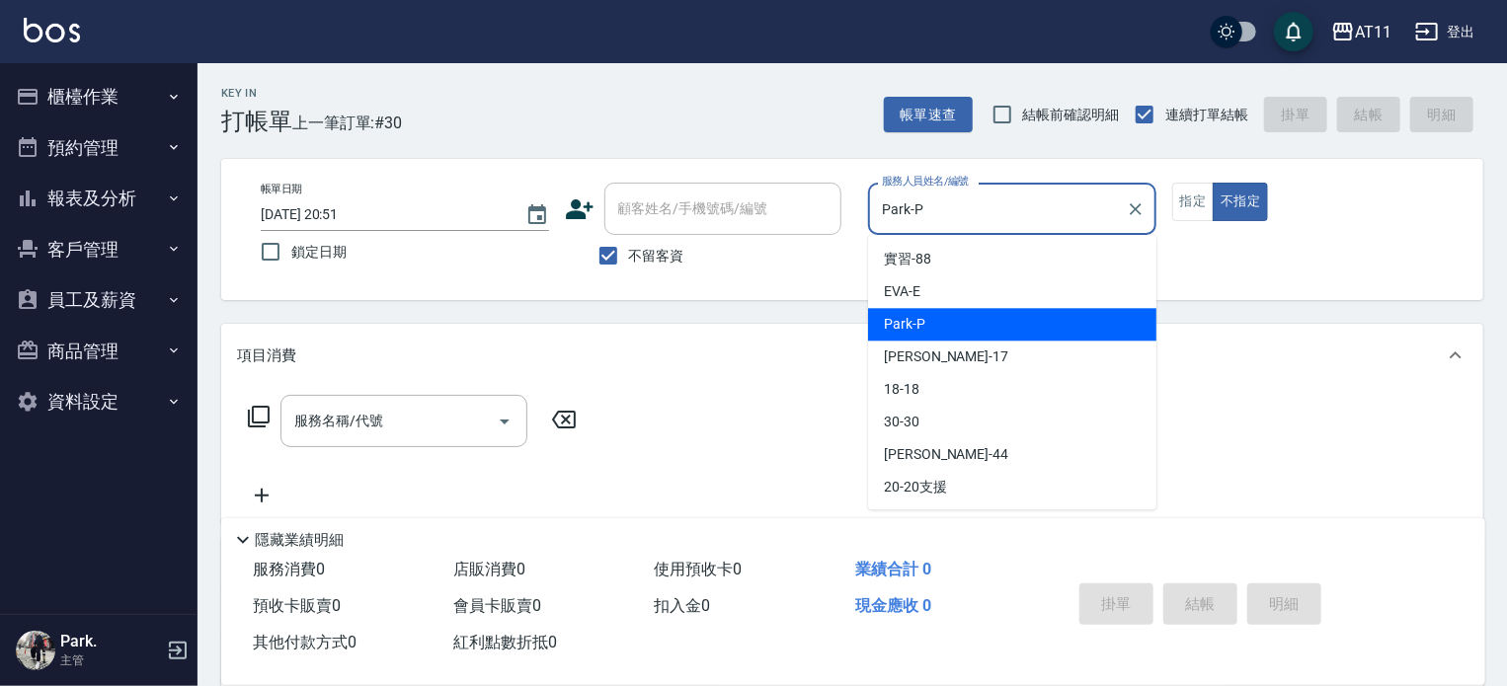
click at [1001, 201] on input "Park-P" at bounding box center [997, 209] width 241 height 35
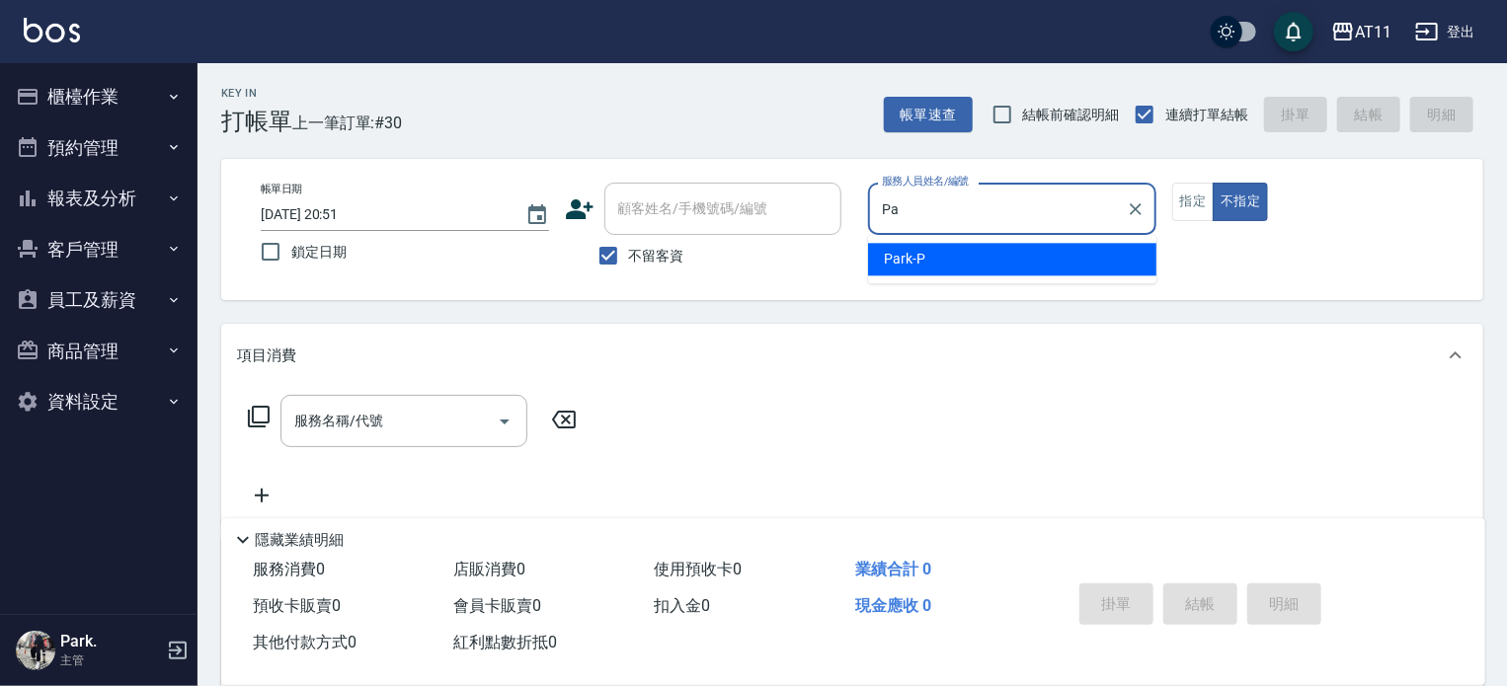
type input "P"
type input "Alisa-S"
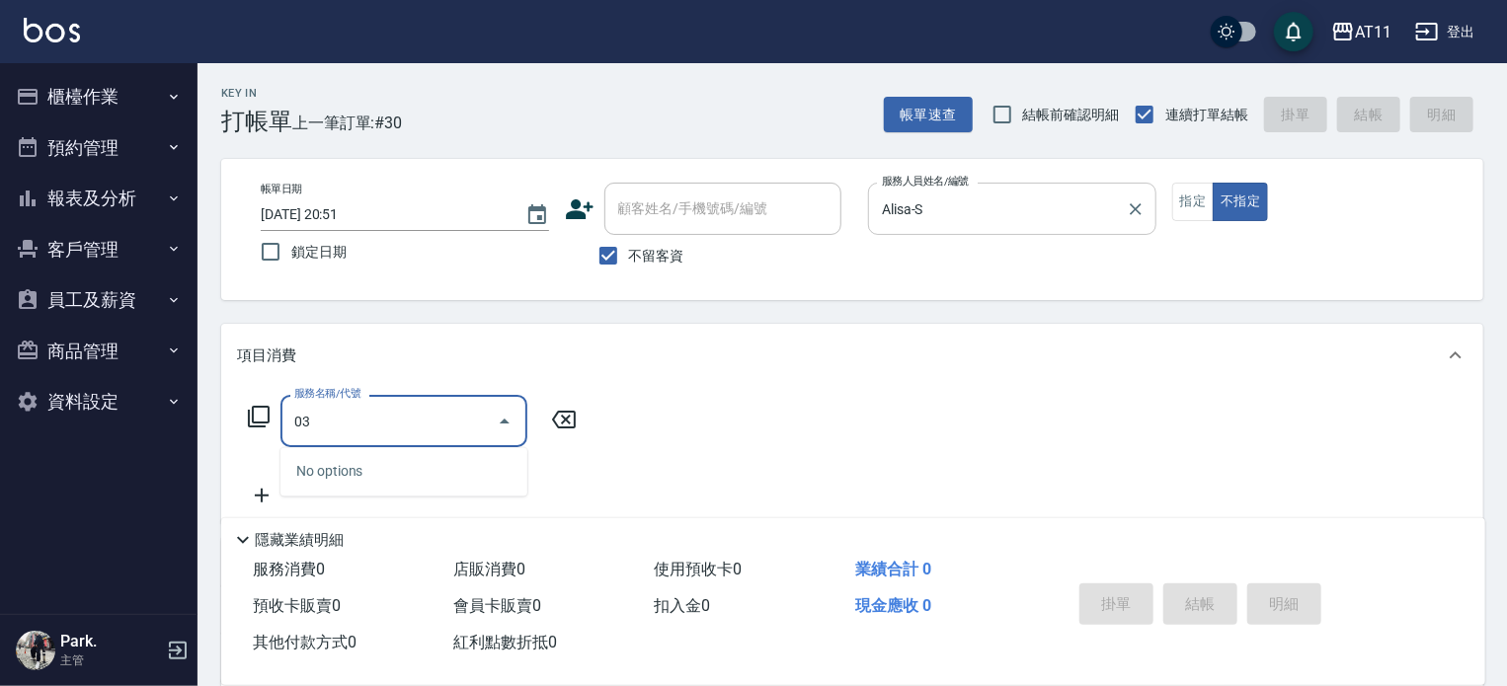
type input "0"
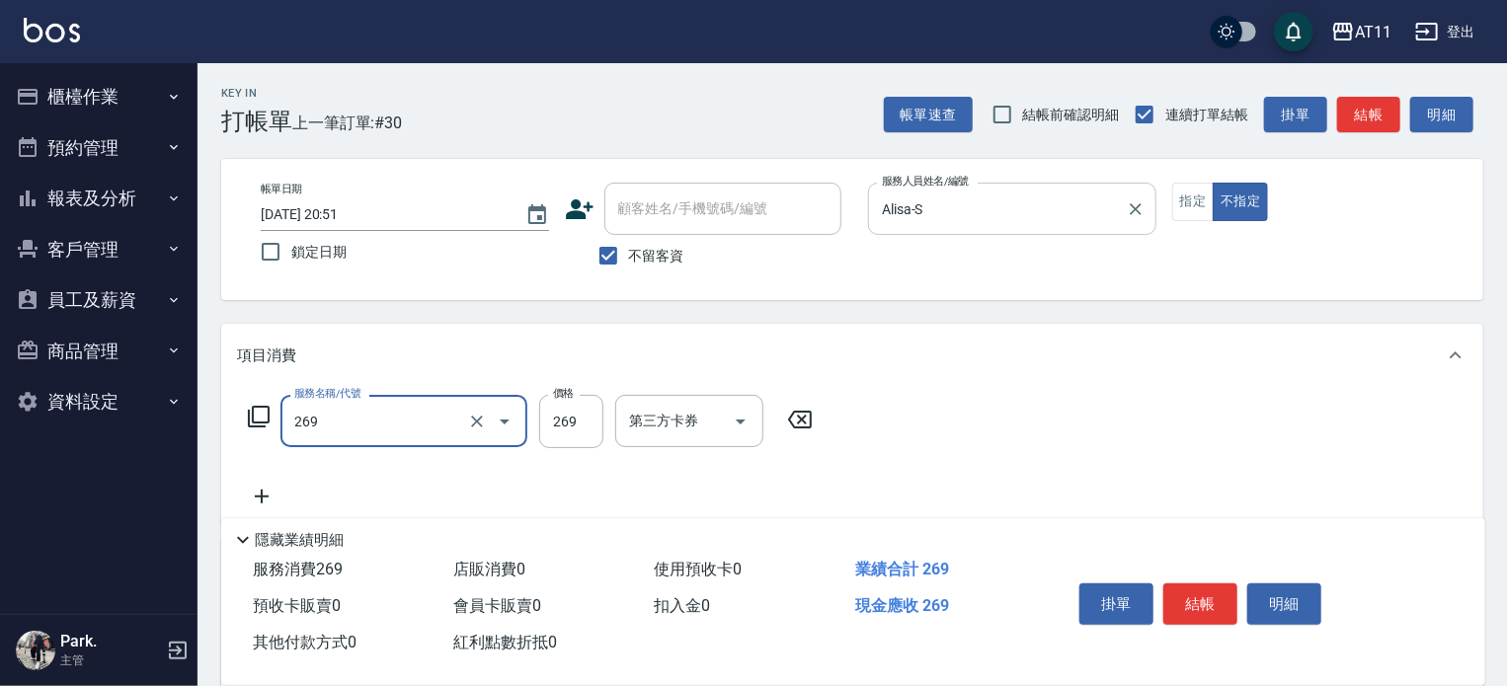
type input "一般洗剪(269)"
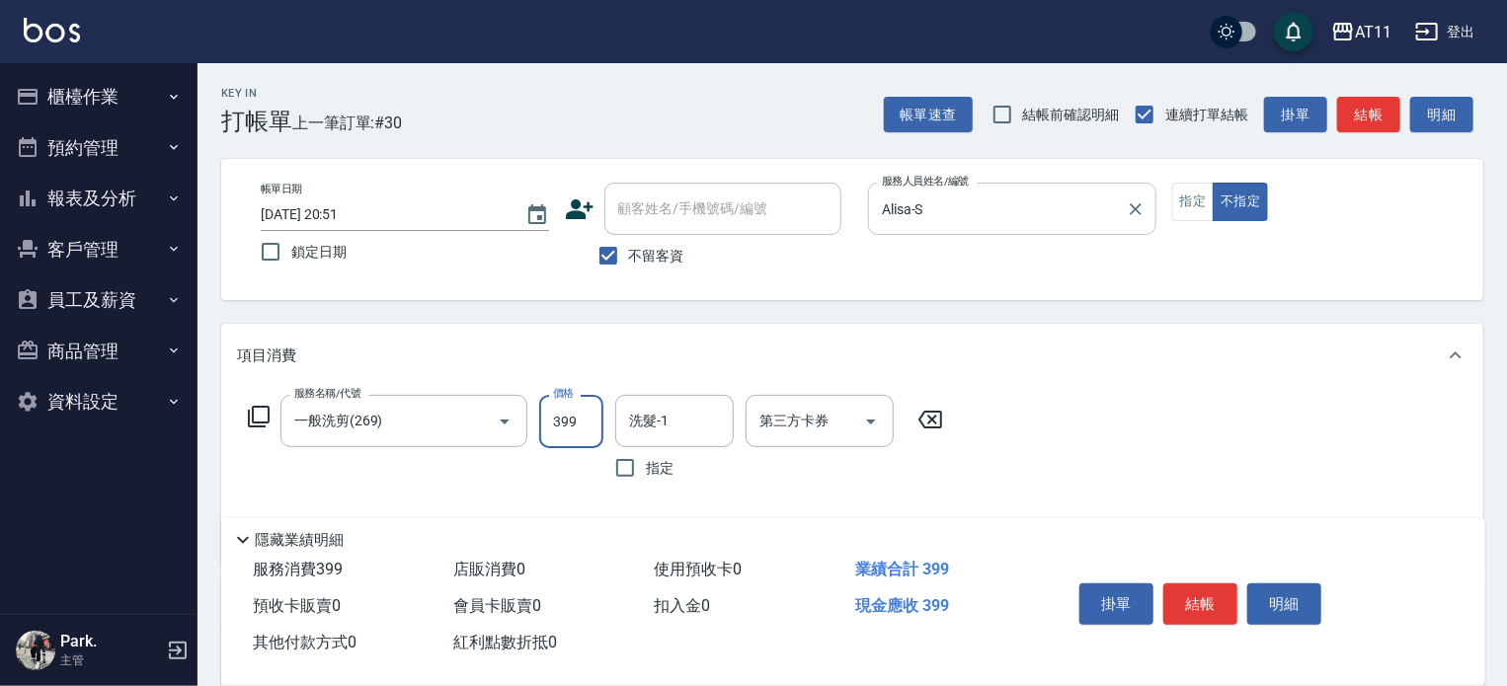
type input "399"
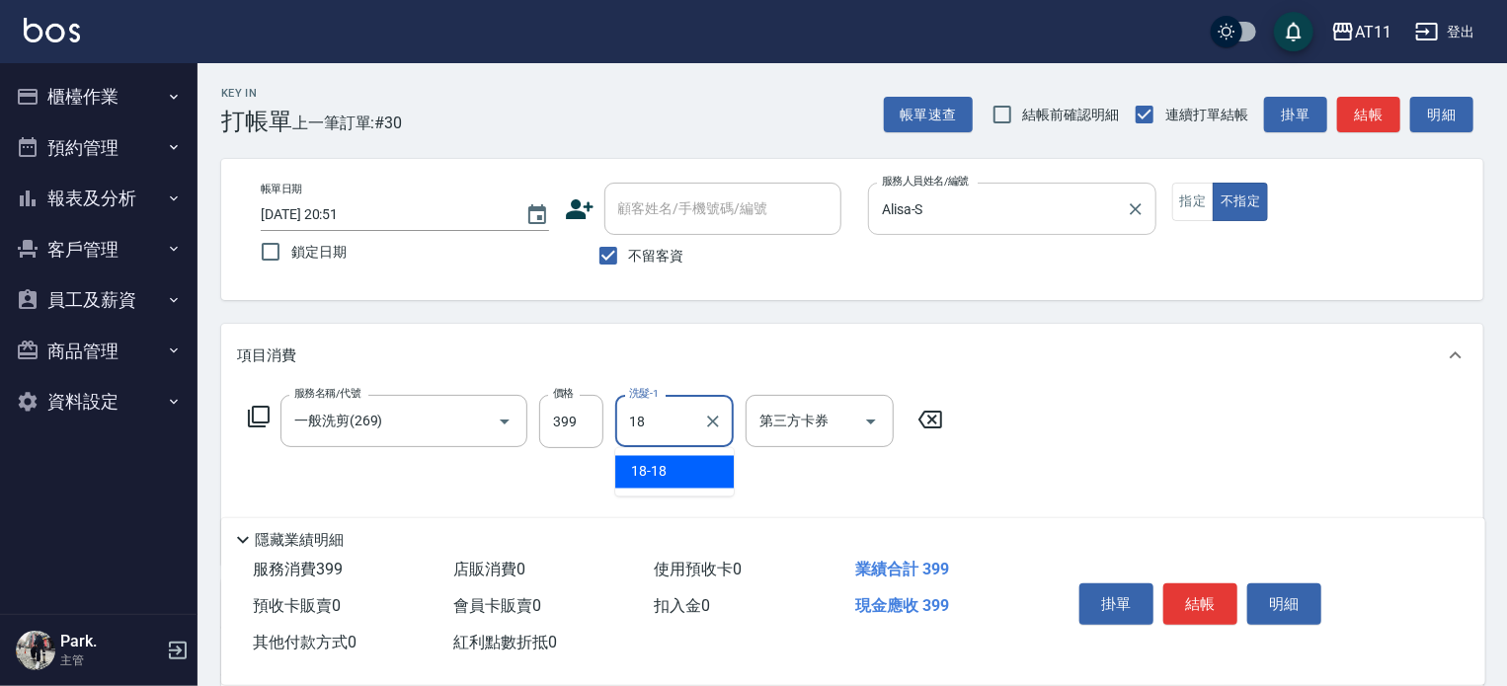
type input "18-18"
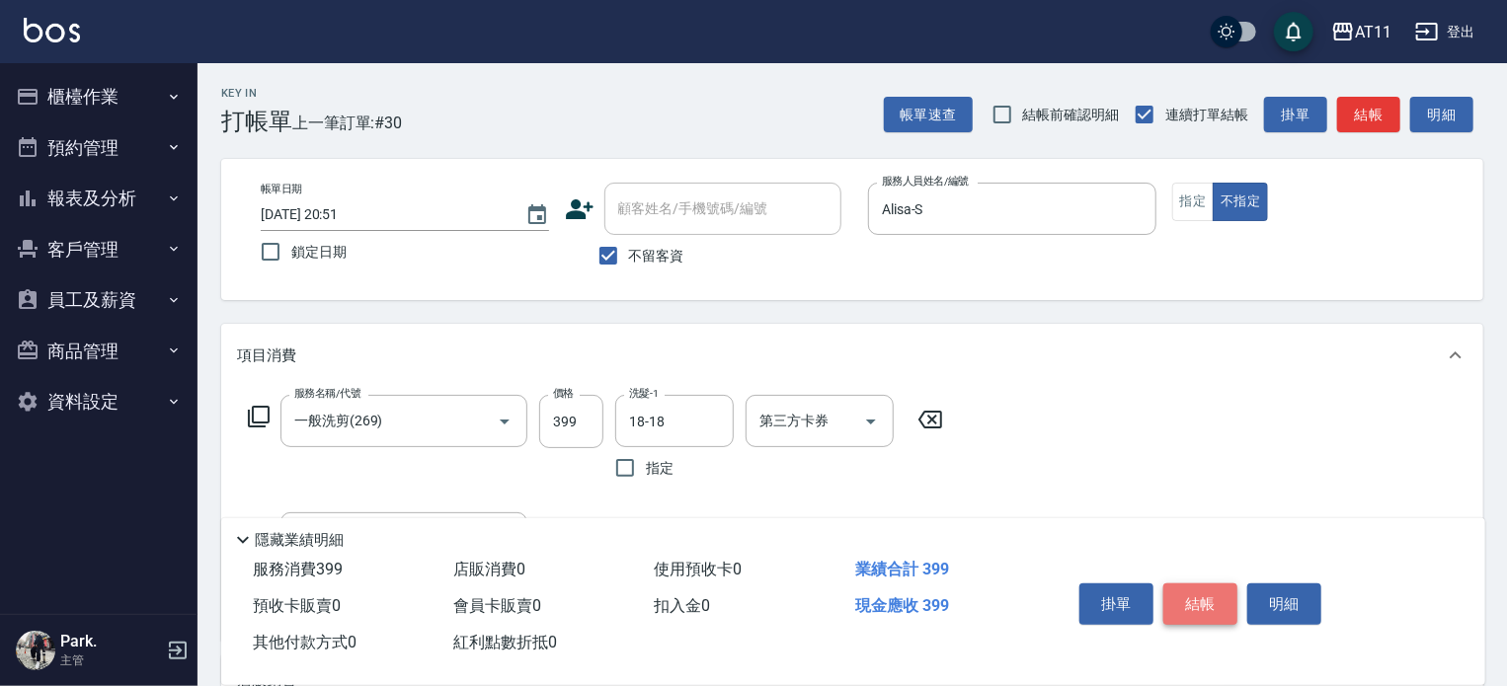
click at [1205, 595] on button "結帳" at bounding box center [1201, 604] width 74 height 41
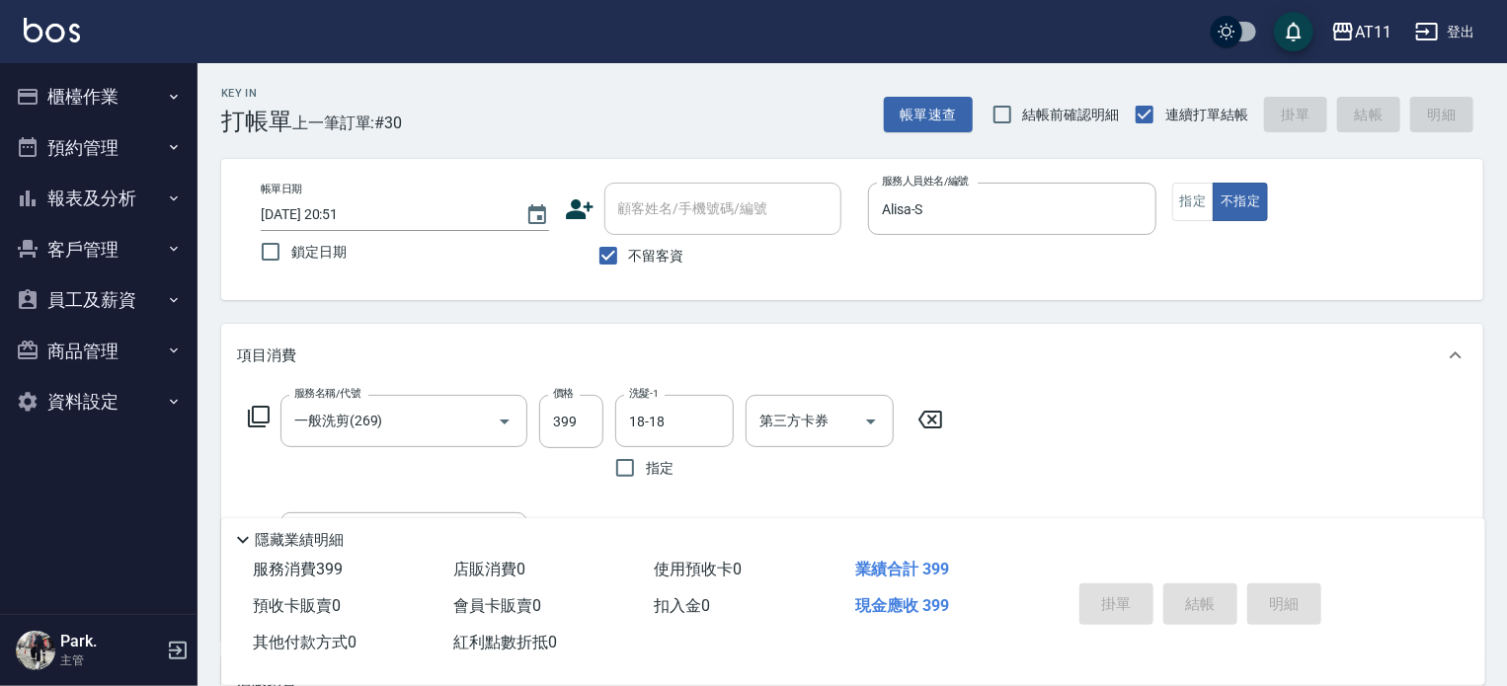
type input "2025/08/25 20:55"
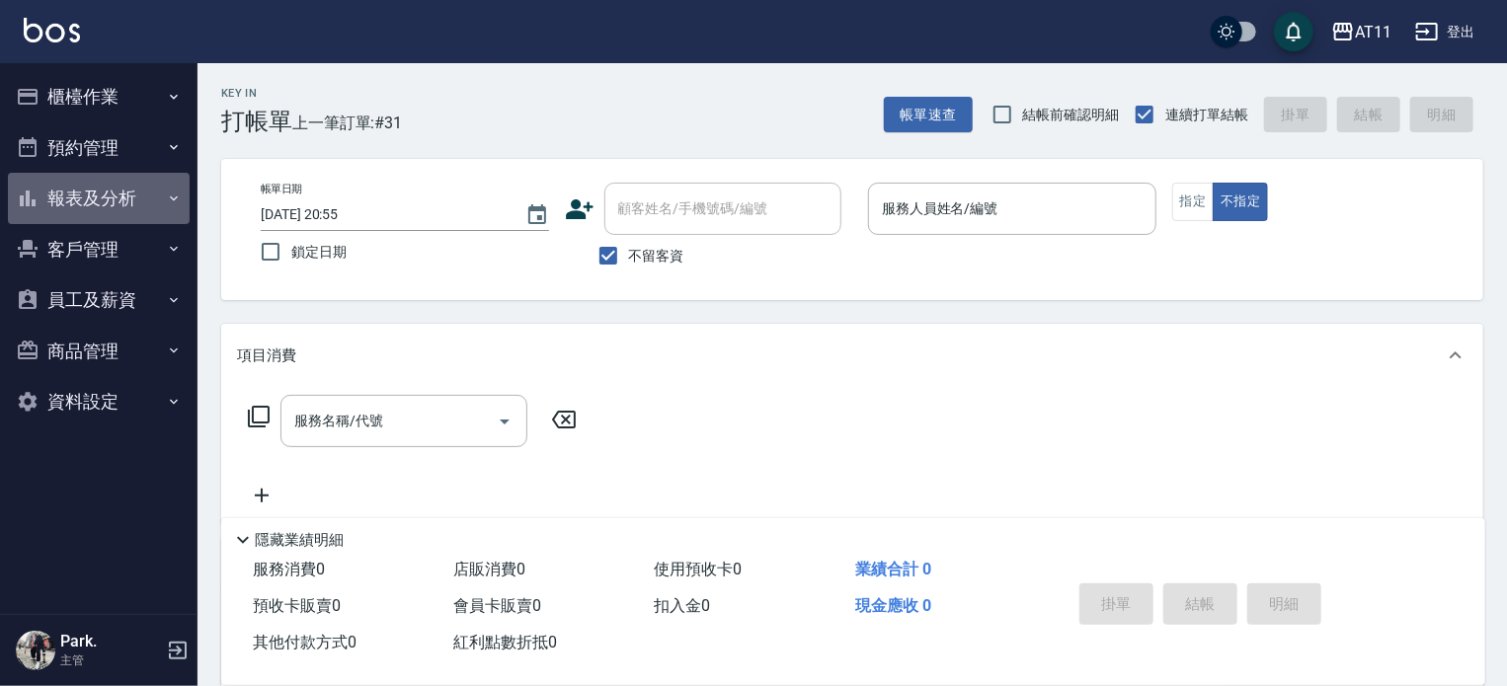
click at [115, 193] on button "報表及分析" at bounding box center [99, 198] width 182 height 51
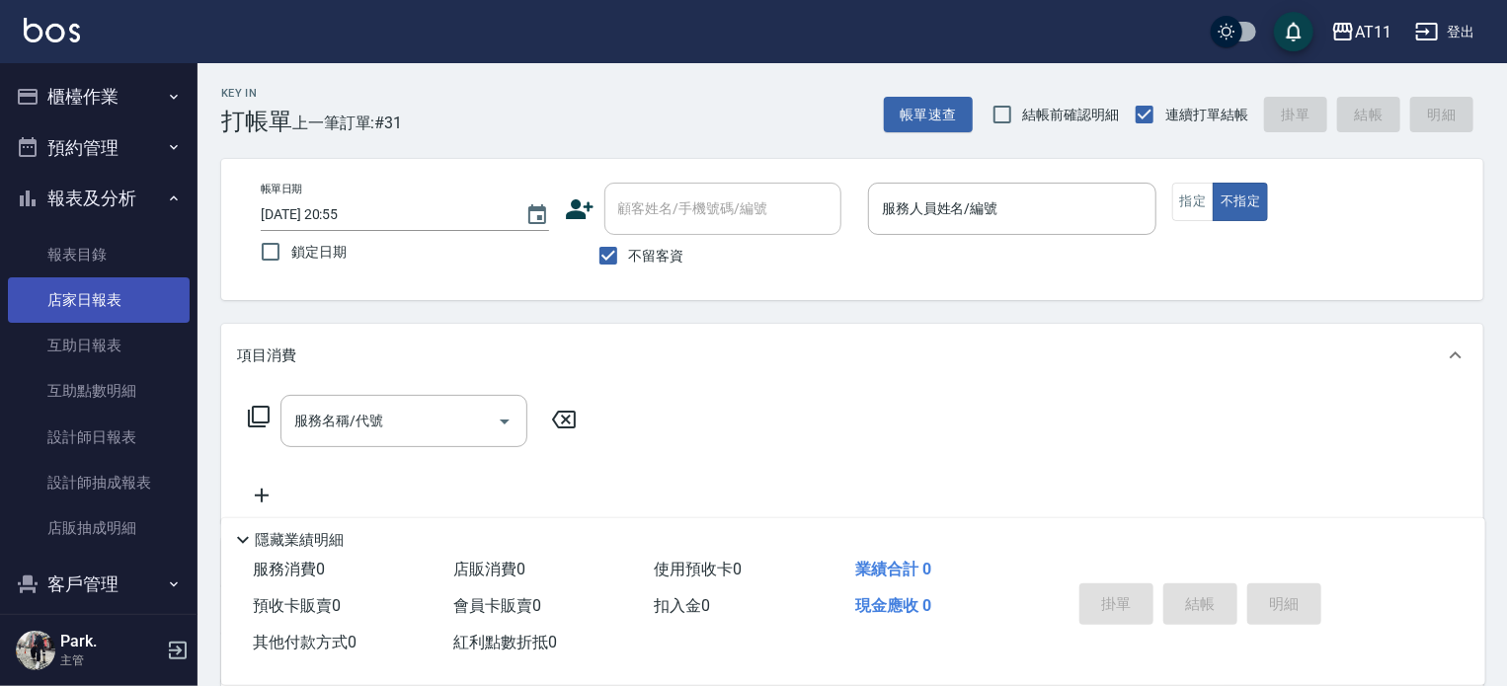
click at [96, 299] on link "店家日報表" at bounding box center [99, 300] width 182 height 45
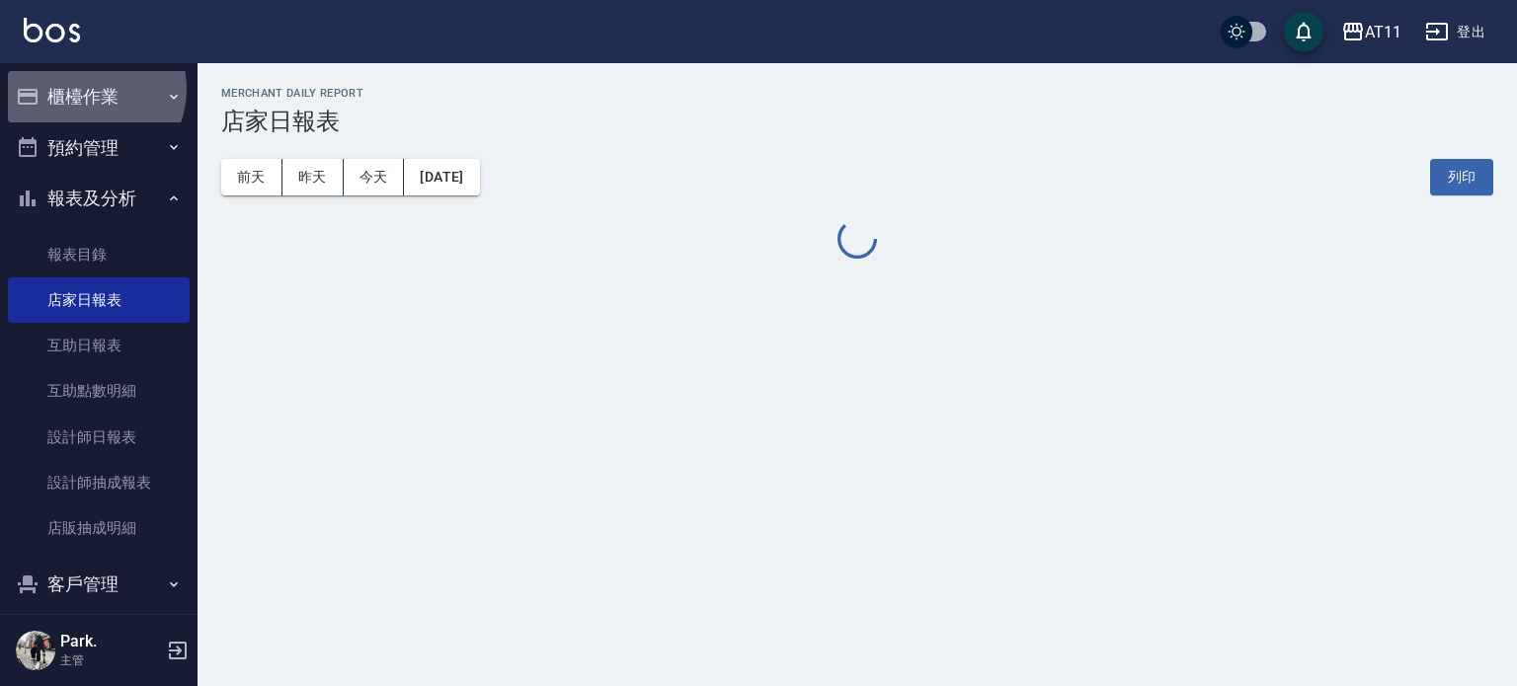
click at [86, 88] on button "櫃檯作業" at bounding box center [99, 96] width 182 height 51
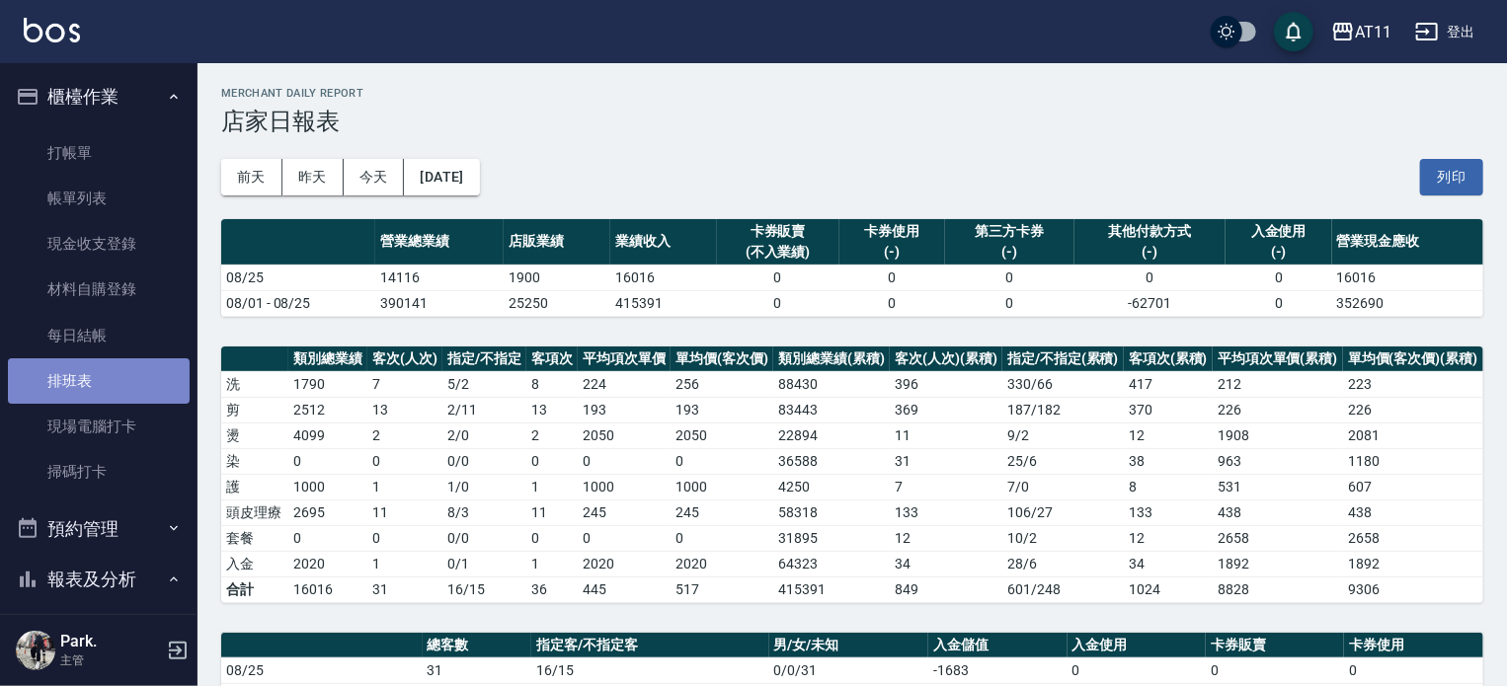
click at [107, 382] on link "排班表" at bounding box center [99, 381] width 182 height 45
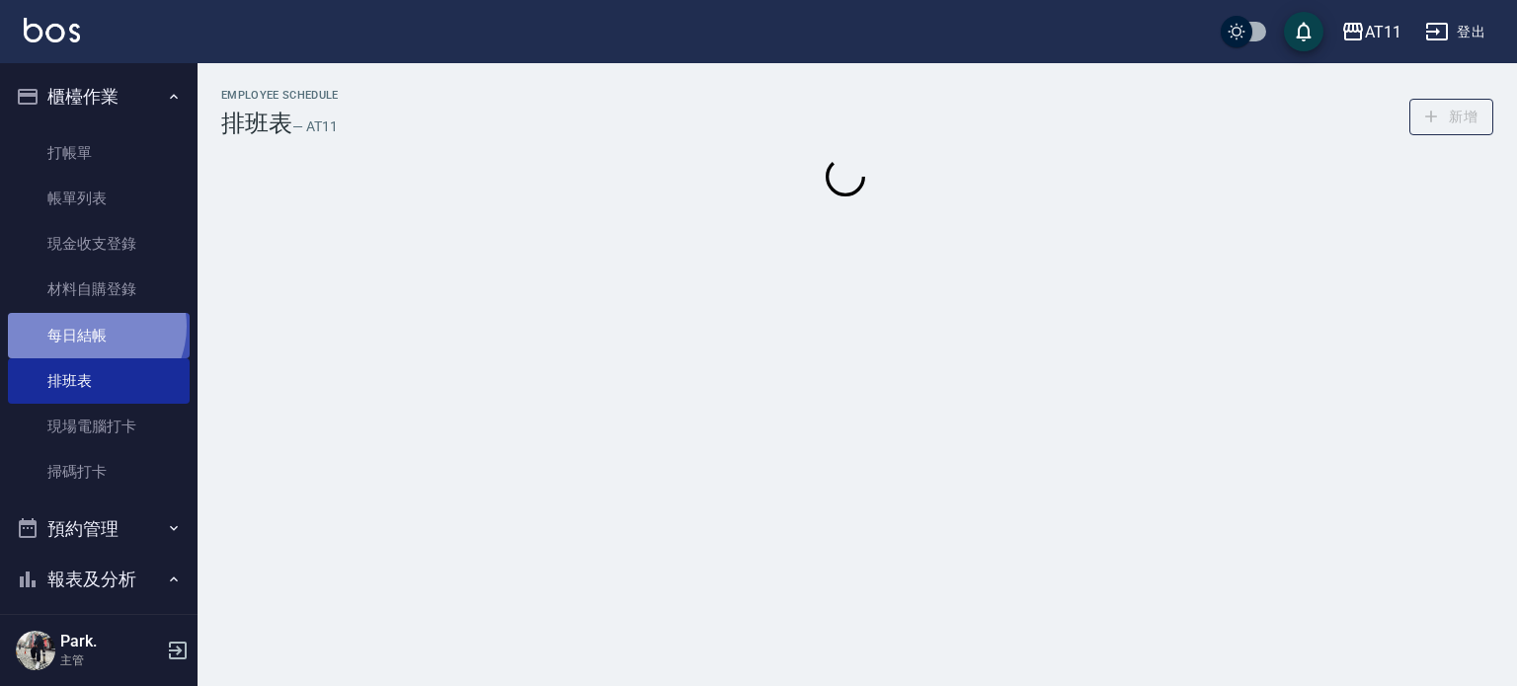
click at [90, 326] on link "每日結帳" at bounding box center [99, 335] width 182 height 45
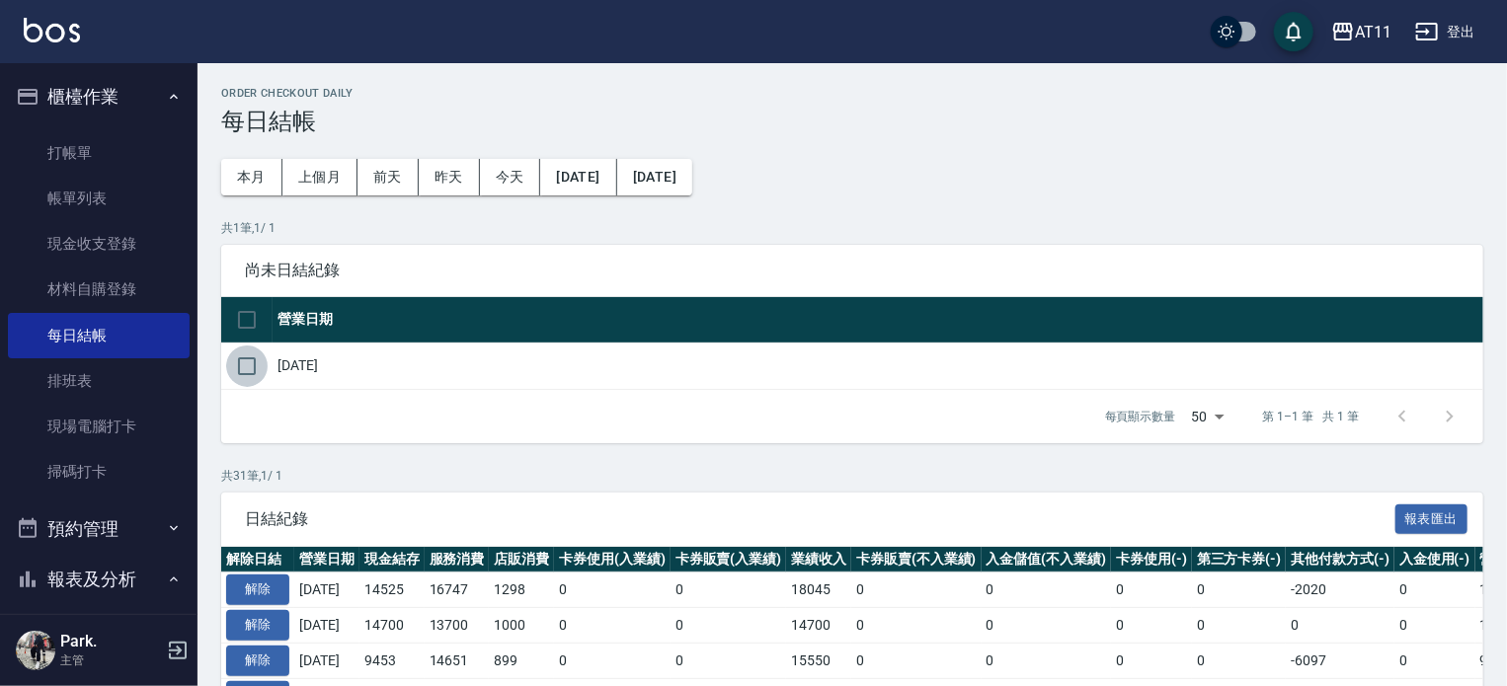
click at [240, 362] on input "checkbox" at bounding box center [246, 366] width 41 height 41
checkbox input "true"
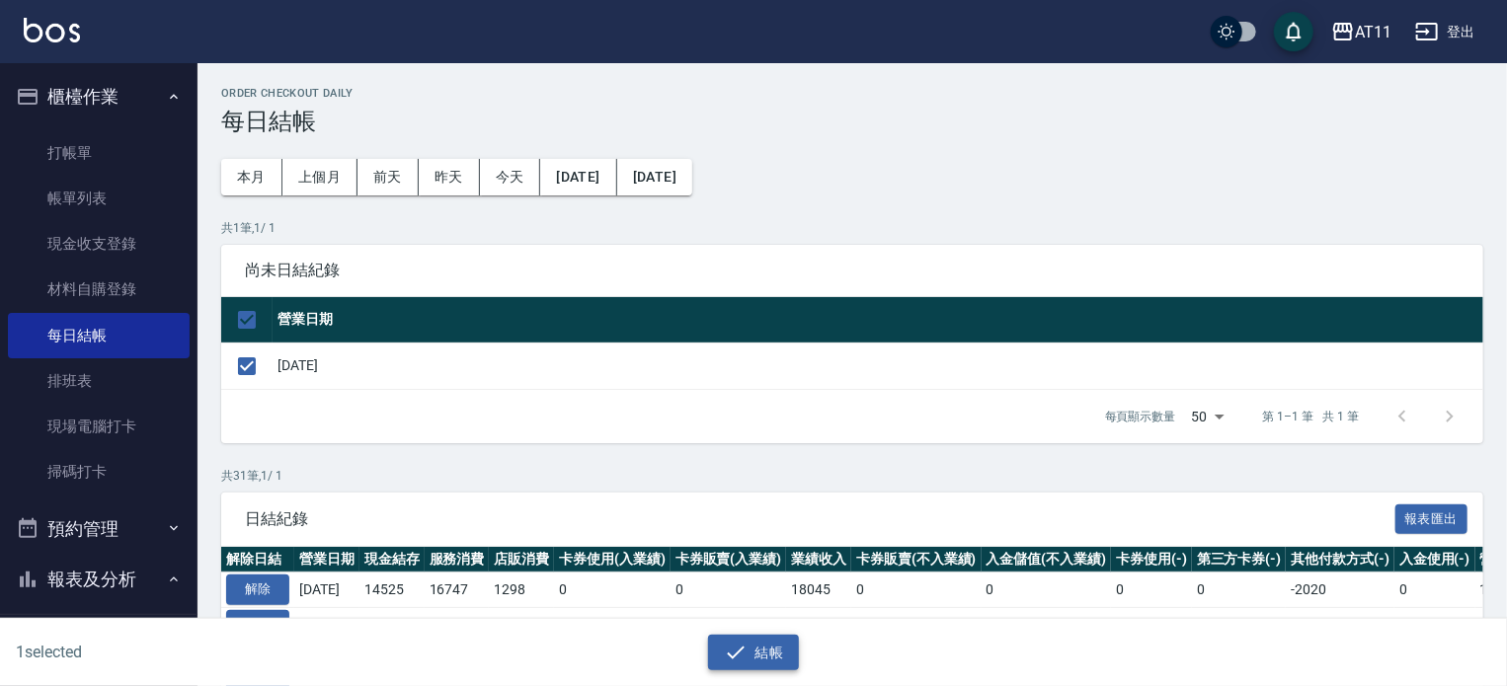
click at [780, 657] on button "結帳" at bounding box center [754, 653] width 92 height 37
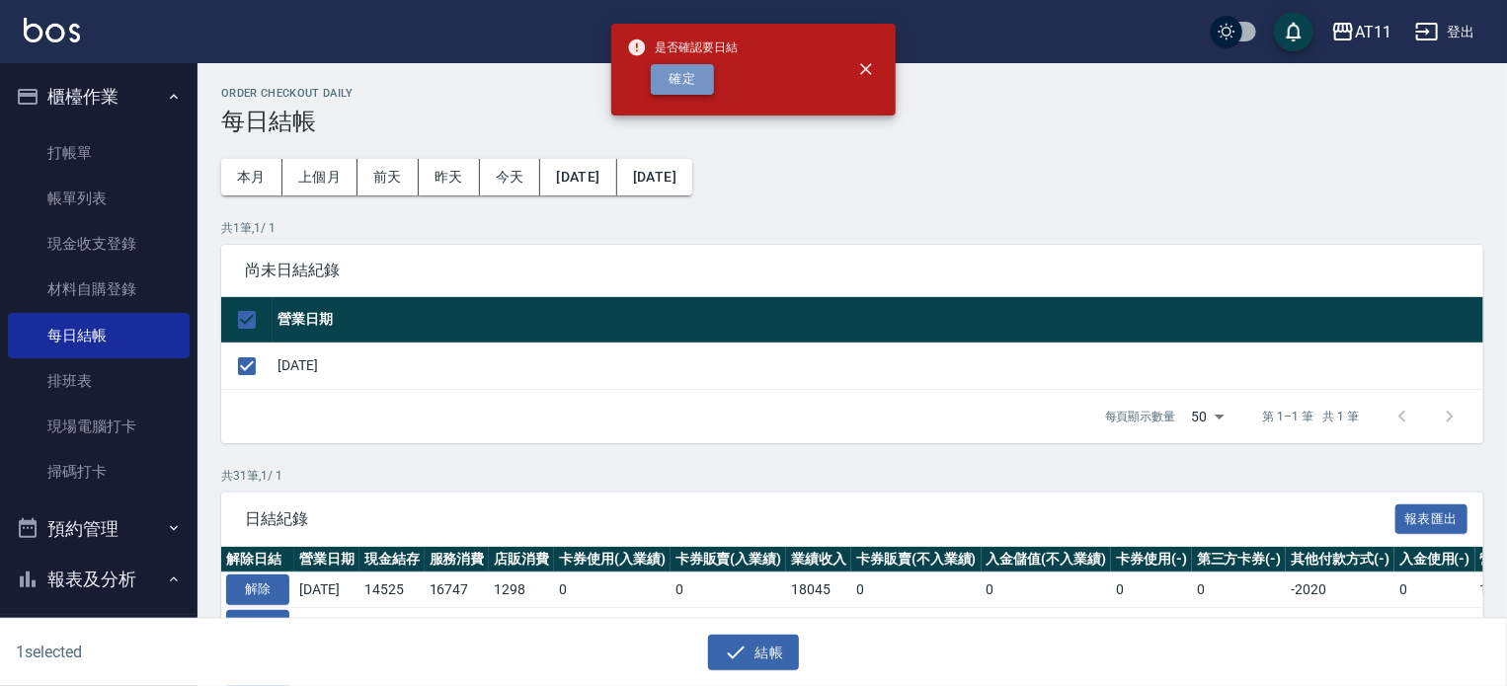
click at [684, 78] on button "確定" at bounding box center [682, 79] width 63 height 31
checkbox input "false"
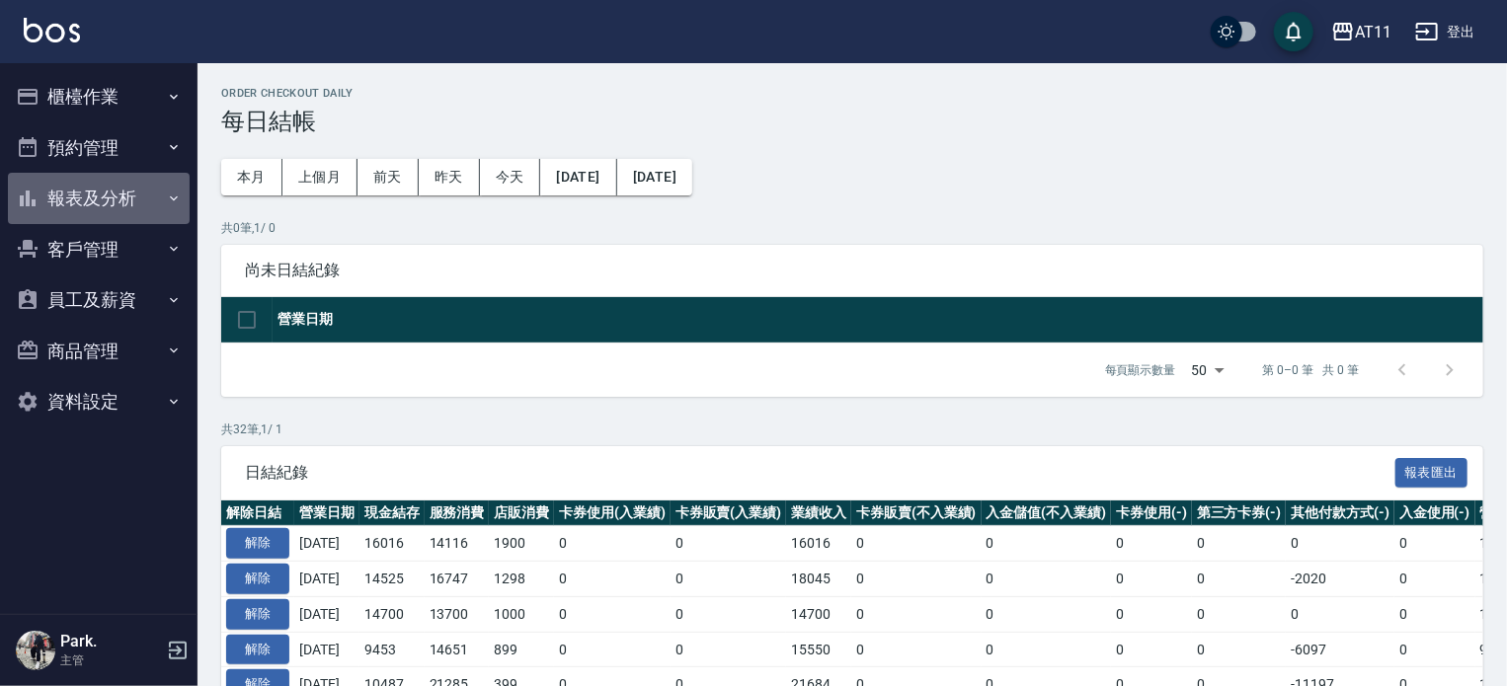
click at [101, 200] on button "報表及分析" at bounding box center [99, 198] width 182 height 51
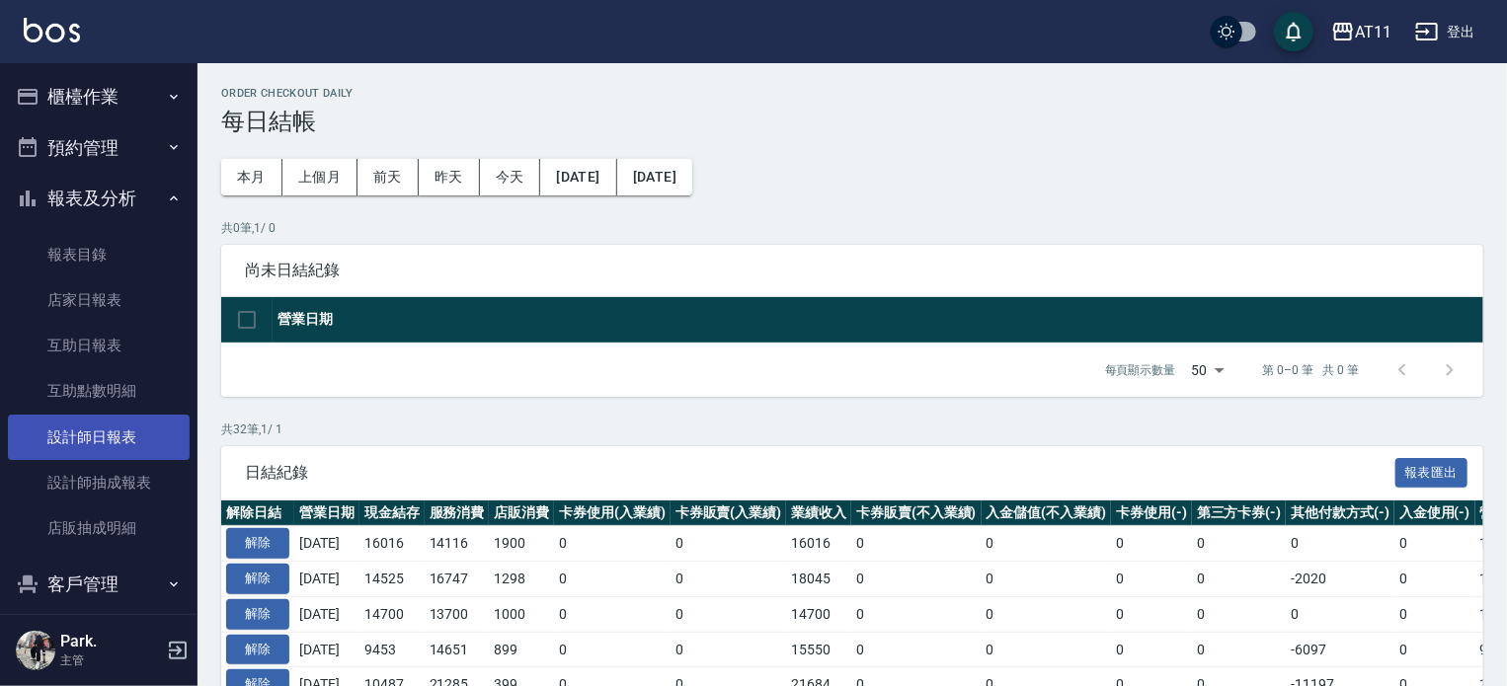
click at [119, 444] on link "設計師日報表" at bounding box center [99, 437] width 182 height 45
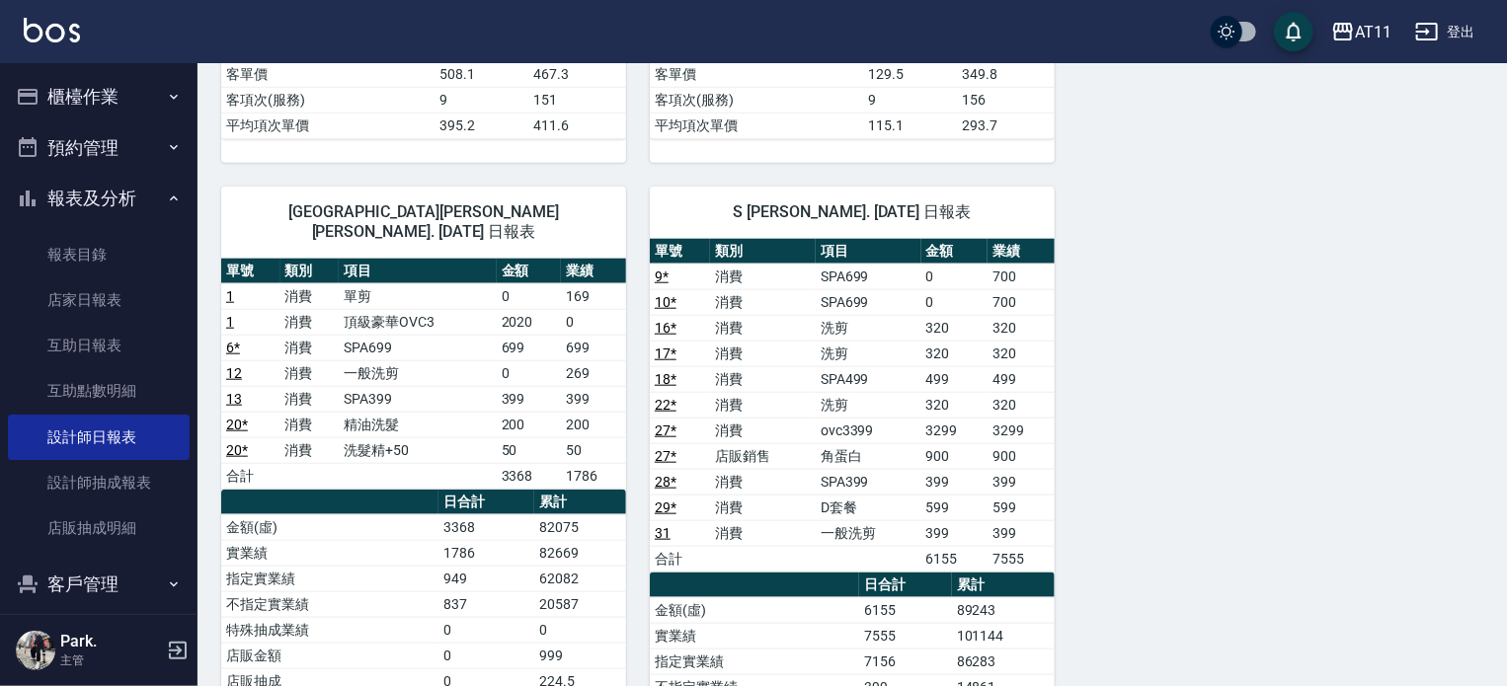
scroll to position [889, 0]
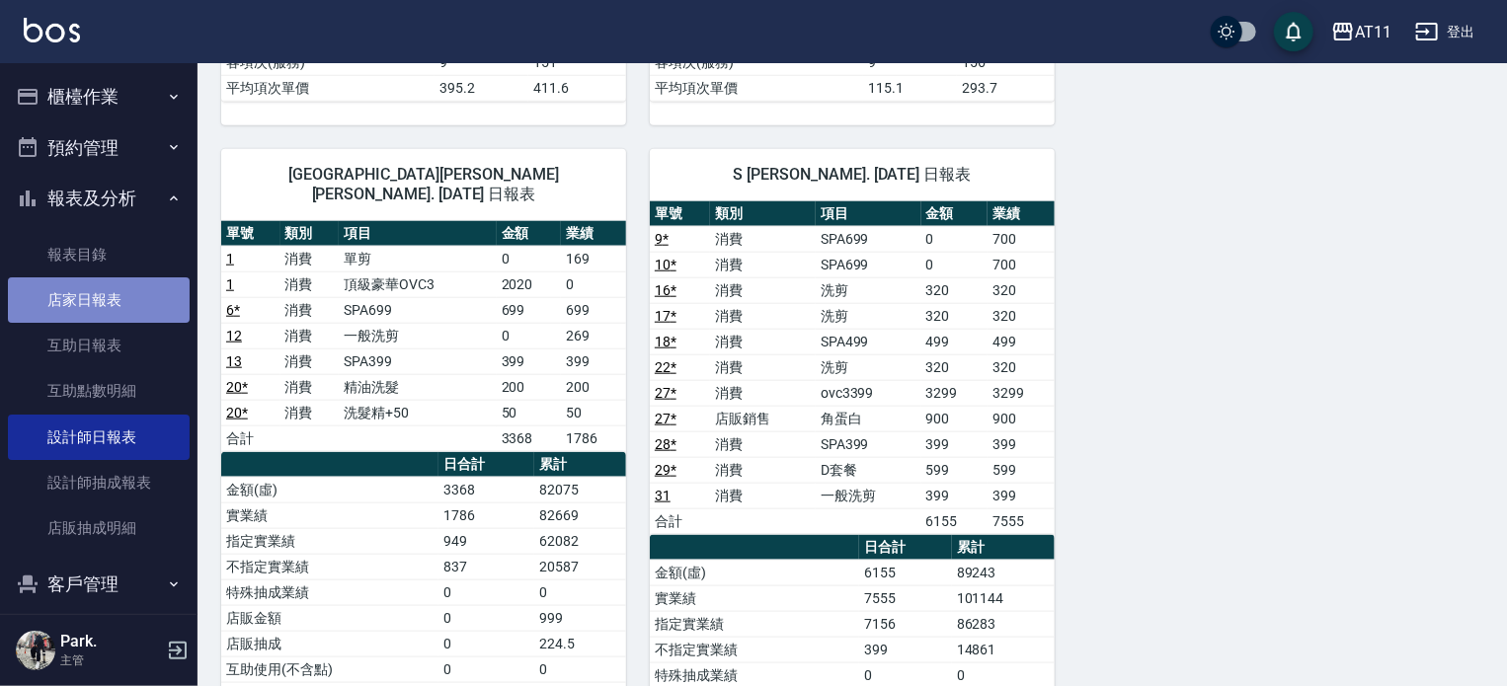
click at [117, 303] on link "店家日報表" at bounding box center [99, 300] width 182 height 45
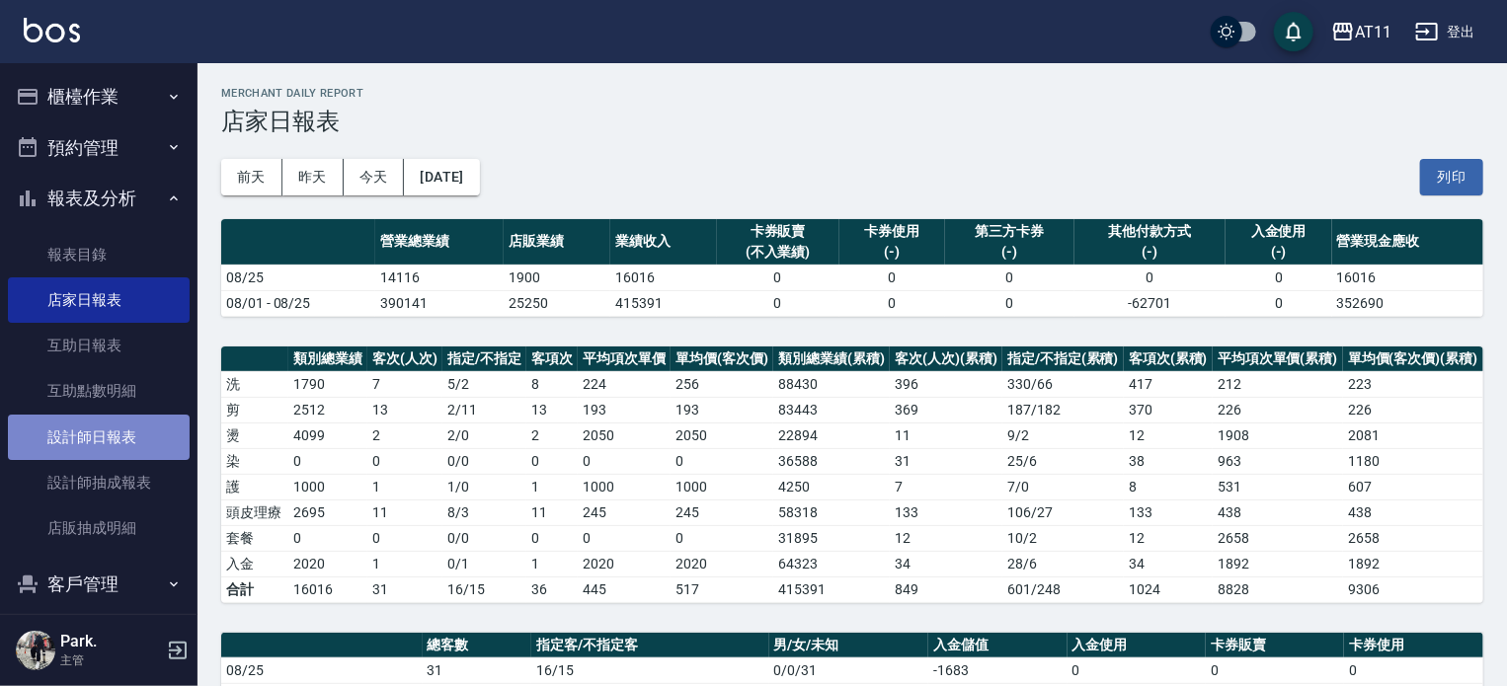
click at [121, 441] on link "設計師日報表" at bounding box center [99, 437] width 182 height 45
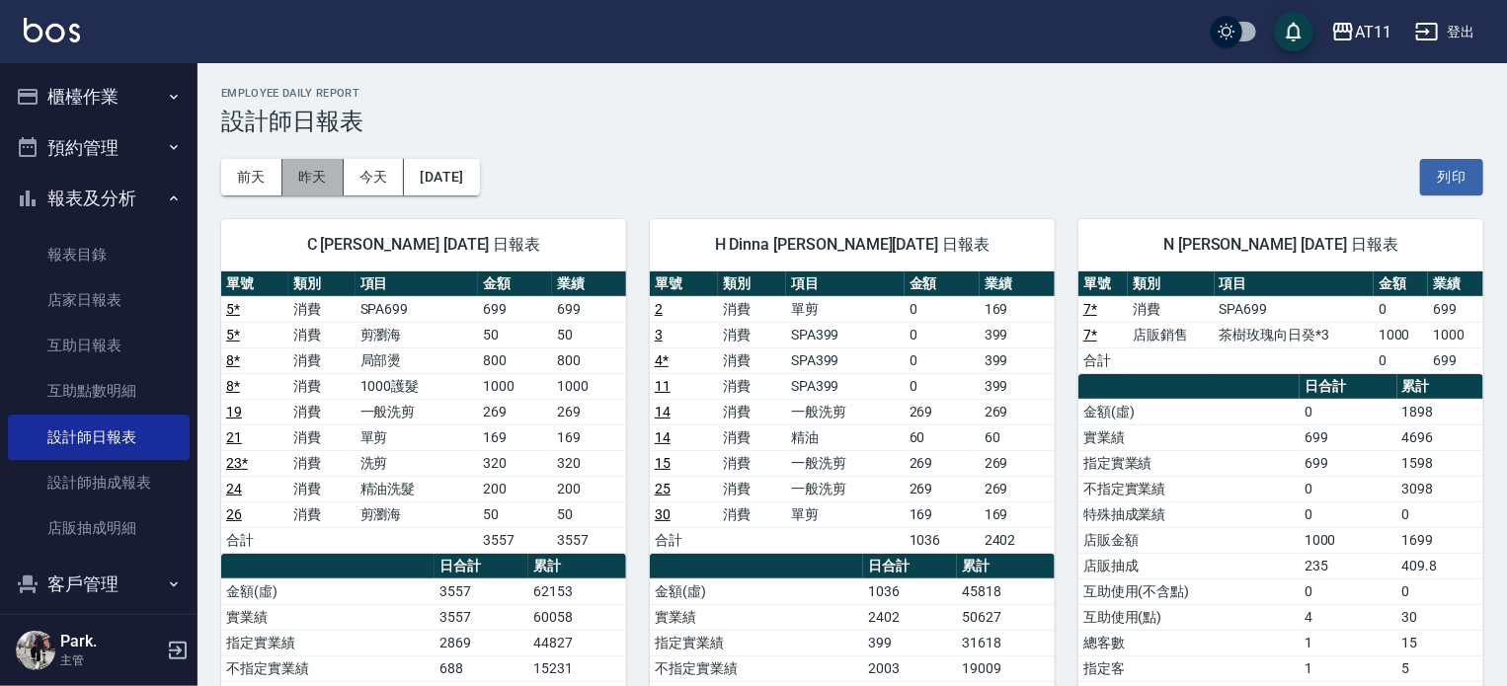
click at [301, 177] on button "昨天" at bounding box center [312, 177] width 61 height 37
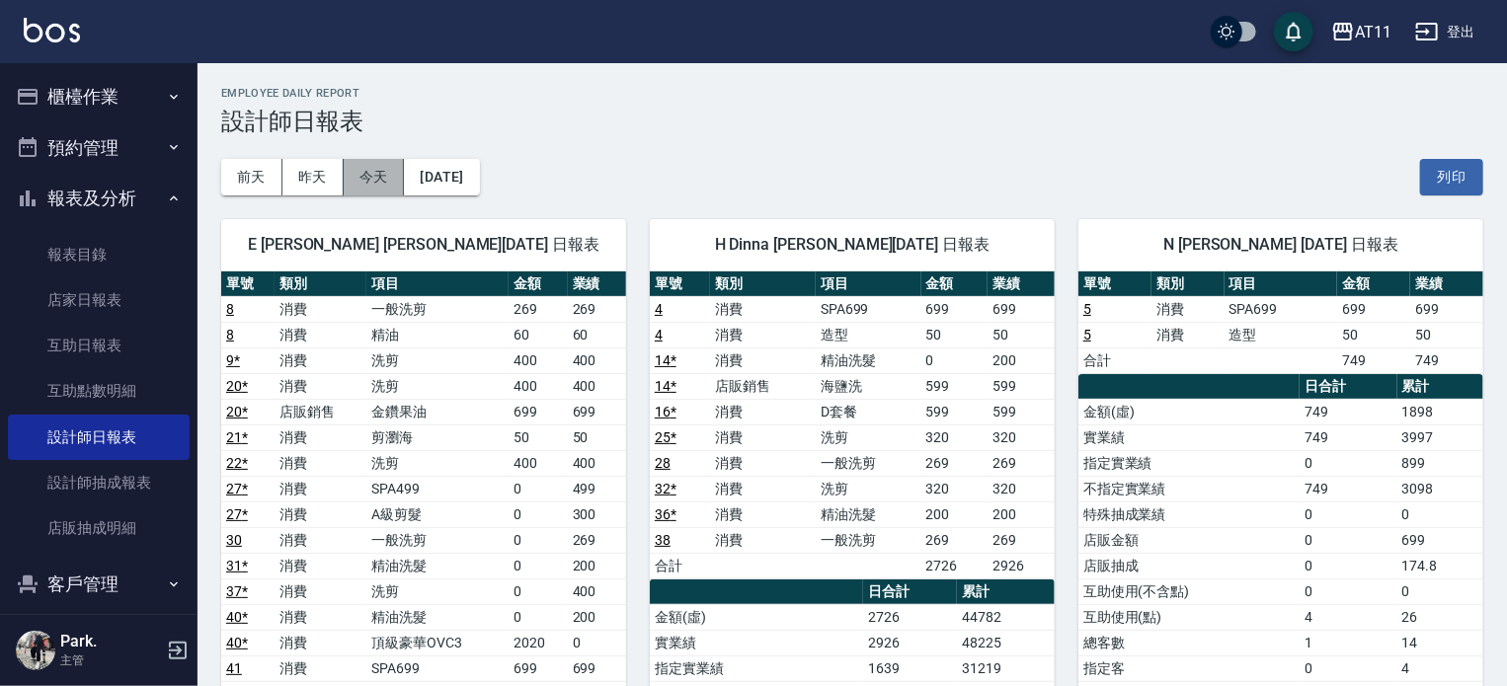
click at [359, 182] on button "今天" at bounding box center [374, 177] width 61 height 37
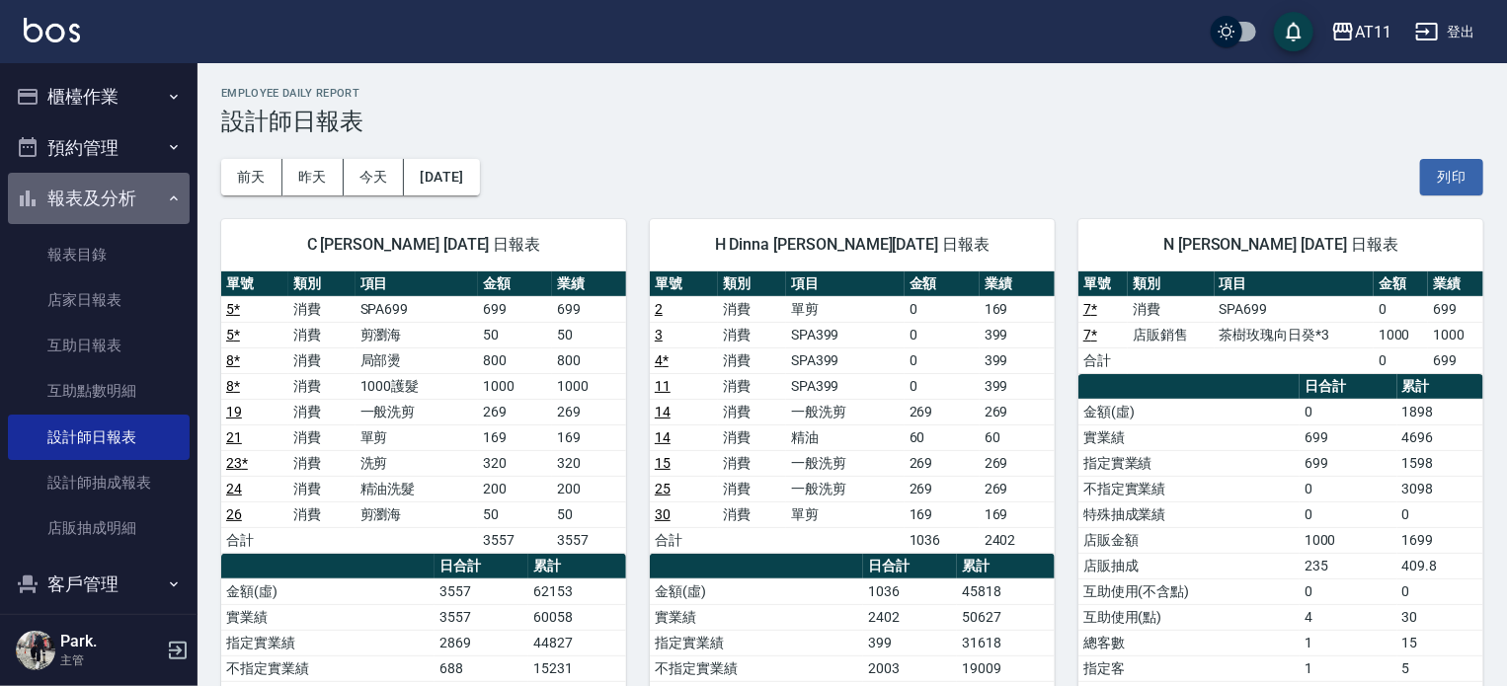
click at [114, 190] on button "報表及分析" at bounding box center [99, 198] width 182 height 51
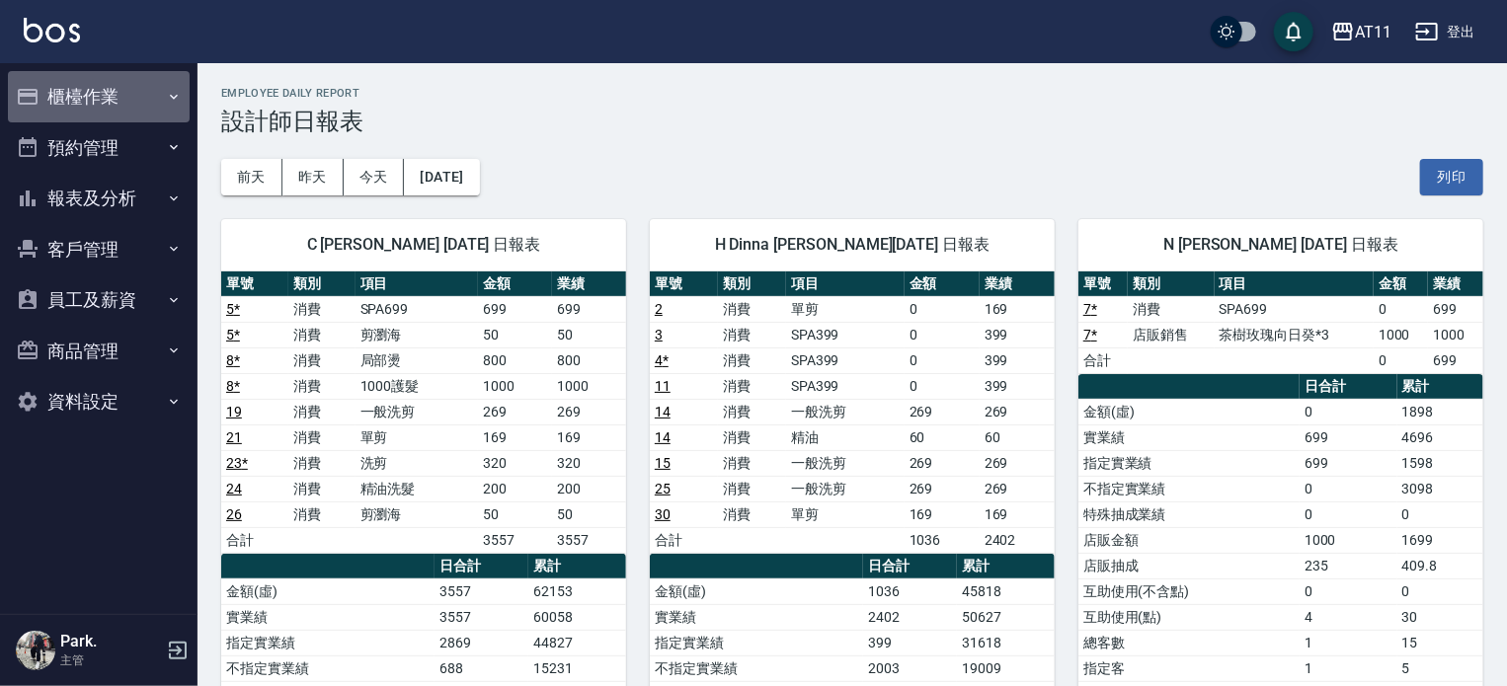
click at [83, 84] on button "櫃檯作業" at bounding box center [99, 96] width 182 height 51
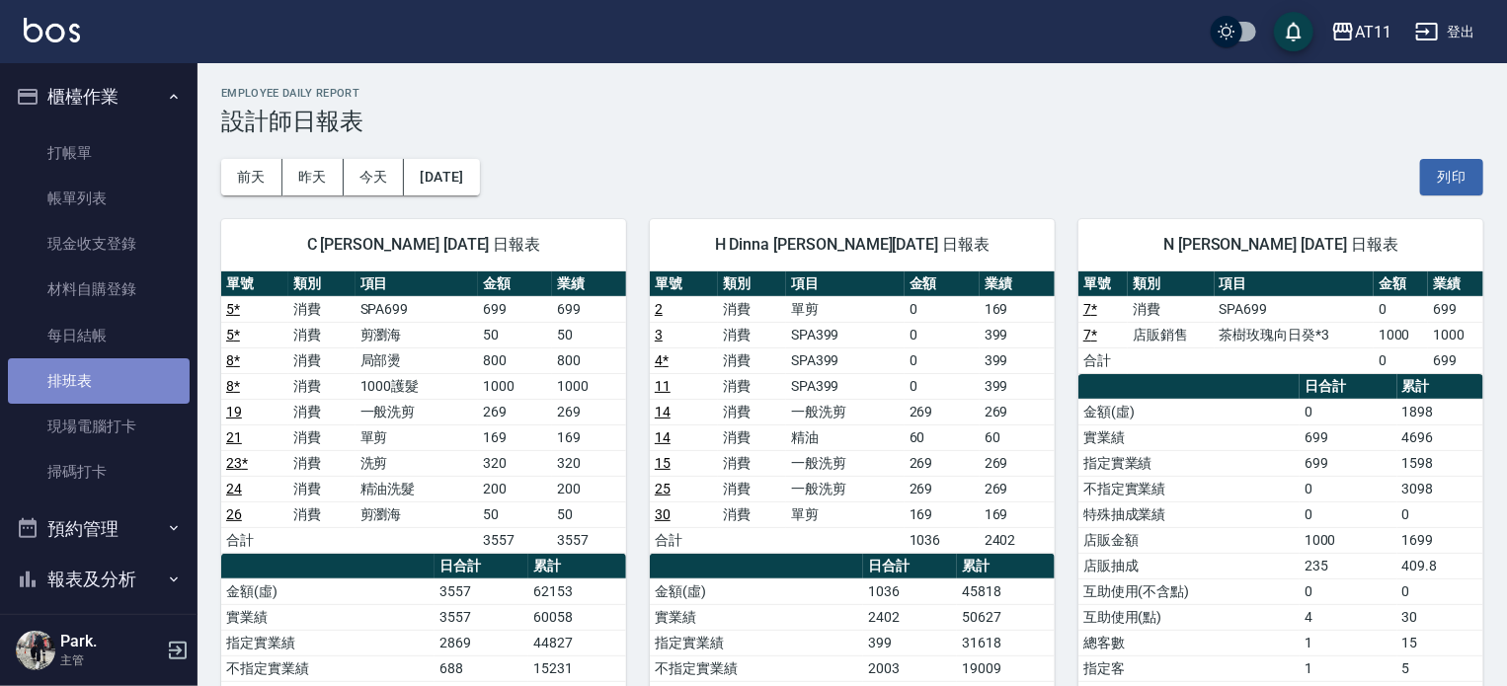
click at [102, 378] on link "排班表" at bounding box center [99, 381] width 182 height 45
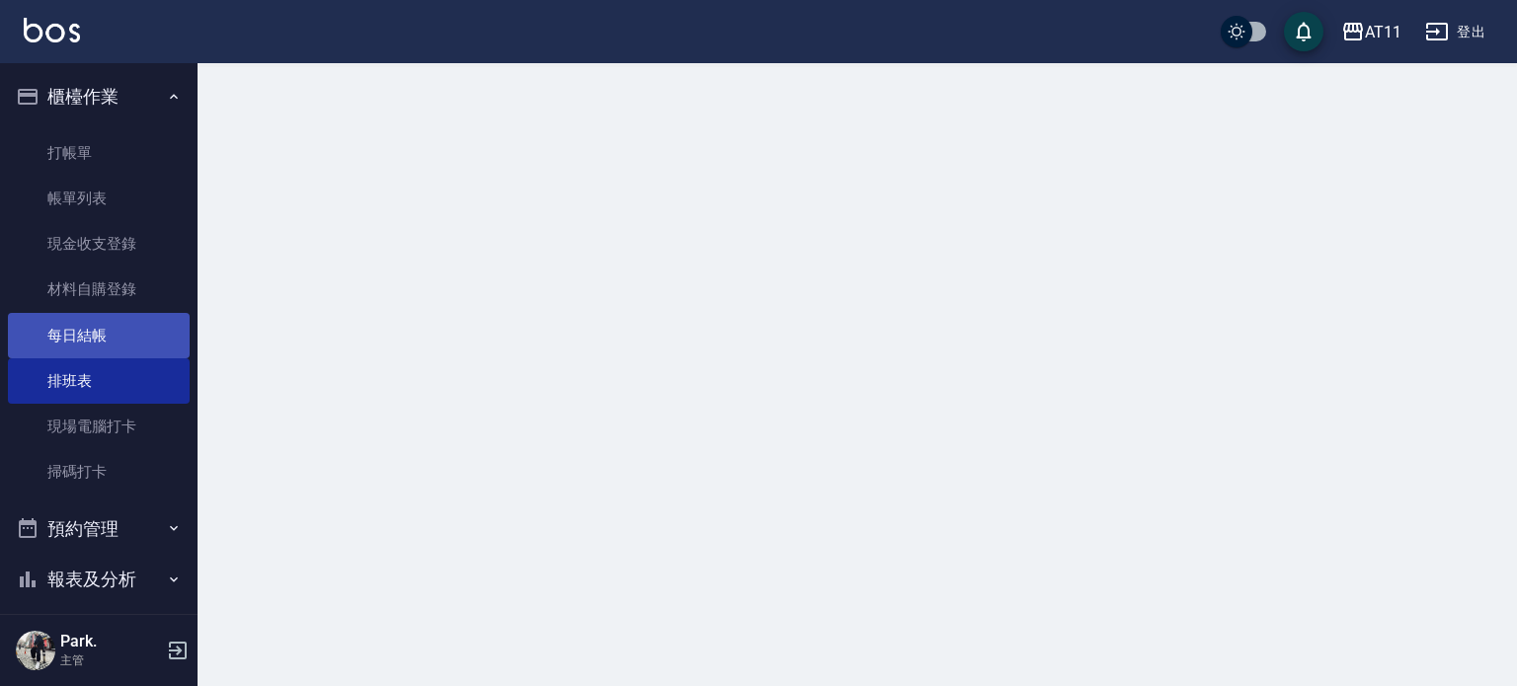
click at [96, 337] on link "每日結帳" at bounding box center [99, 335] width 182 height 45
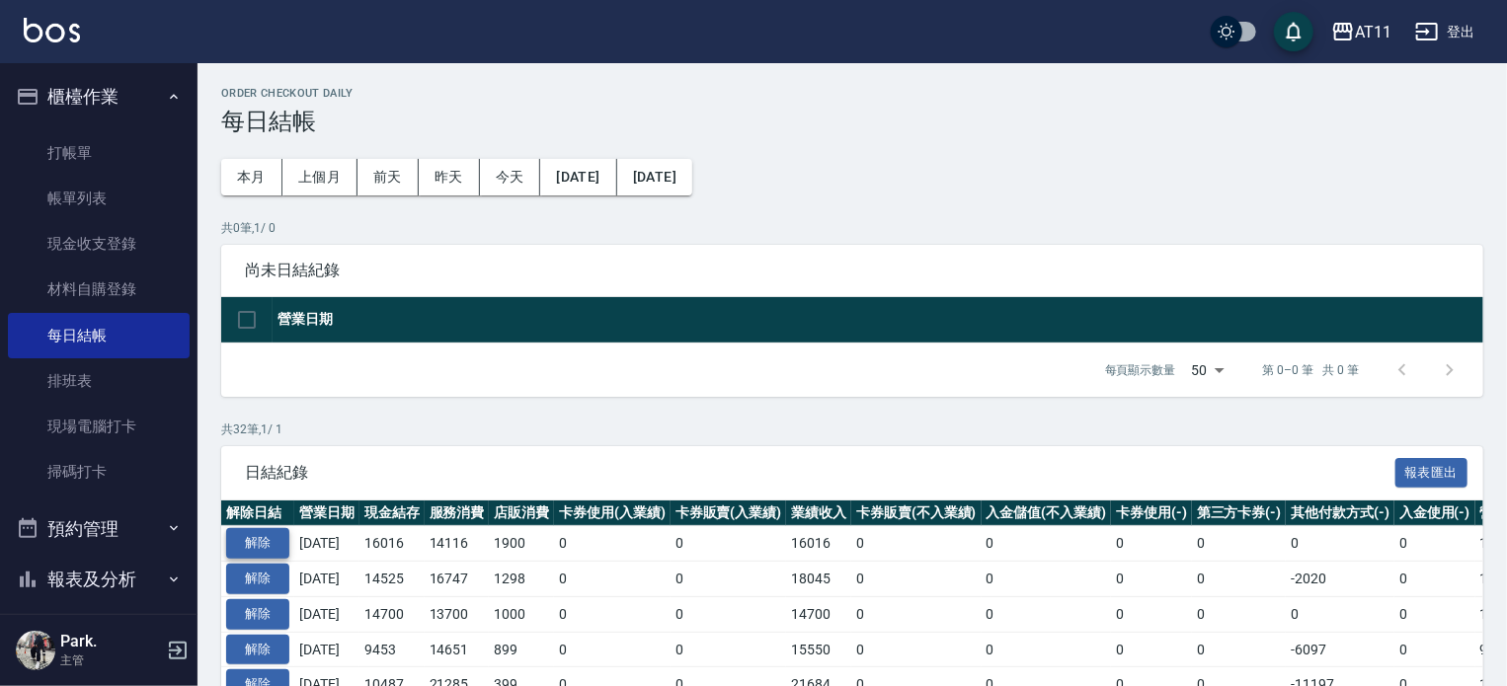
click at [277, 541] on button "解除" at bounding box center [257, 543] width 63 height 31
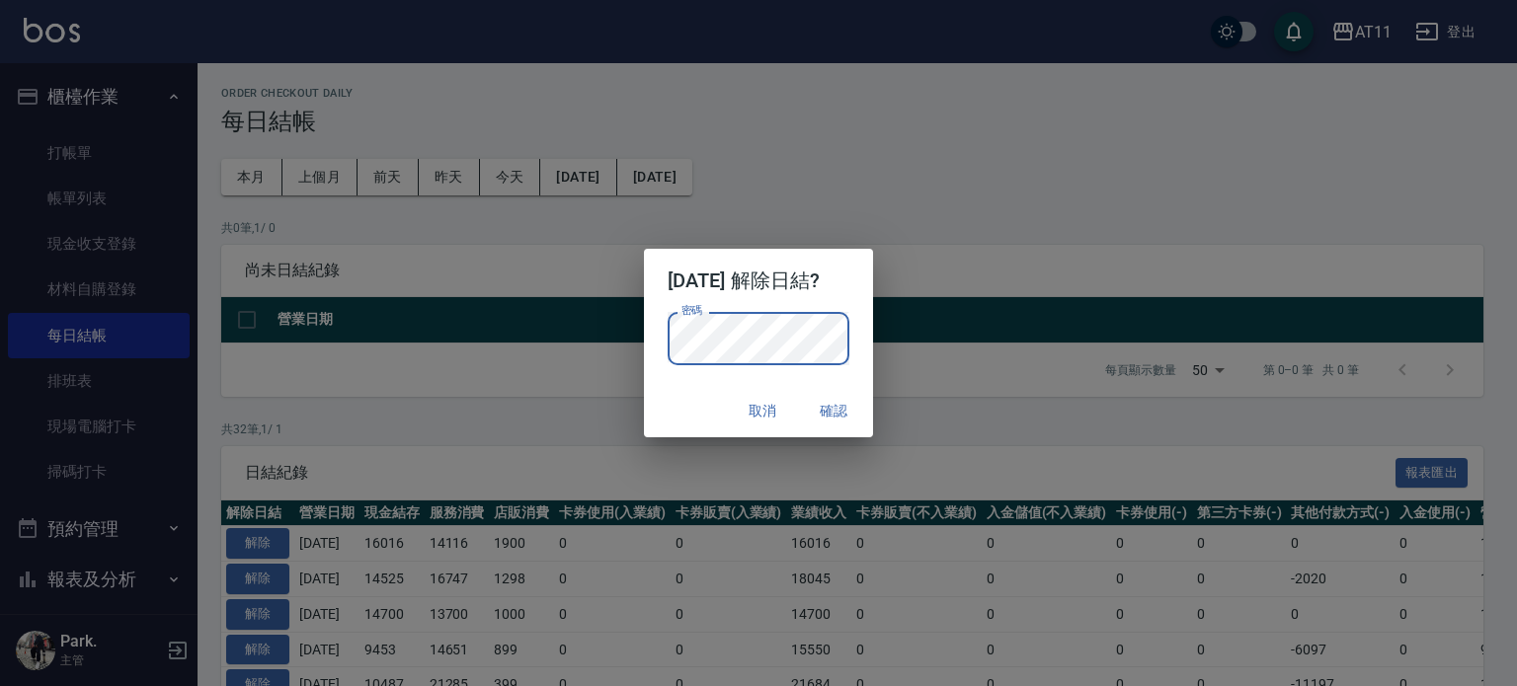
click at [932, 339] on div "2025/08/25 解除日結? 密碼 密碼 取消 確認" at bounding box center [758, 343] width 1517 height 686
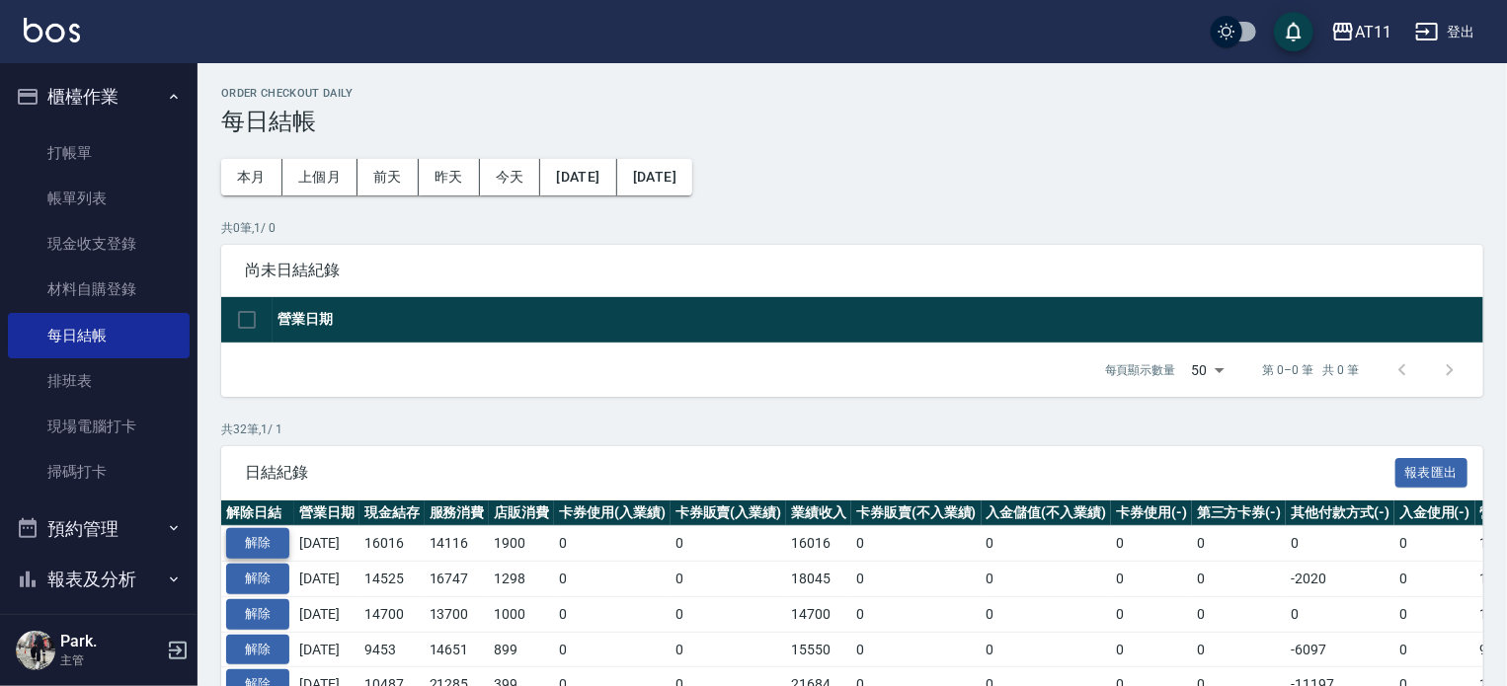
click at [246, 536] on button "解除" at bounding box center [257, 543] width 63 height 31
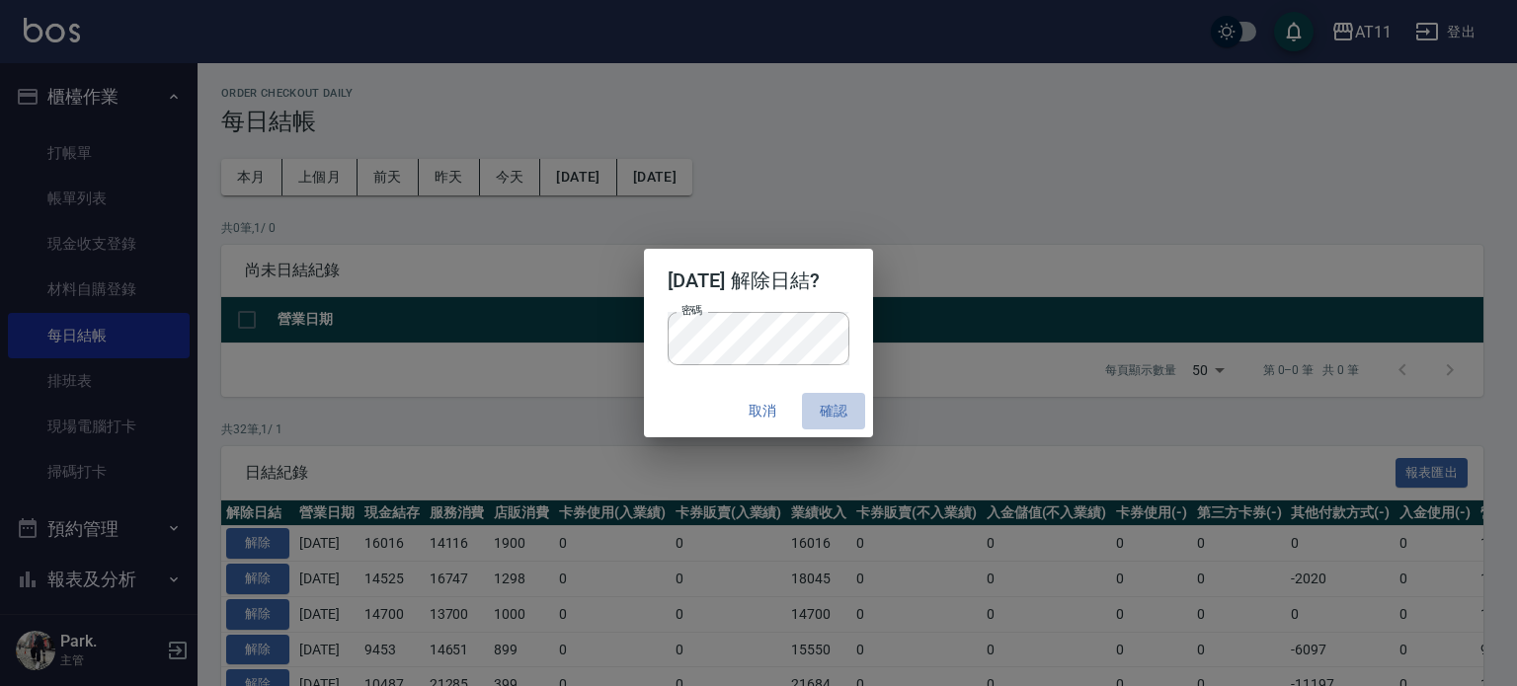
click at [860, 426] on button "確認" at bounding box center [833, 411] width 63 height 37
click at [853, 416] on button "確認" at bounding box center [833, 411] width 63 height 37
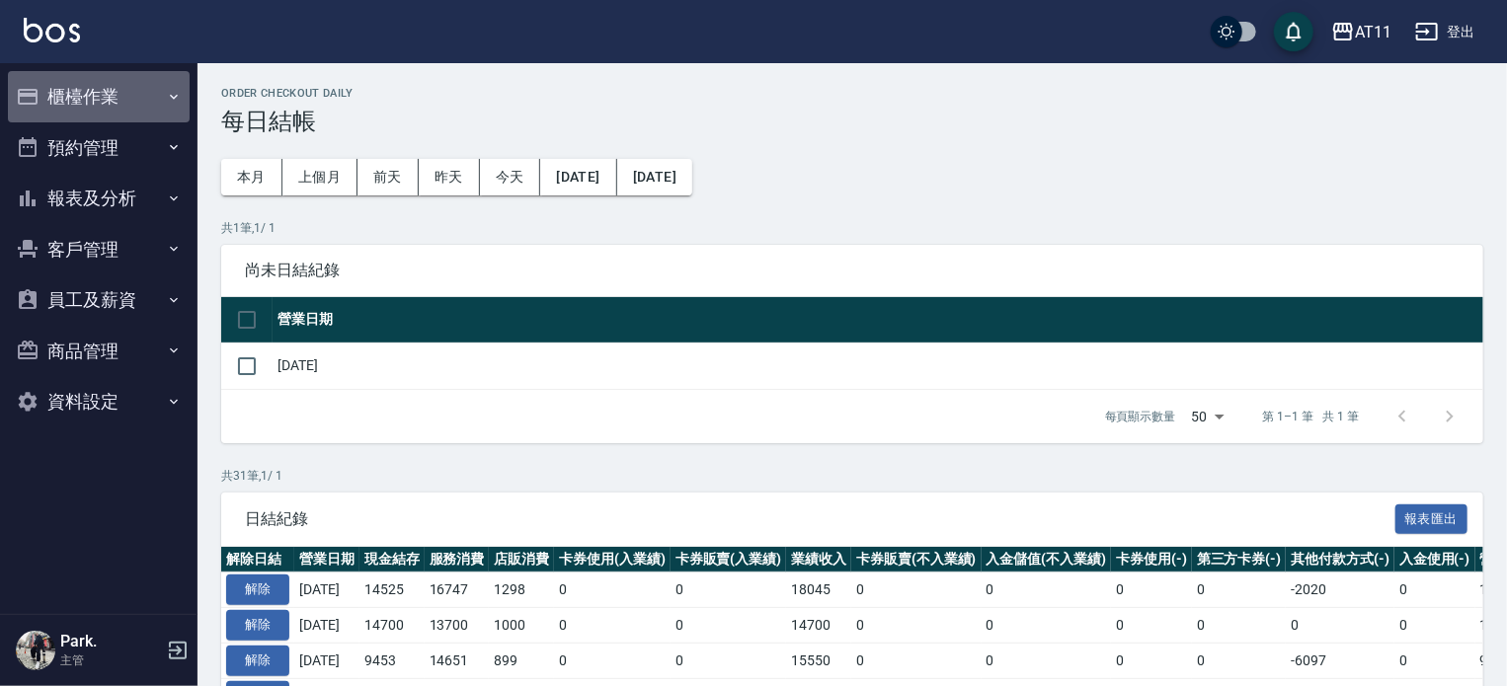
click at [83, 90] on button "櫃檯作業" at bounding box center [99, 96] width 182 height 51
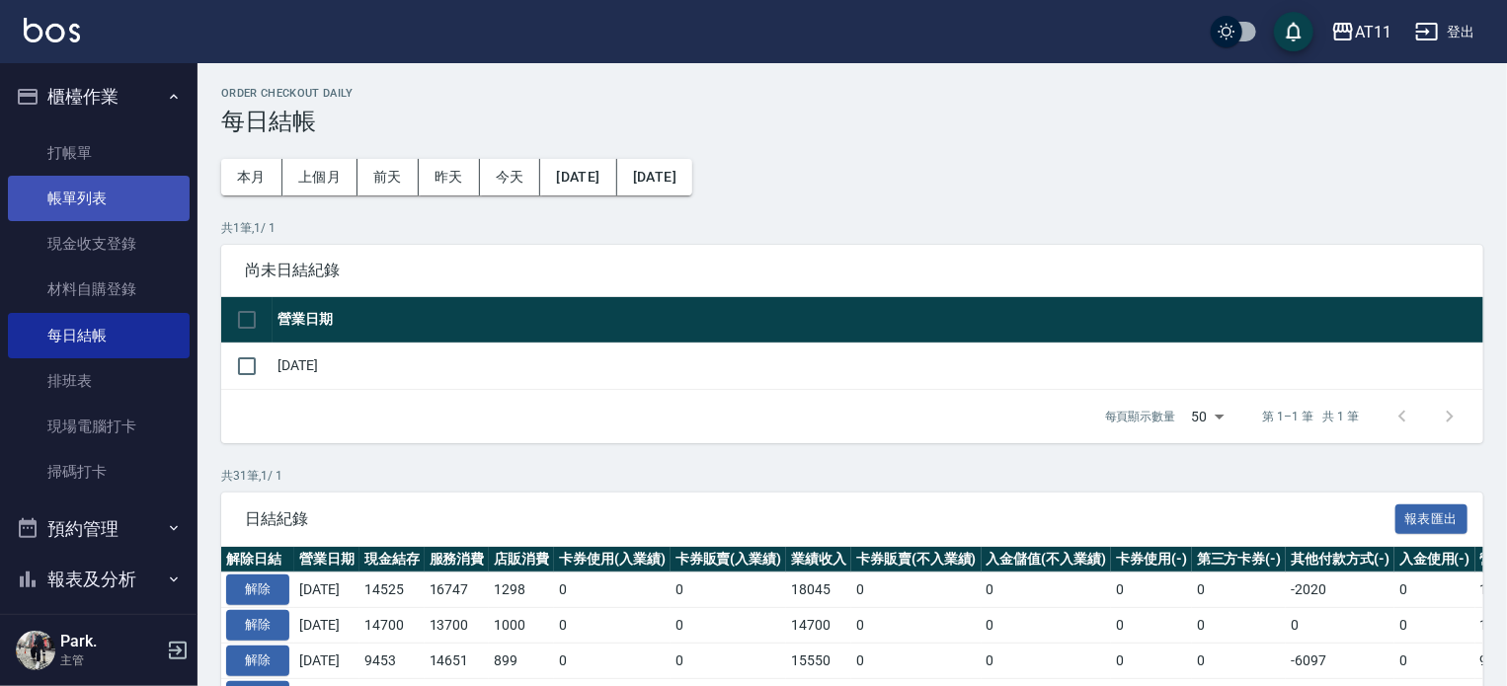
click at [86, 201] on link "帳單列表" at bounding box center [99, 198] width 182 height 45
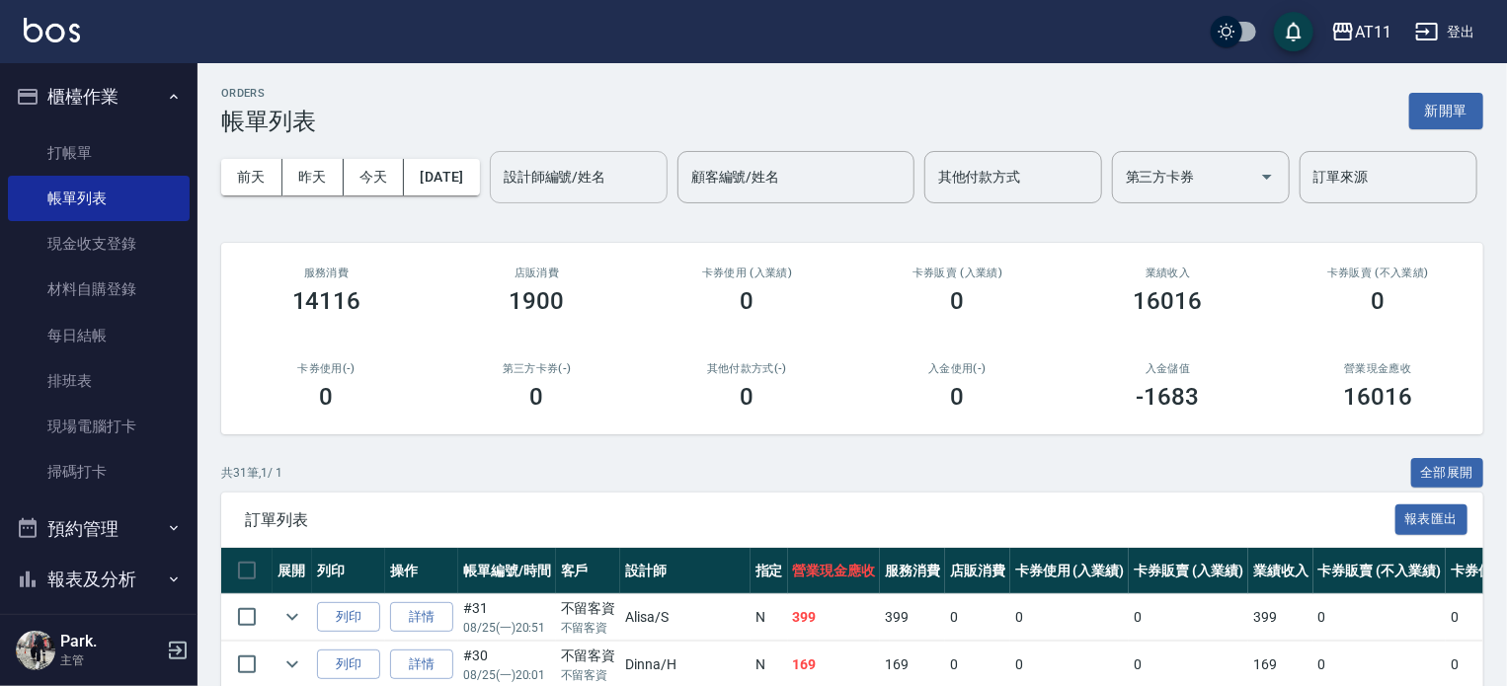
click at [499, 195] on input "設計師編號/姓名" at bounding box center [579, 177] width 160 height 35
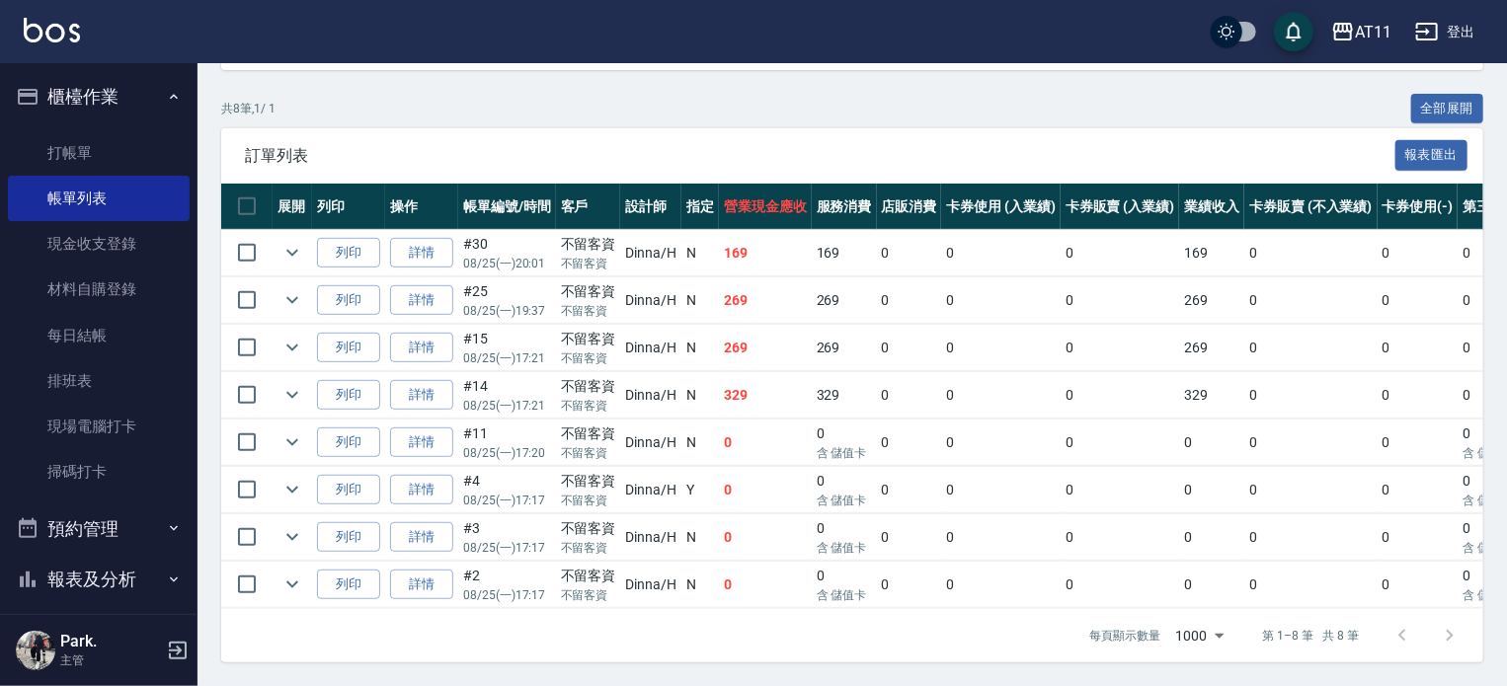
scroll to position [439, 0]
type input "Dinna-H"
click at [431, 428] on link "詳情" at bounding box center [421, 443] width 63 height 31
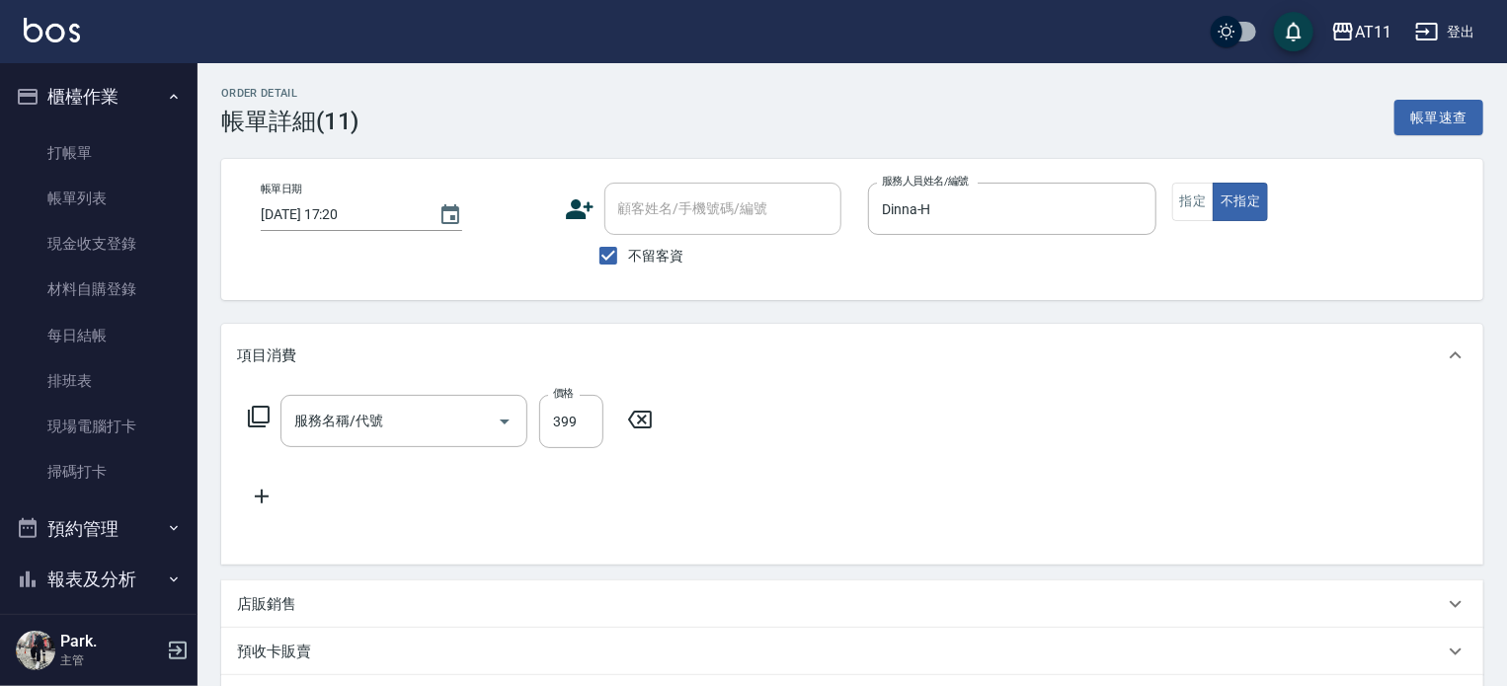
type input "2025/08/25 17:20"
checkbox input "true"
type input "Dinna-H"
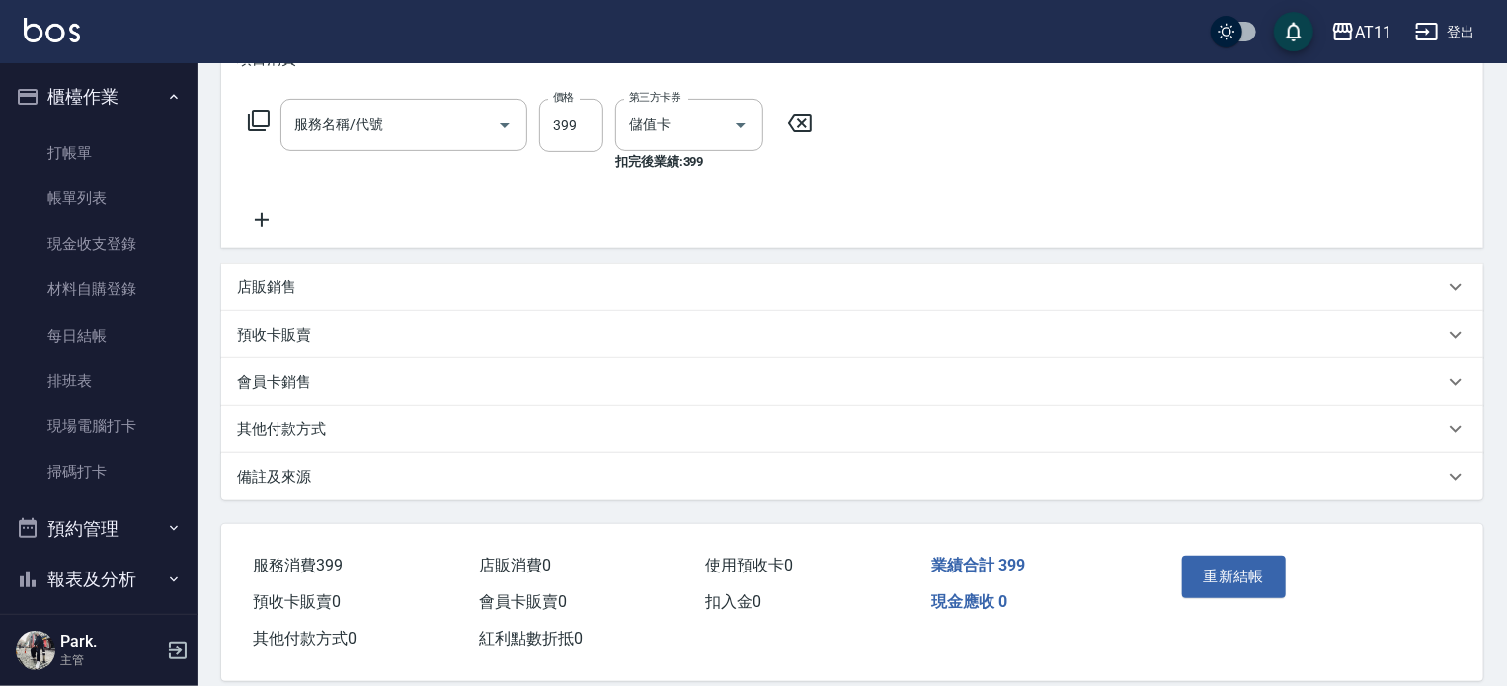
type input "SPA399(0399)"
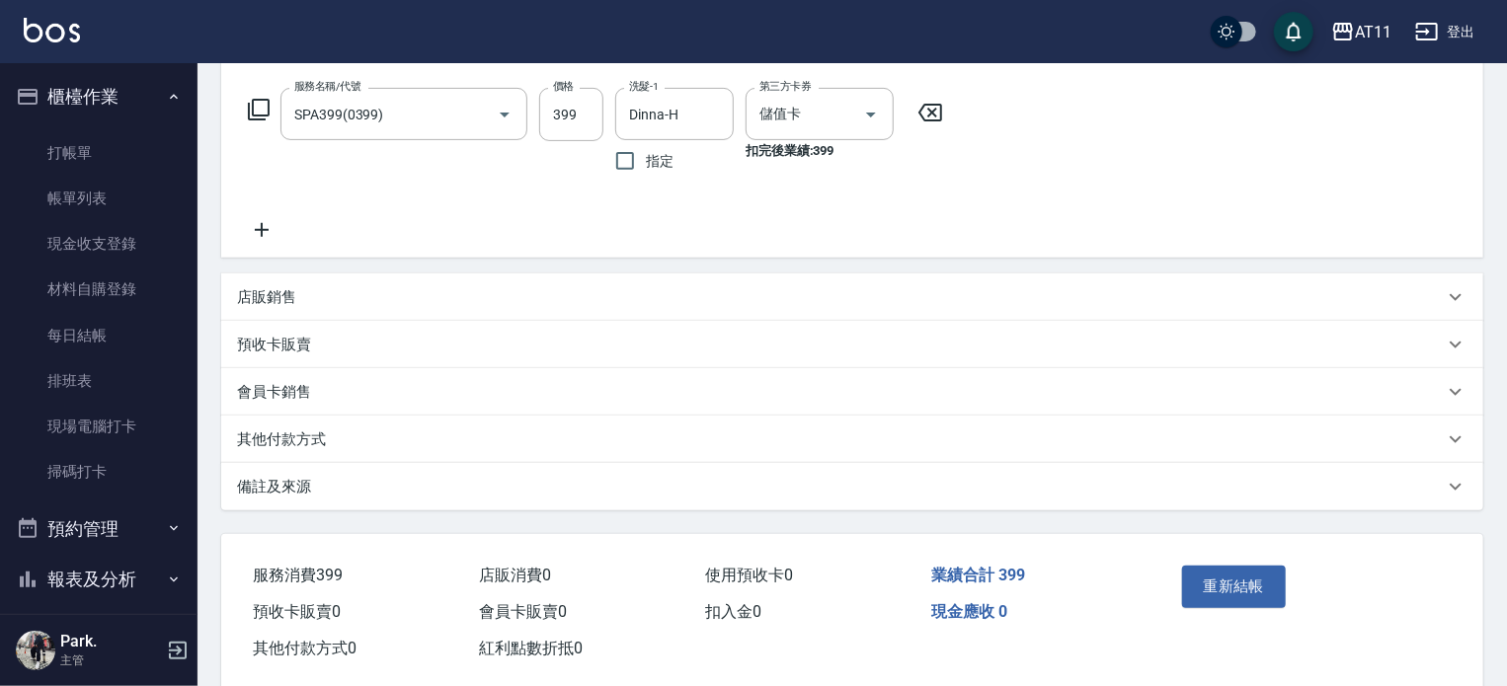
scroll to position [342, 0]
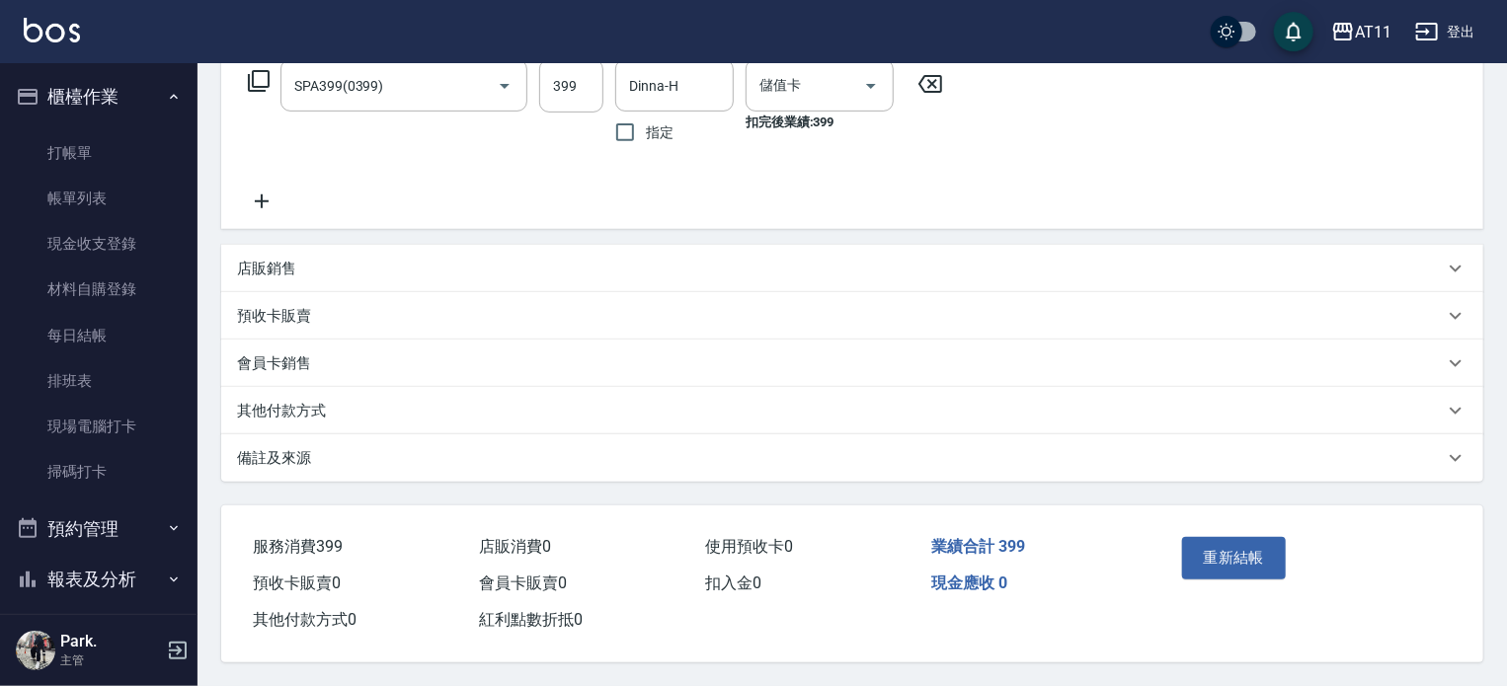
click at [386, 270] on div "店販銷售" at bounding box center [840, 269] width 1207 height 21
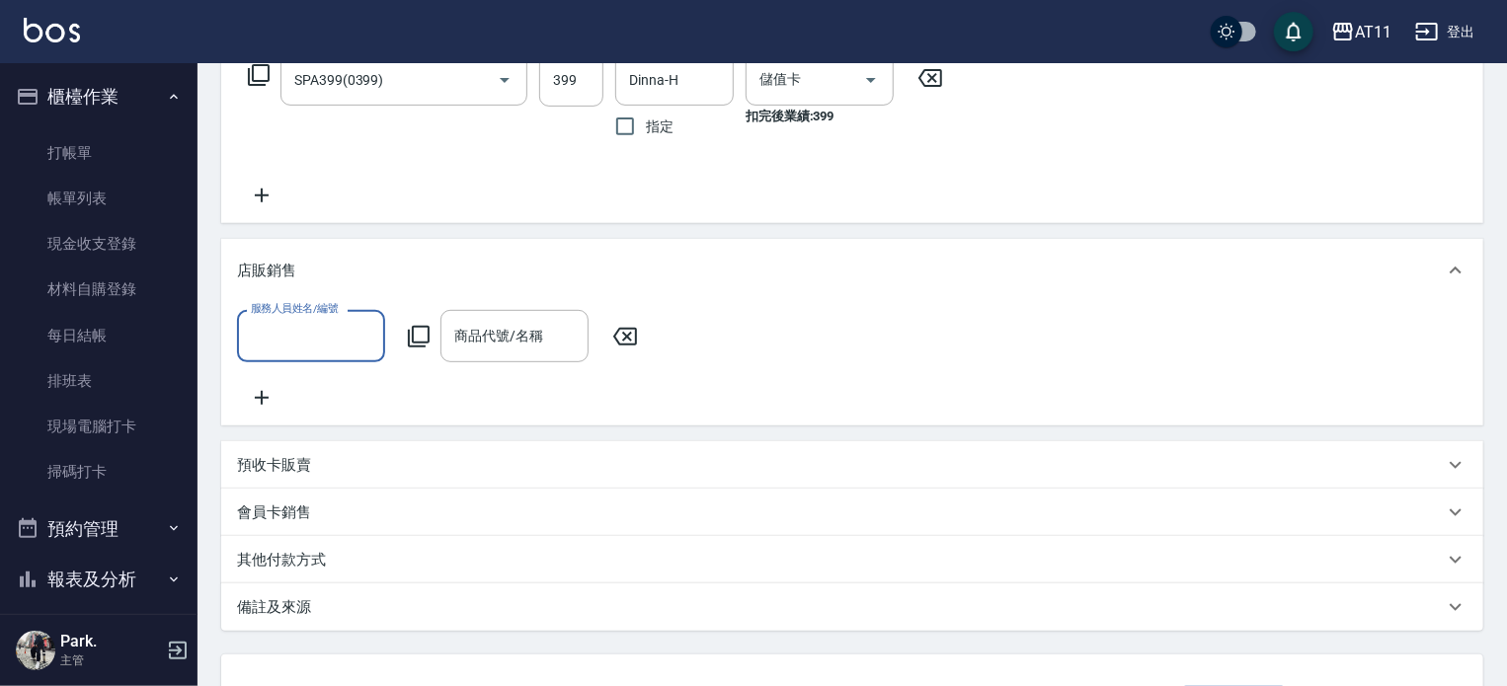
scroll to position [0, 0]
type input "Dinna-H"
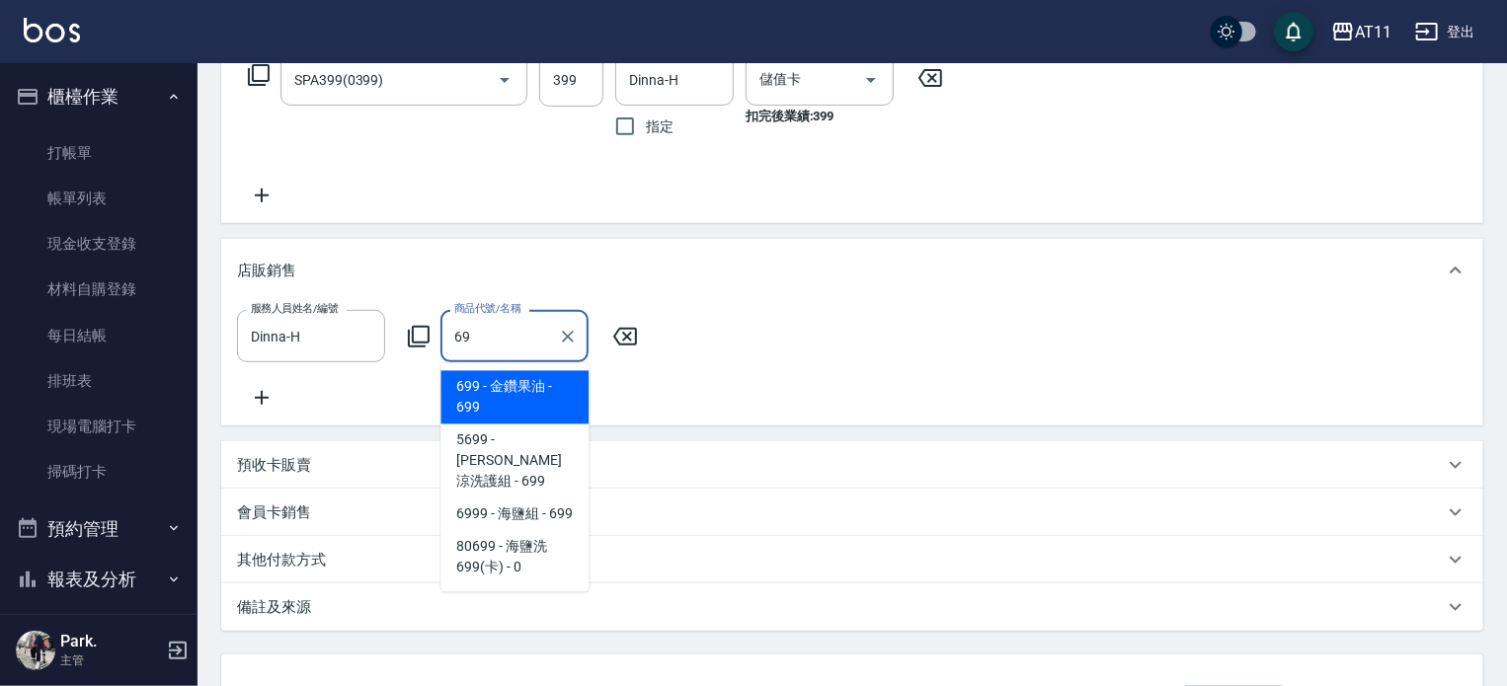
type input "6"
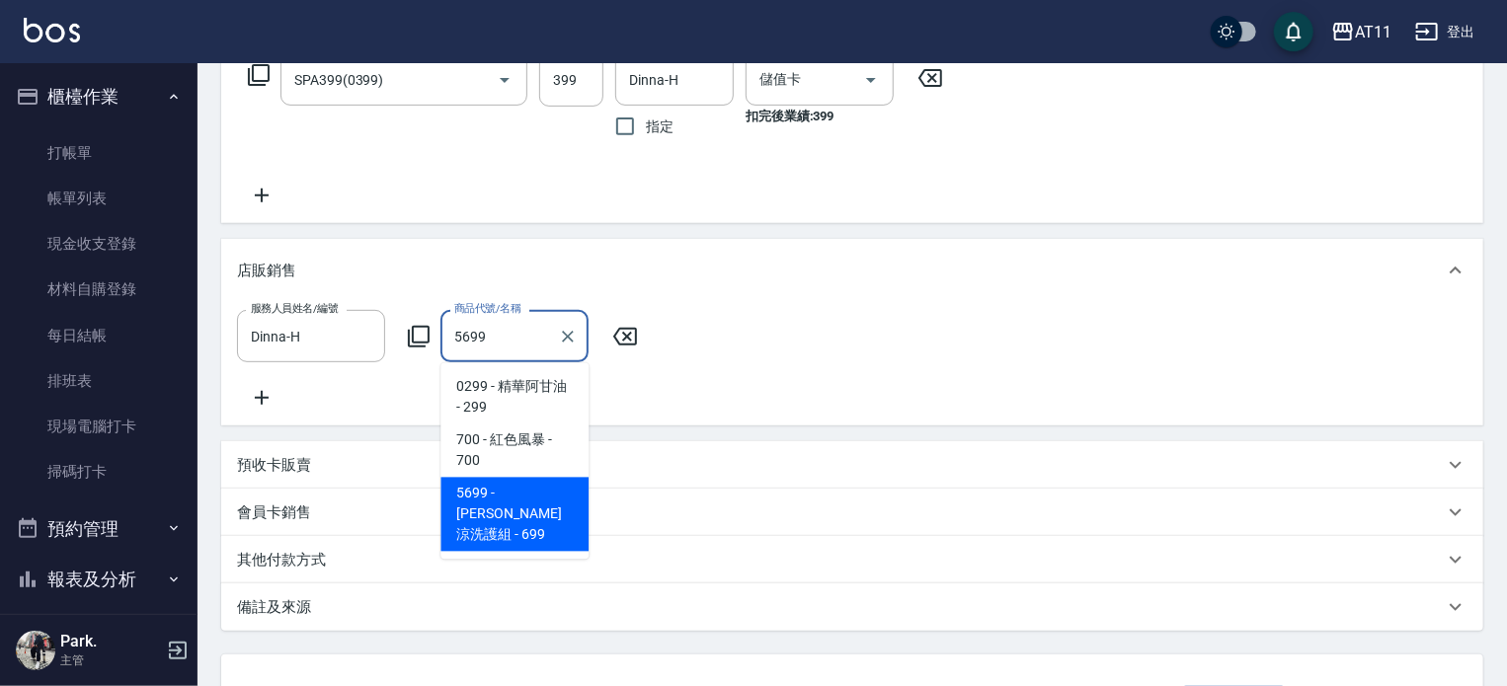
click at [503, 510] on span "5699 - 水水沁涼洗護組 - 699" at bounding box center [515, 515] width 148 height 74
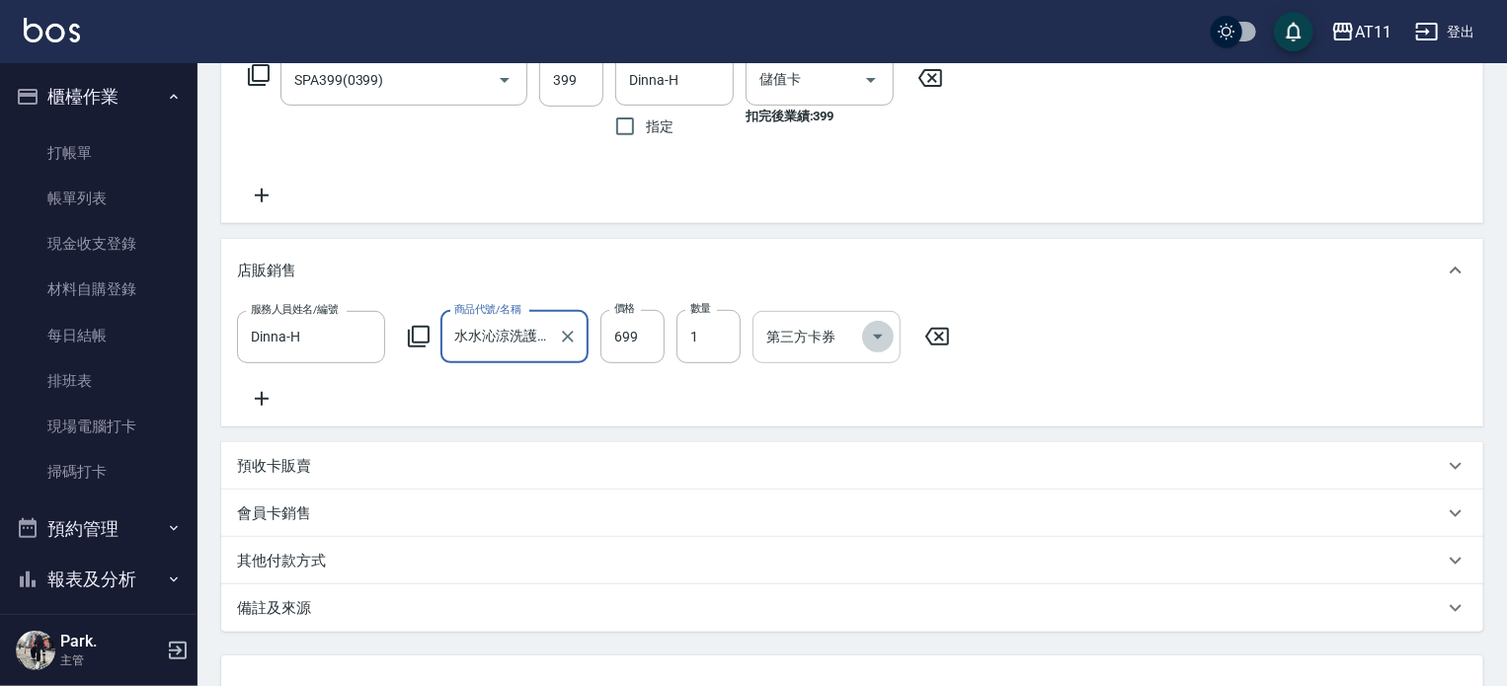
click at [873, 339] on icon "Open" at bounding box center [878, 337] width 24 height 24
type input "水水沁涼洗護組"
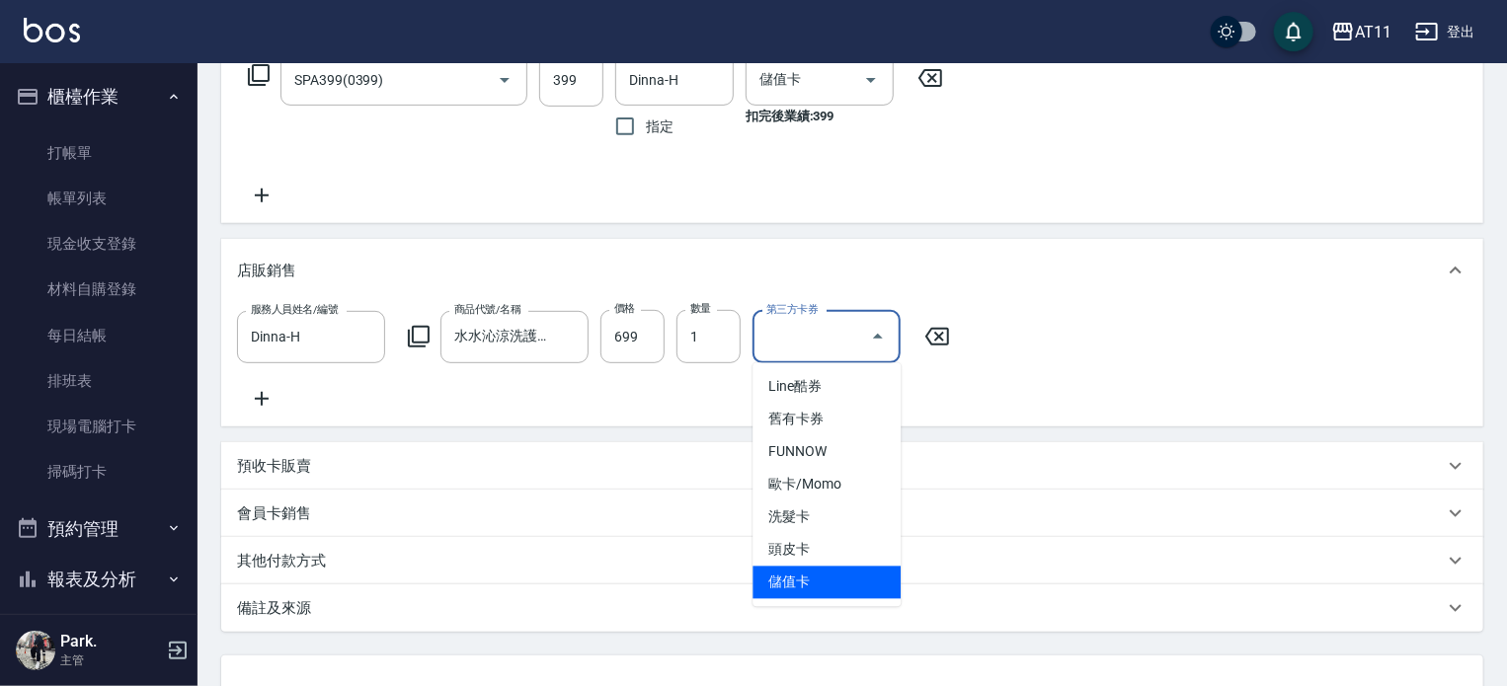
click at [872, 572] on span "儲值卡" at bounding box center [827, 583] width 148 height 33
type input "儲值卡"
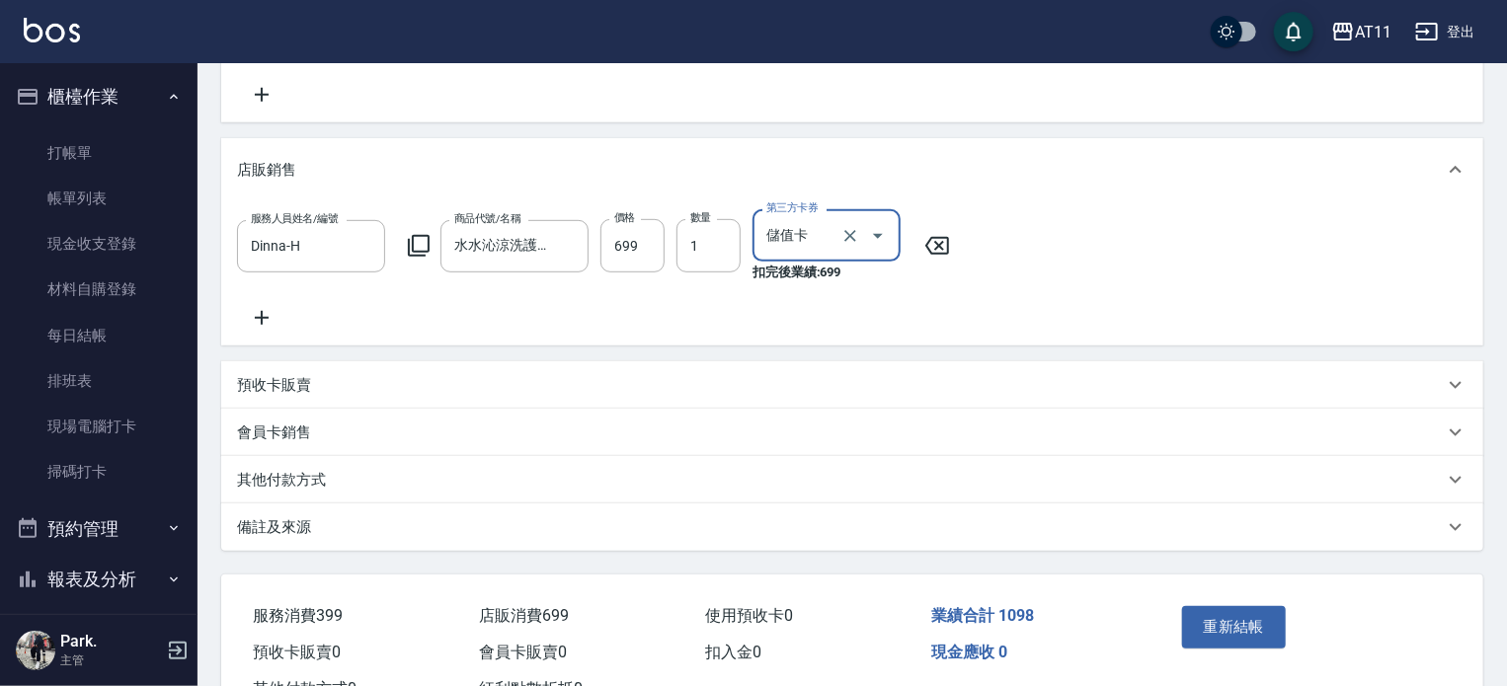
scroll to position [533, 0]
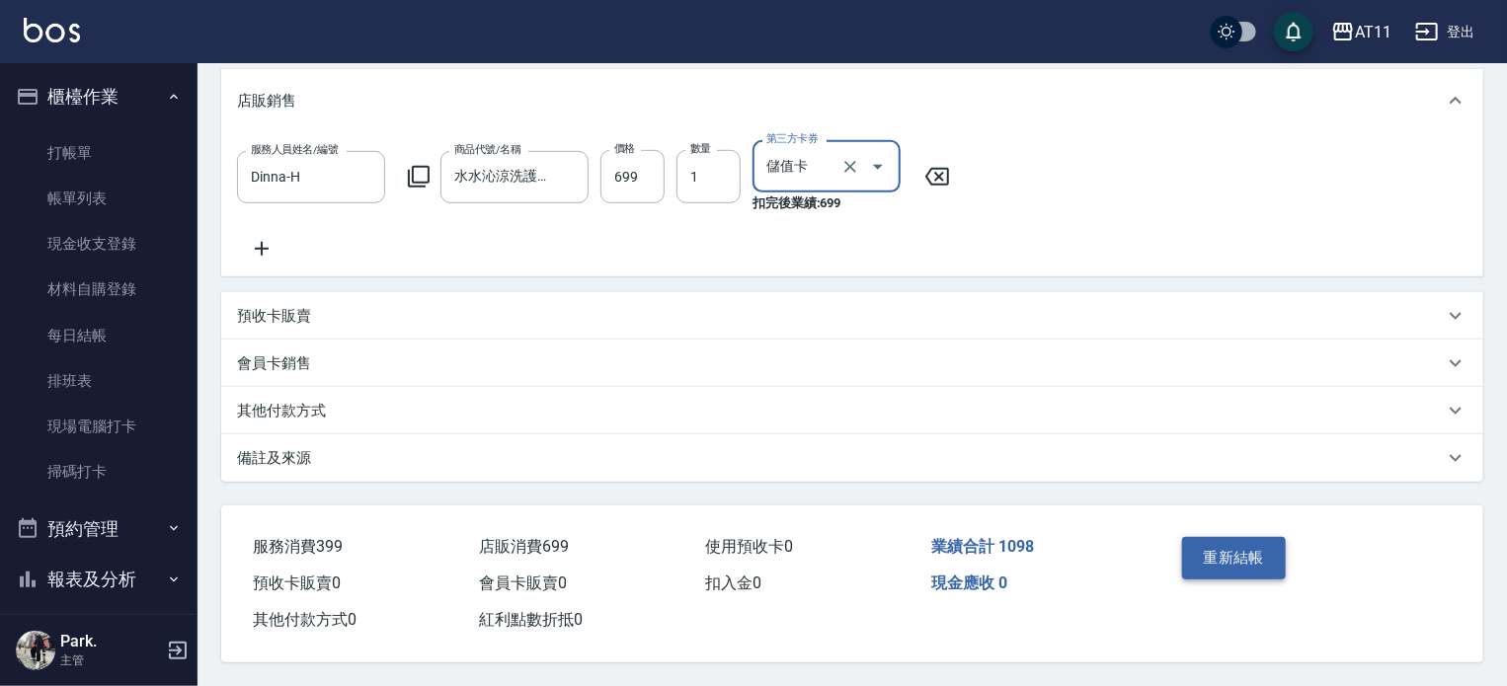
click at [1261, 565] on button "重新結帳" at bounding box center [1234, 557] width 105 height 41
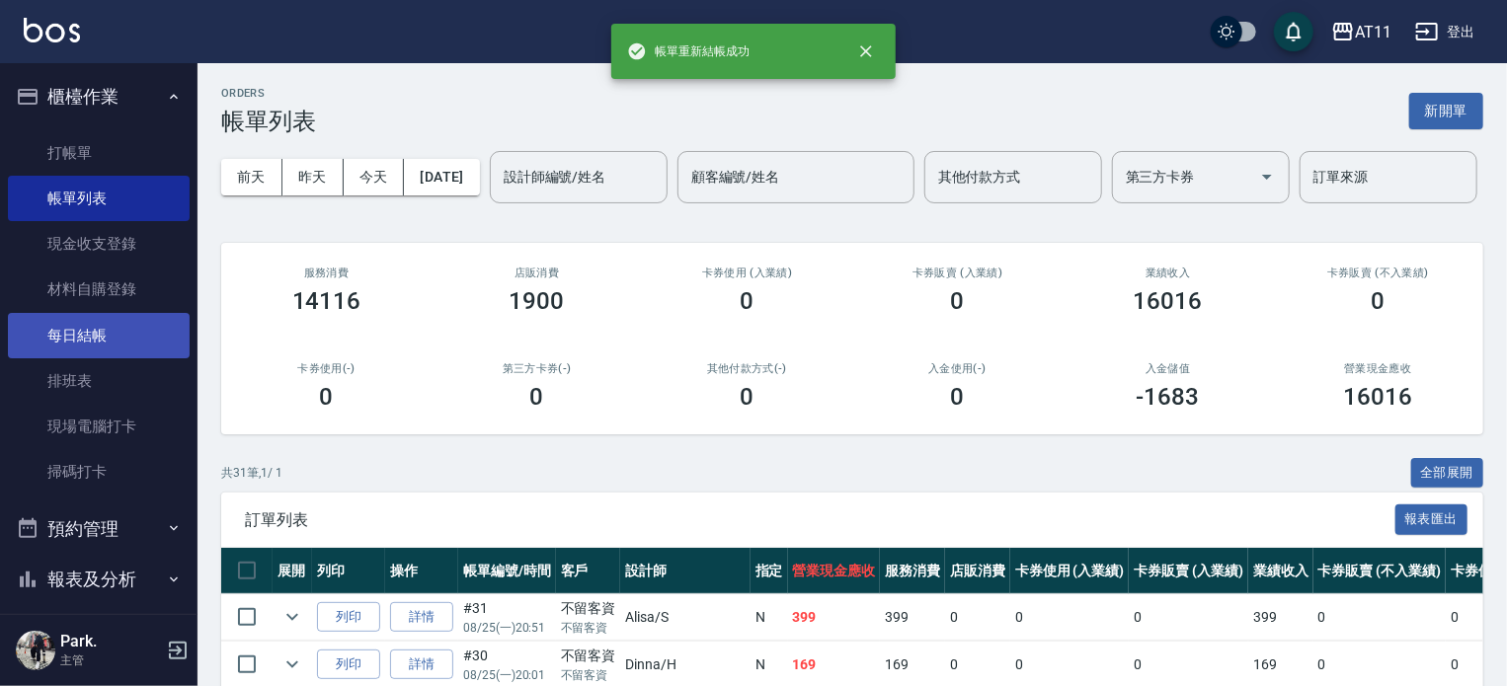
click at [68, 330] on link "每日結帳" at bounding box center [99, 335] width 182 height 45
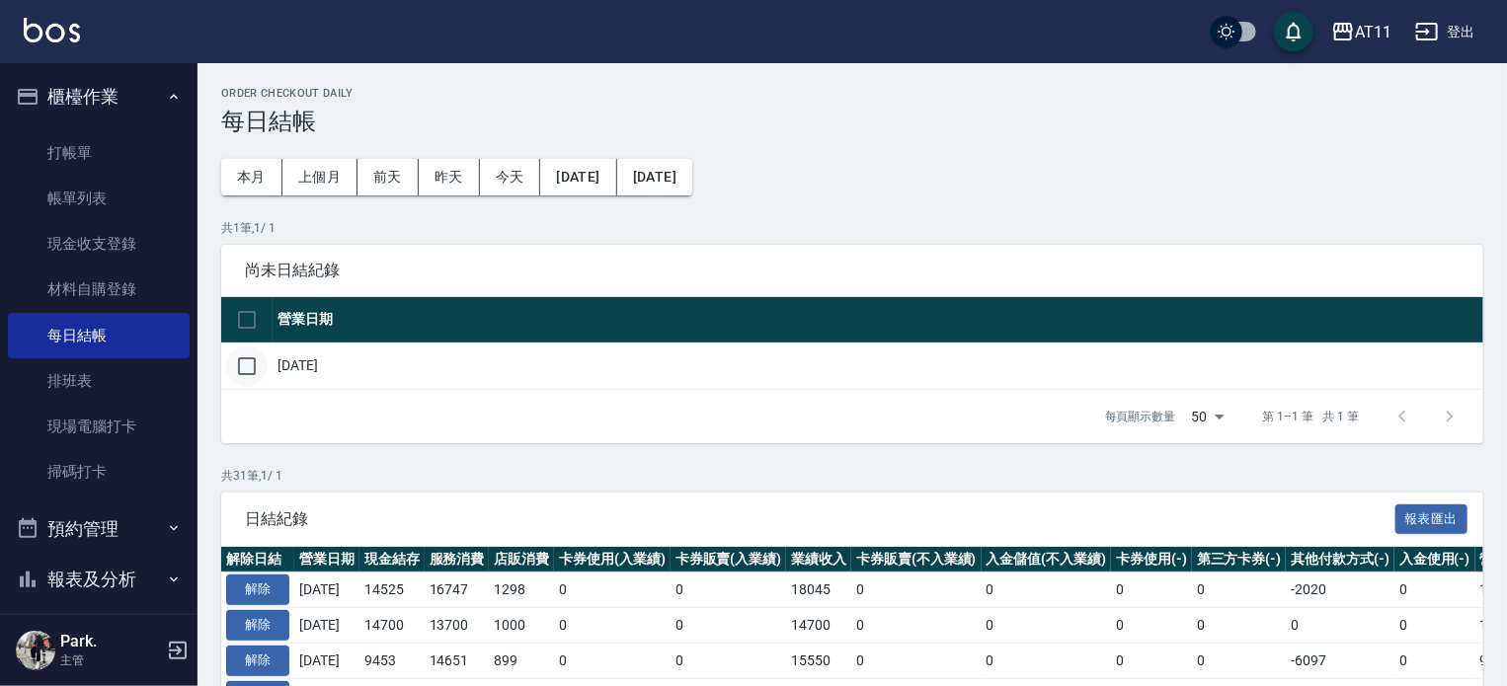
click at [237, 370] on input "checkbox" at bounding box center [246, 366] width 41 height 41
checkbox input "true"
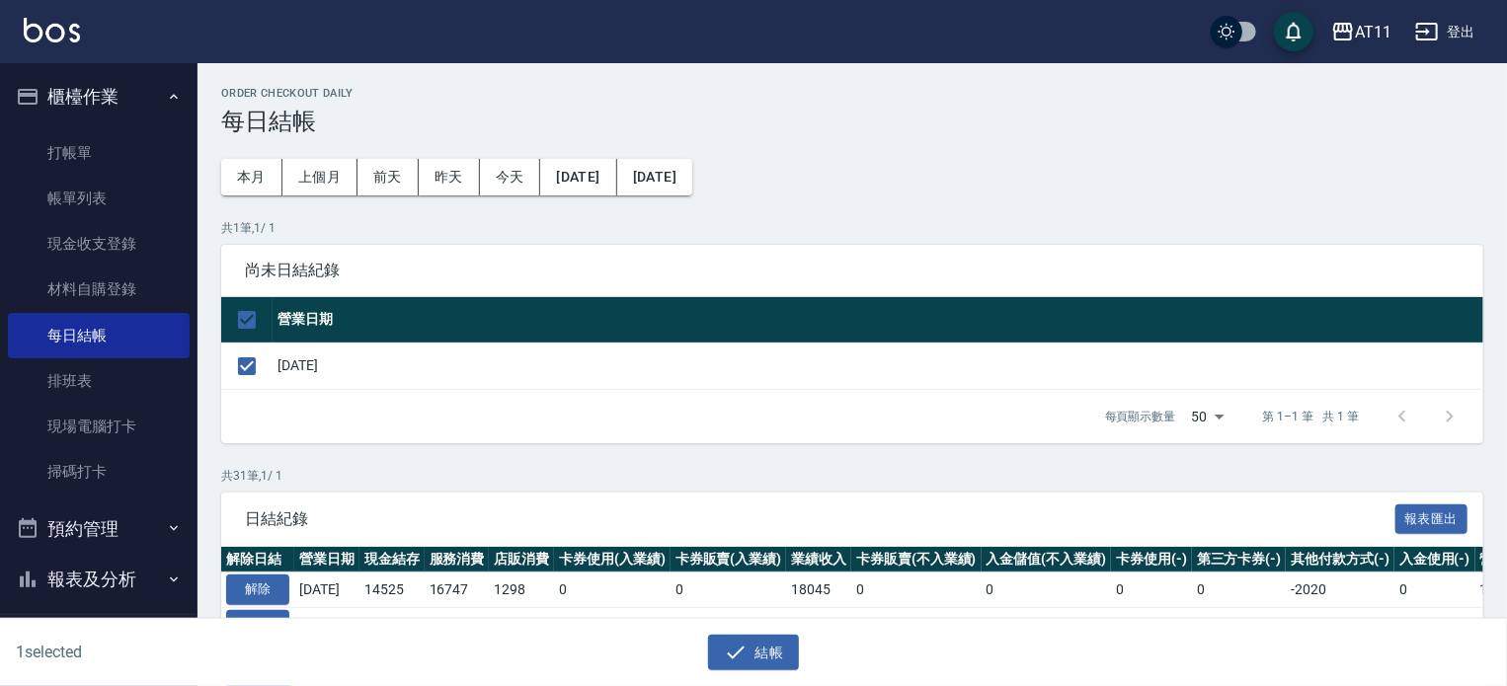
click at [735, 627] on div "結帳" at bounding box center [746, 645] width 746 height 52
click at [749, 653] on button "結帳" at bounding box center [754, 653] width 92 height 37
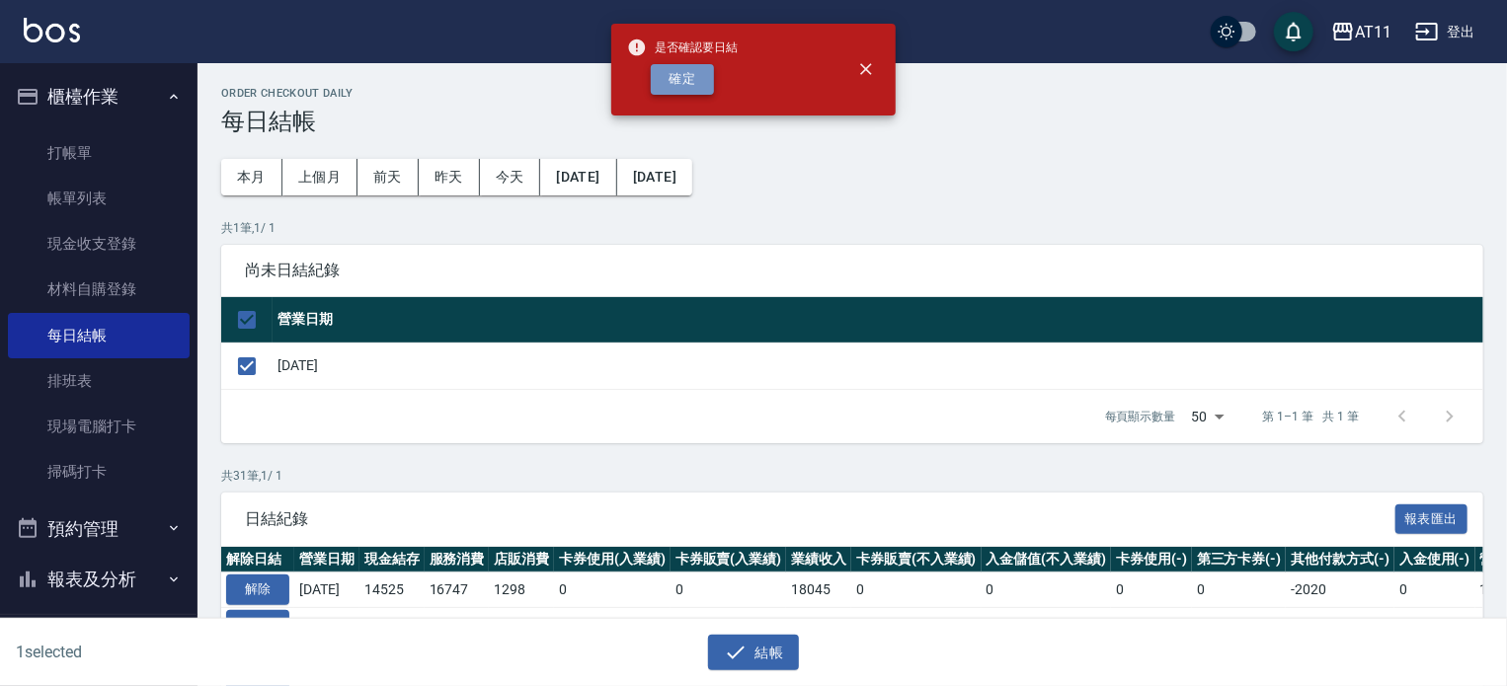
click at [680, 74] on button "確定" at bounding box center [682, 79] width 63 height 31
checkbox input "false"
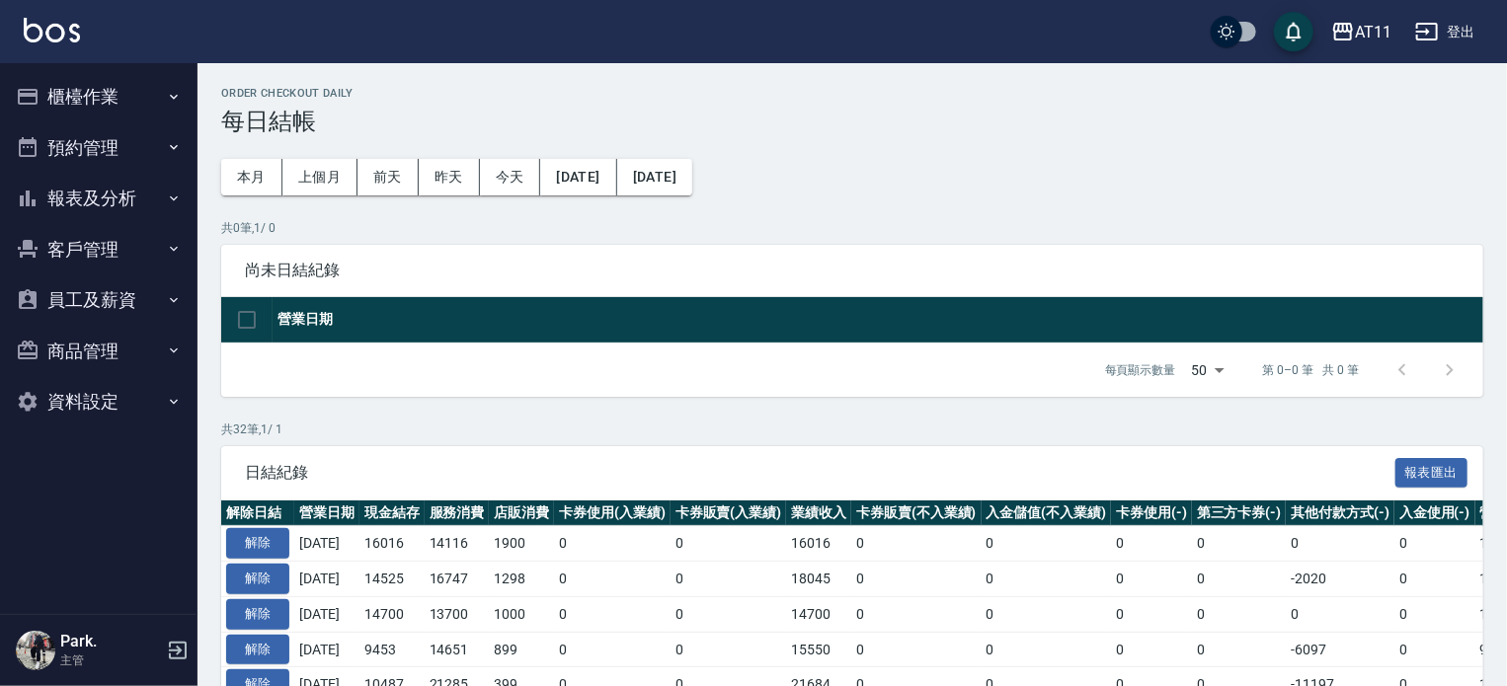
click at [78, 193] on button "報表及分析" at bounding box center [99, 198] width 182 height 51
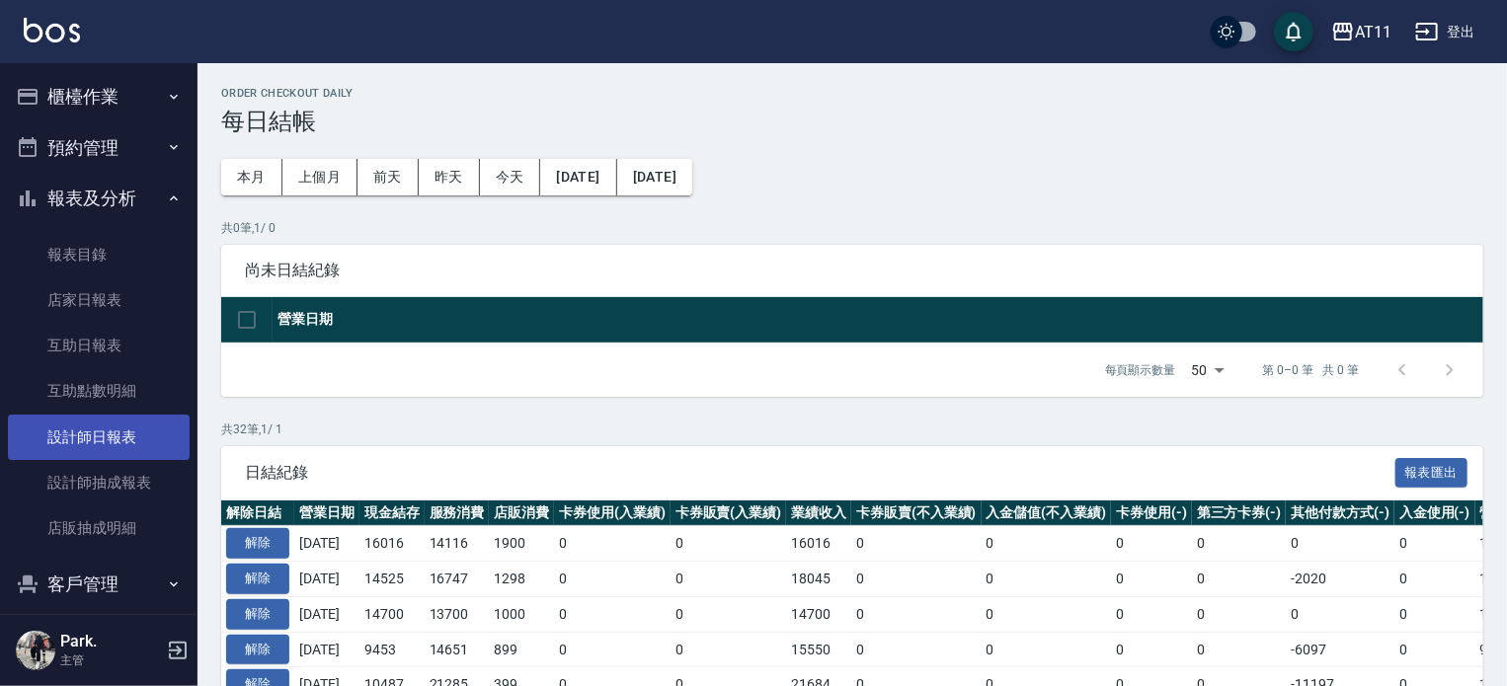
click at [126, 443] on link "設計師日報表" at bounding box center [99, 437] width 182 height 45
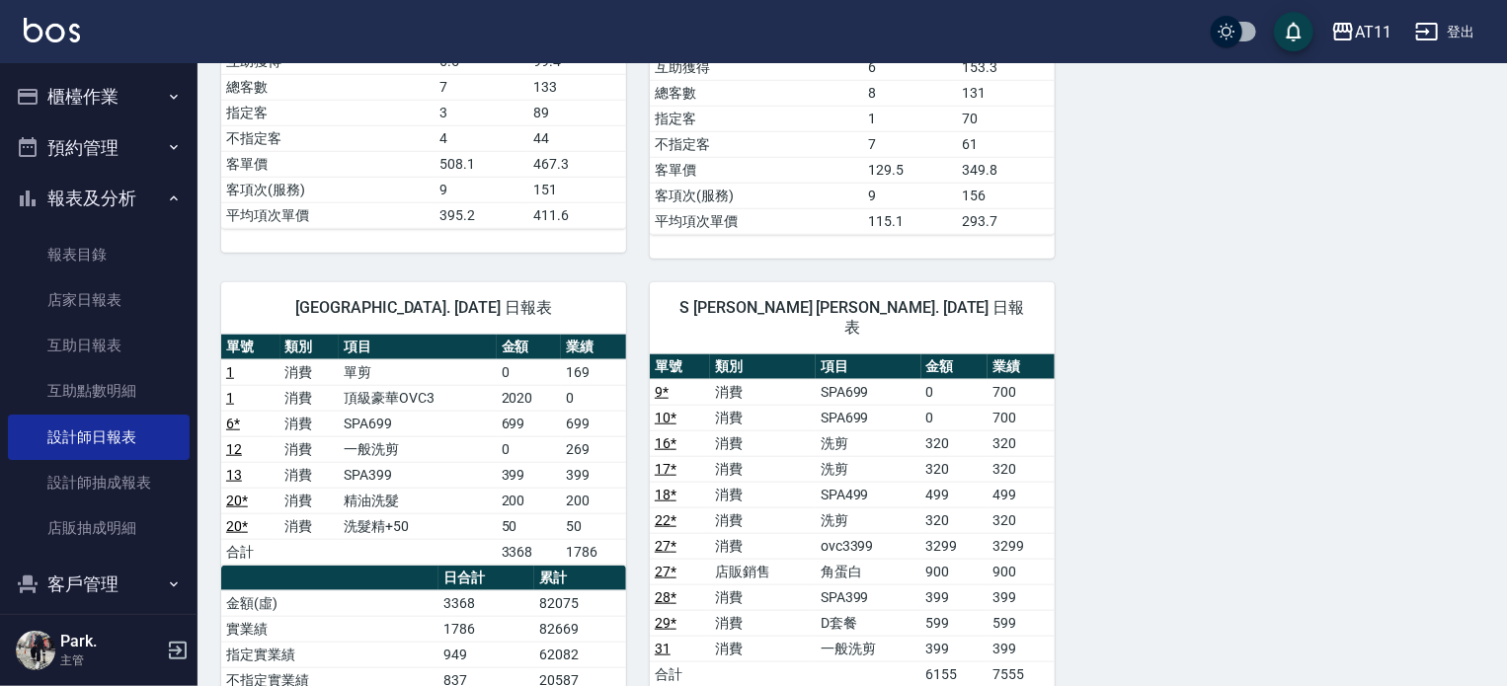
scroll to position [790, 0]
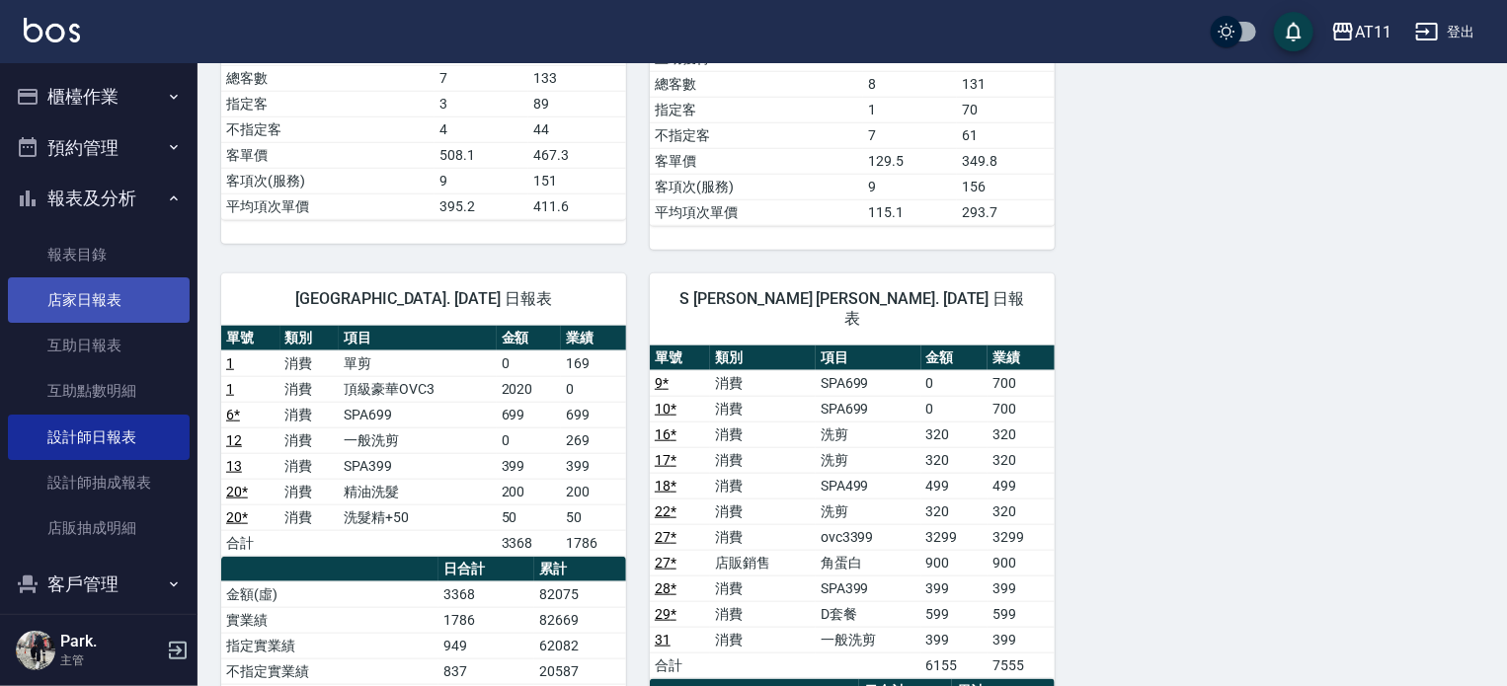
click at [136, 299] on link "店家日報表" at bounding box center [99, 300] width 182 height 45
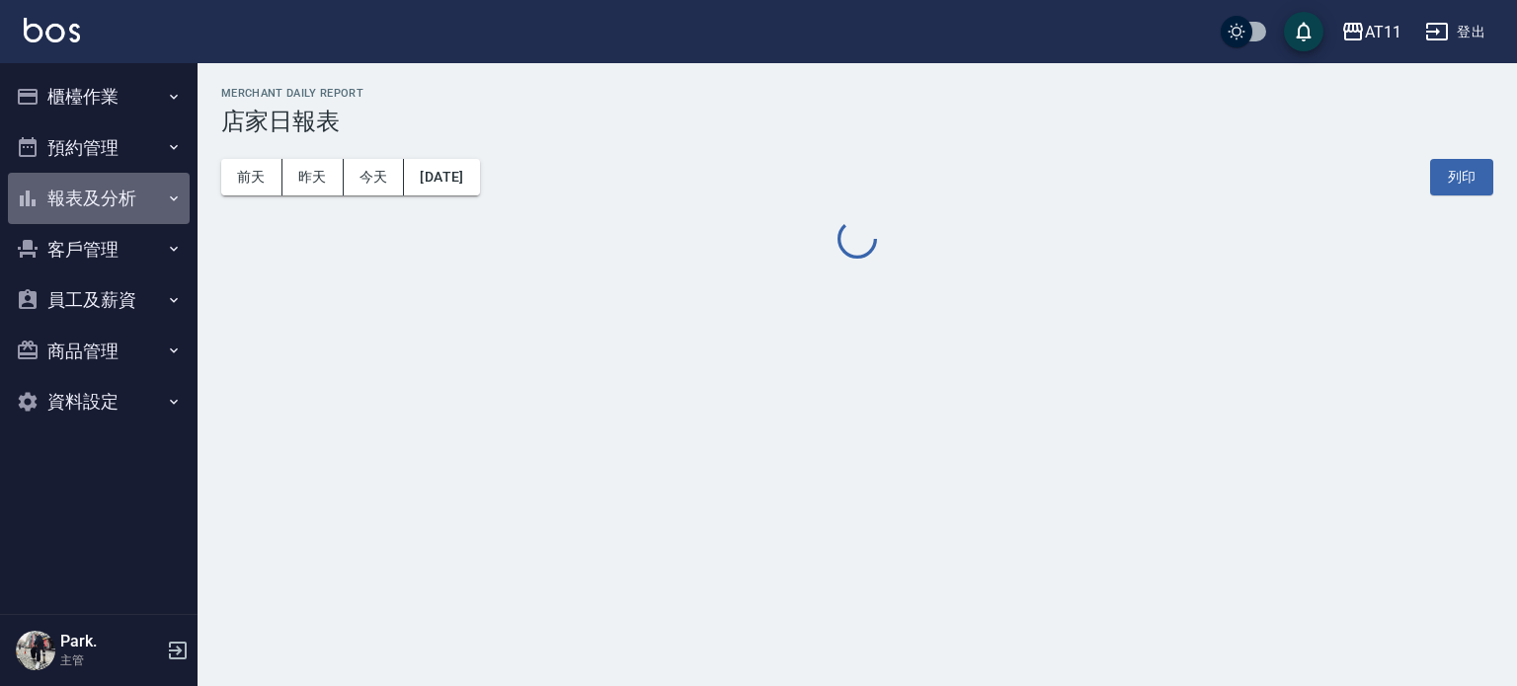
click at [129, 204] on button "報表及分析" at bounding box center [99, 198] width 182 height 51
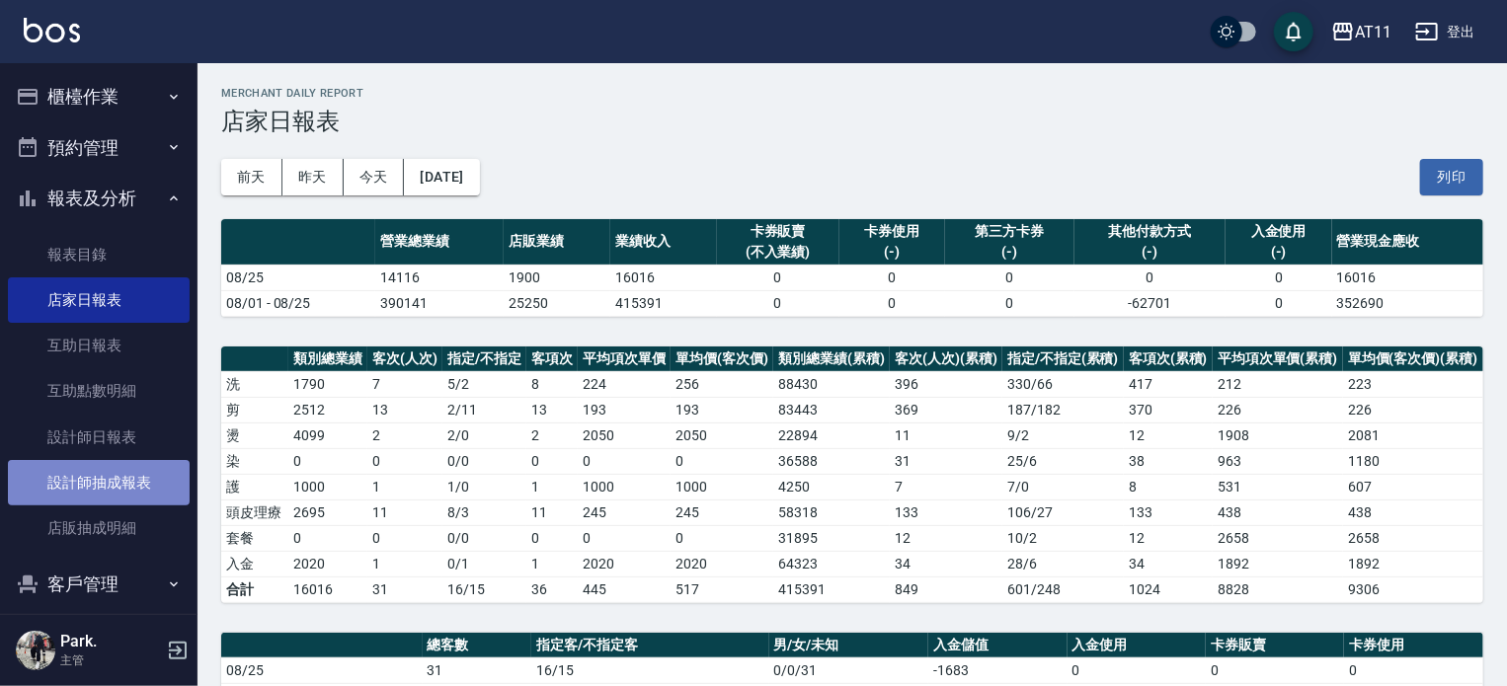
click at [119, 481] on link "設計師抽成報表" at bounding box center [99, 482] width 182 height 45
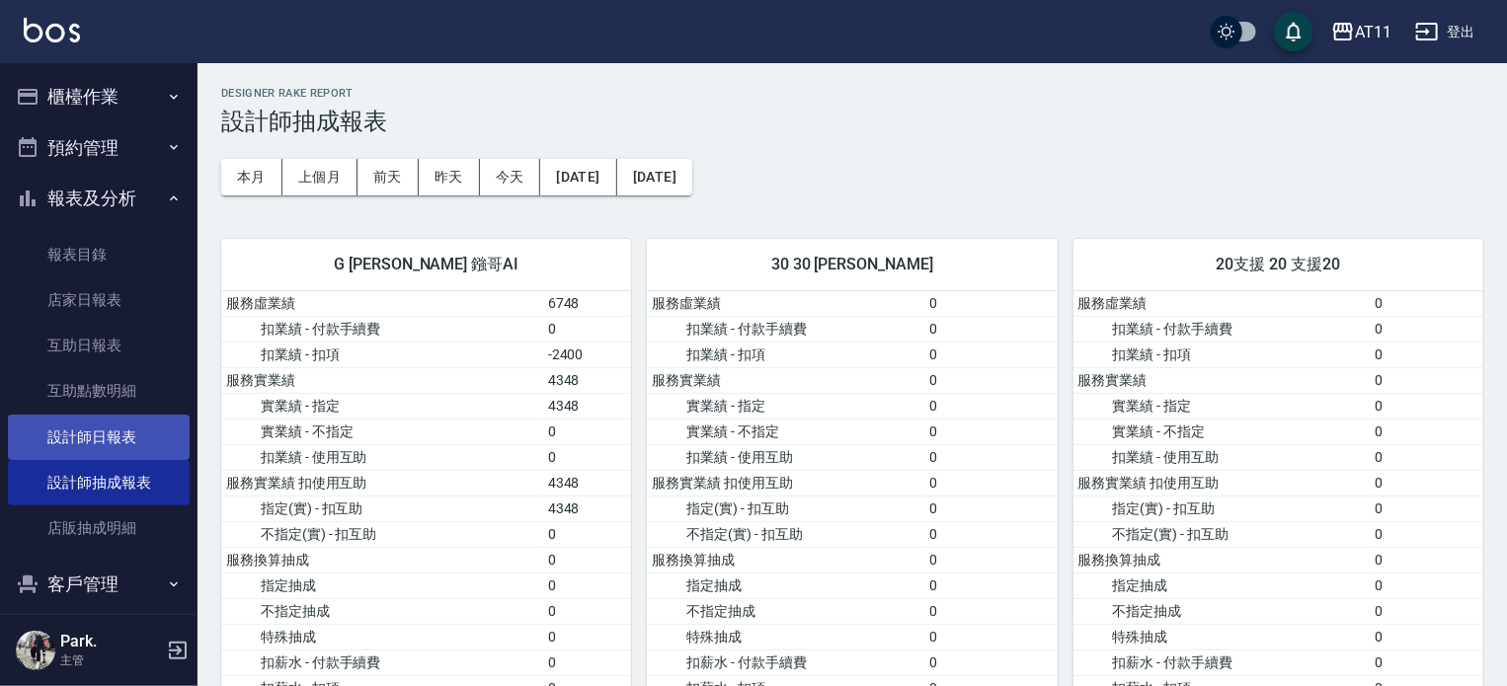
click at [102, 442] on link "設計師日報表" at bounding box center [99, 437] width 182 height 45
